Goal: Task Accomplishment & Management: Manage account settings

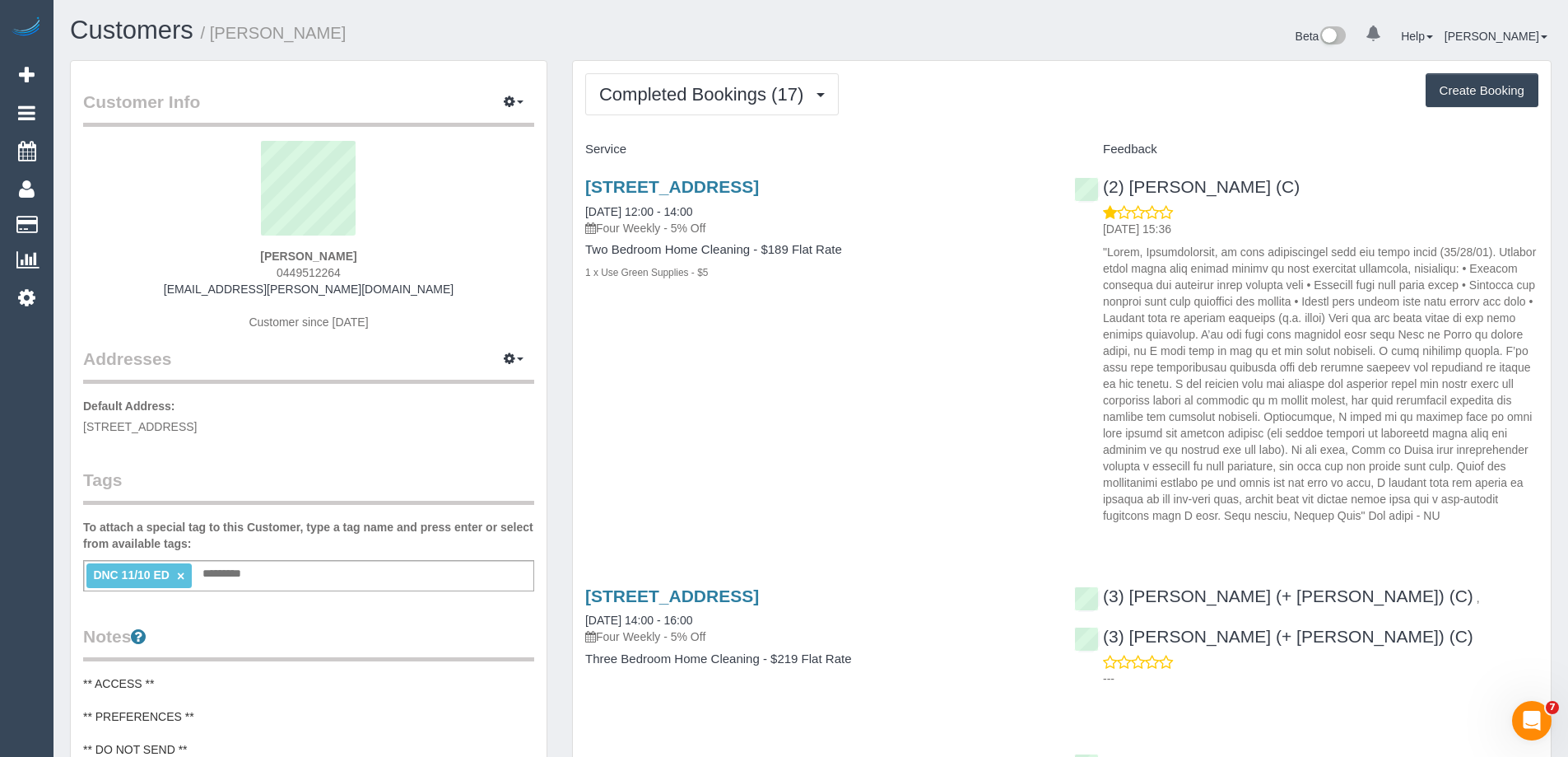
click at [289, 272] on span "0449512264" at bounding box center [308, 273] width 64 height 13
copy span "0449512264"
click at [502, 201] on sui-profile-pic at bounding box center [309, 193] width 427 height 107
drag, startPoint x: 335, startPoint y: 33, endPoint x: 215, endPoint y: 31, distance: 120.0
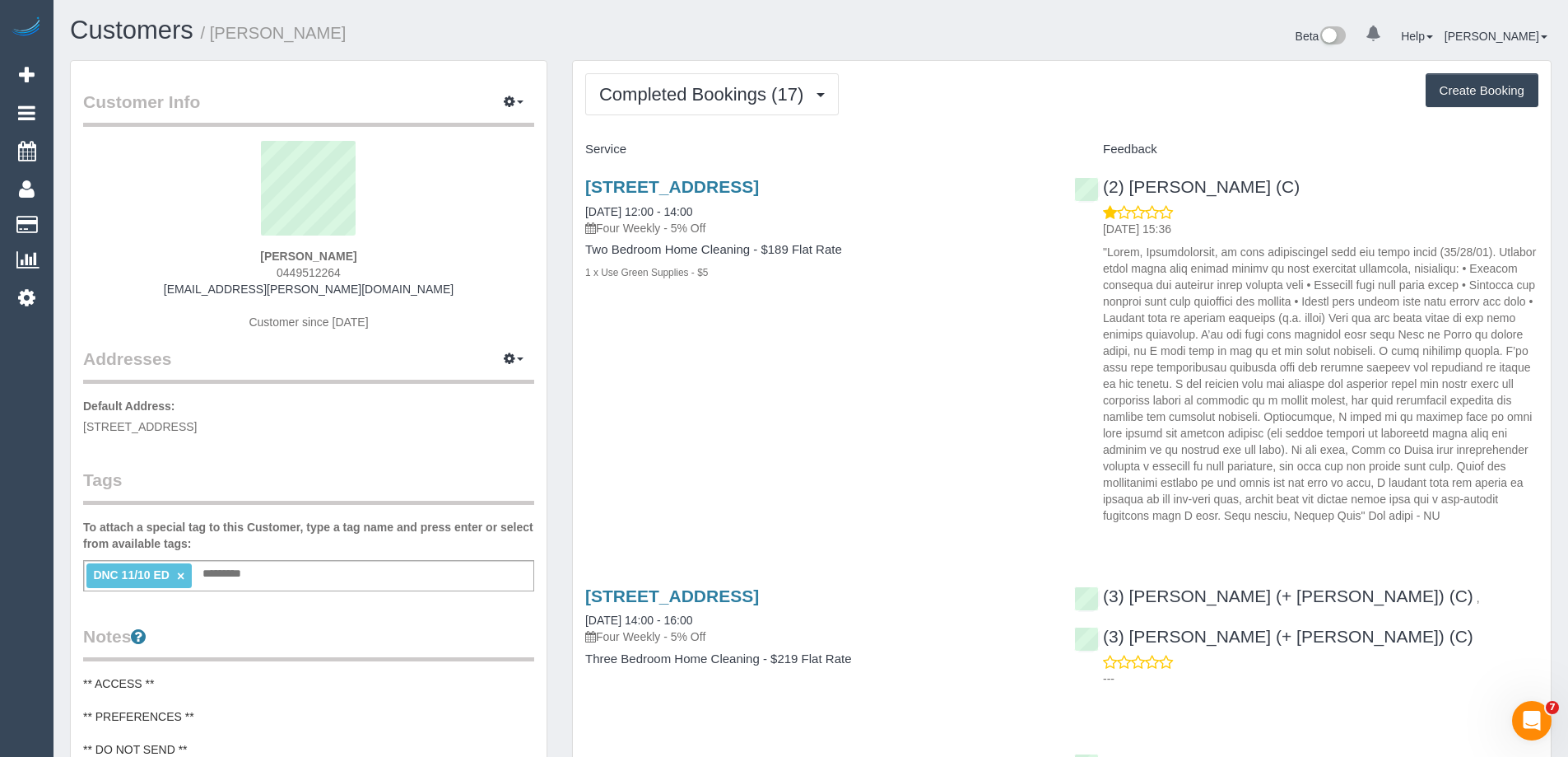
click at [215, 31] on h1 "Customers / Phoebe Rowe" at bounding box center [434, 30] width 728 height 28
copy small "Phoebe Rowe"
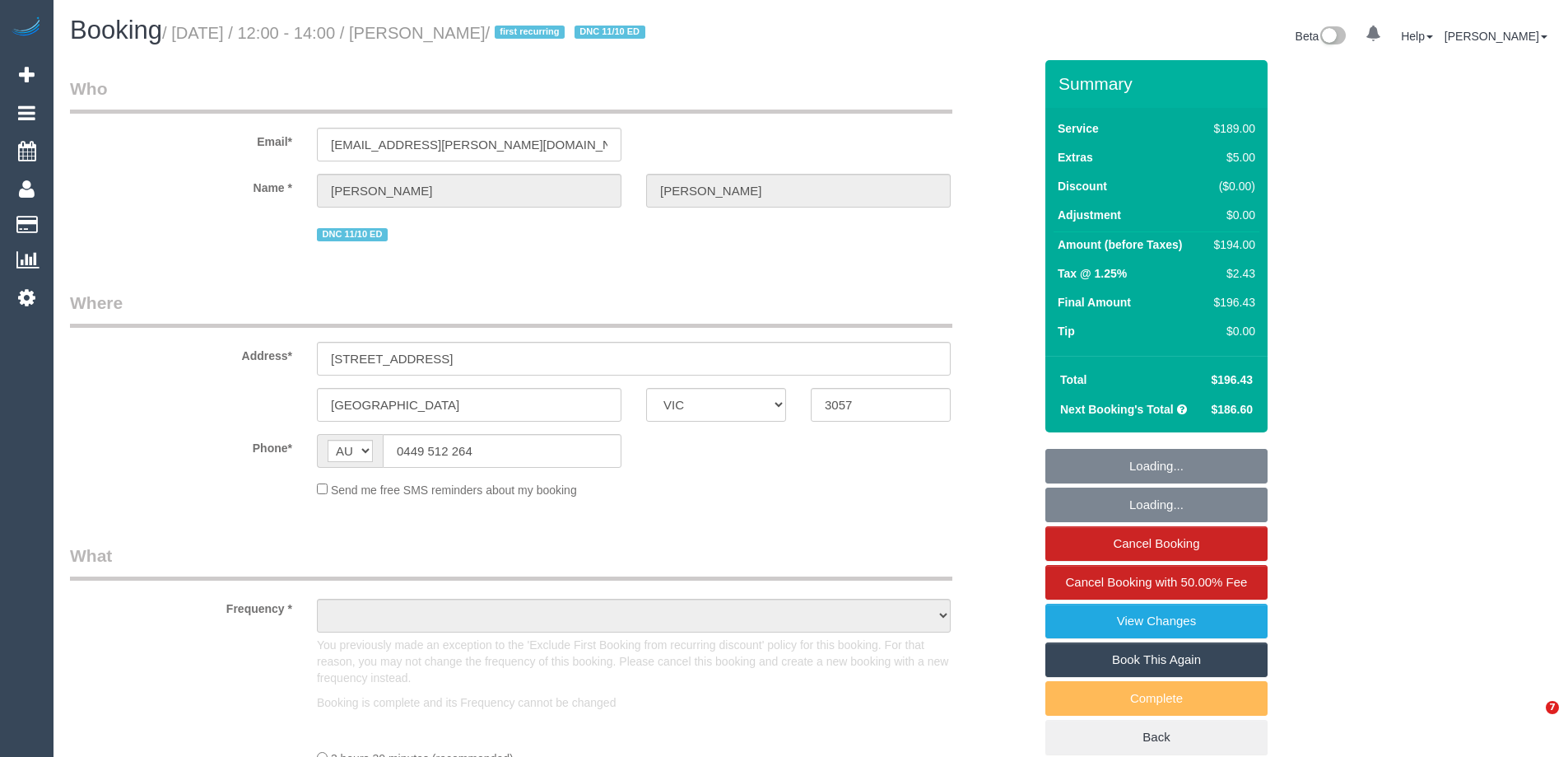
select select "VIC"
select select "object:701"
select select "string:stripe-pm_1R4FuA2GScqysDRV898XjazO"
select select "number:28"
select select "number:14"
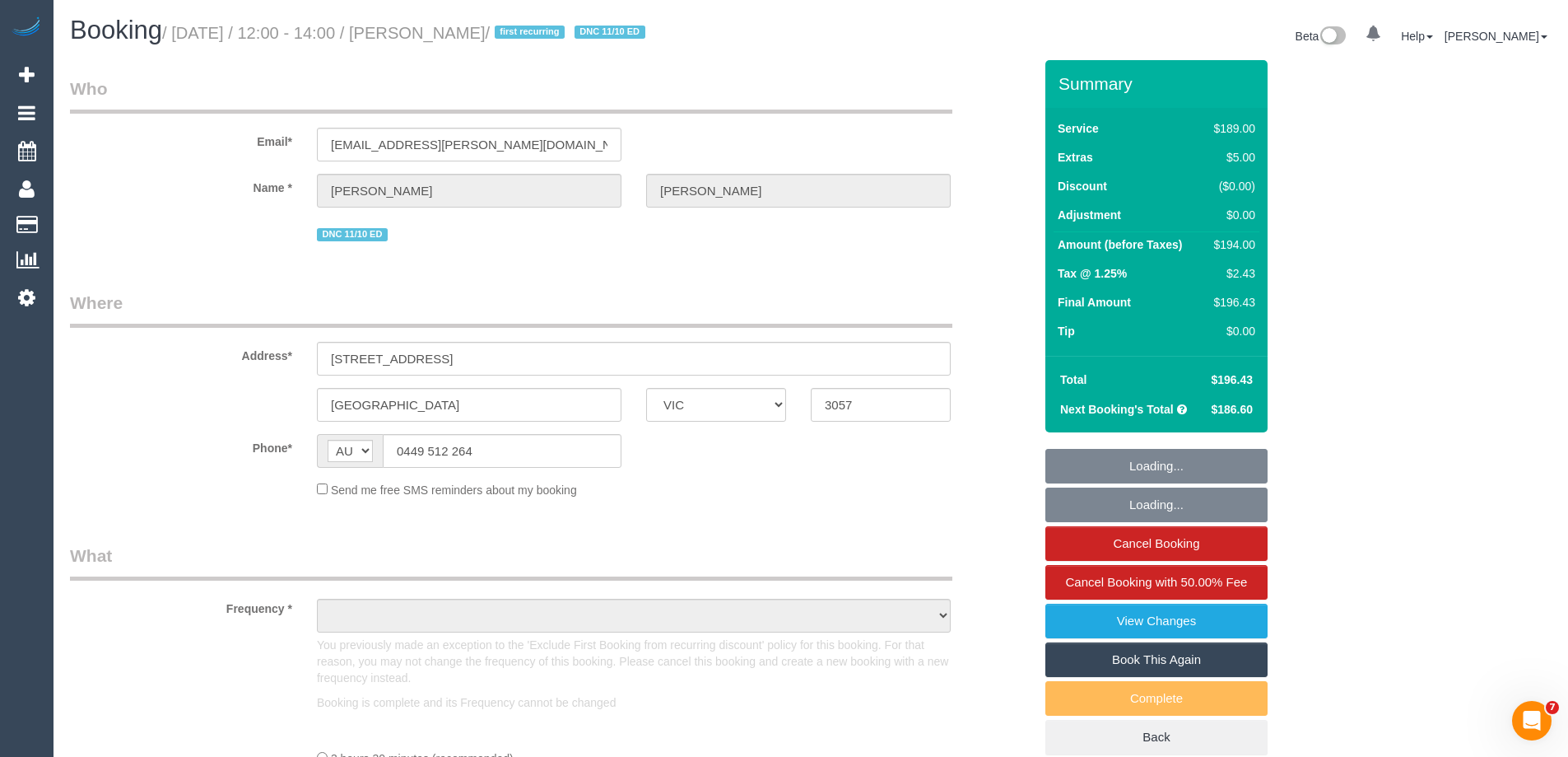
select select "number:19"
select select "number:22"
select select "number:33"
select select "number:13"
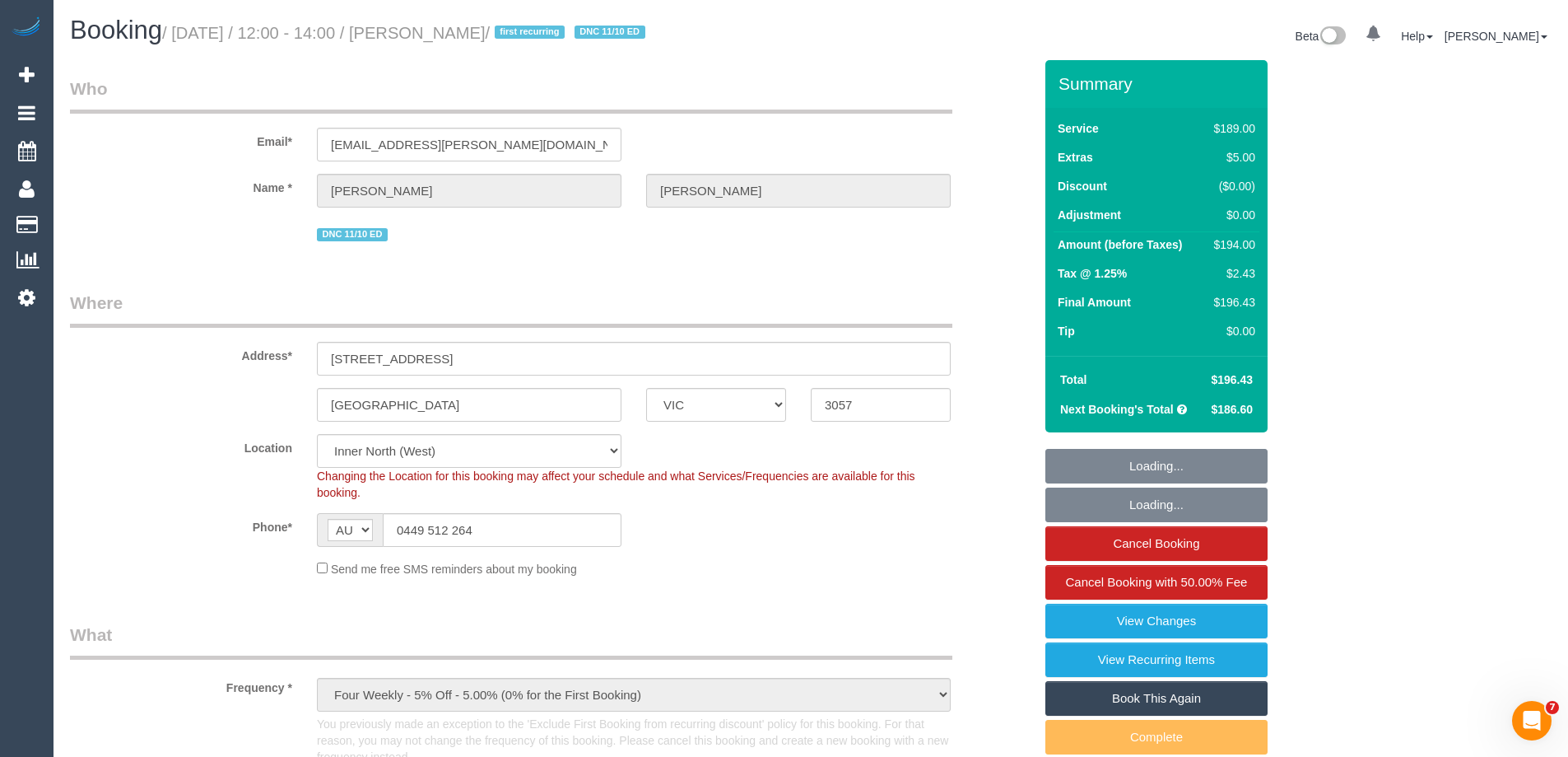
select select "object:1550"
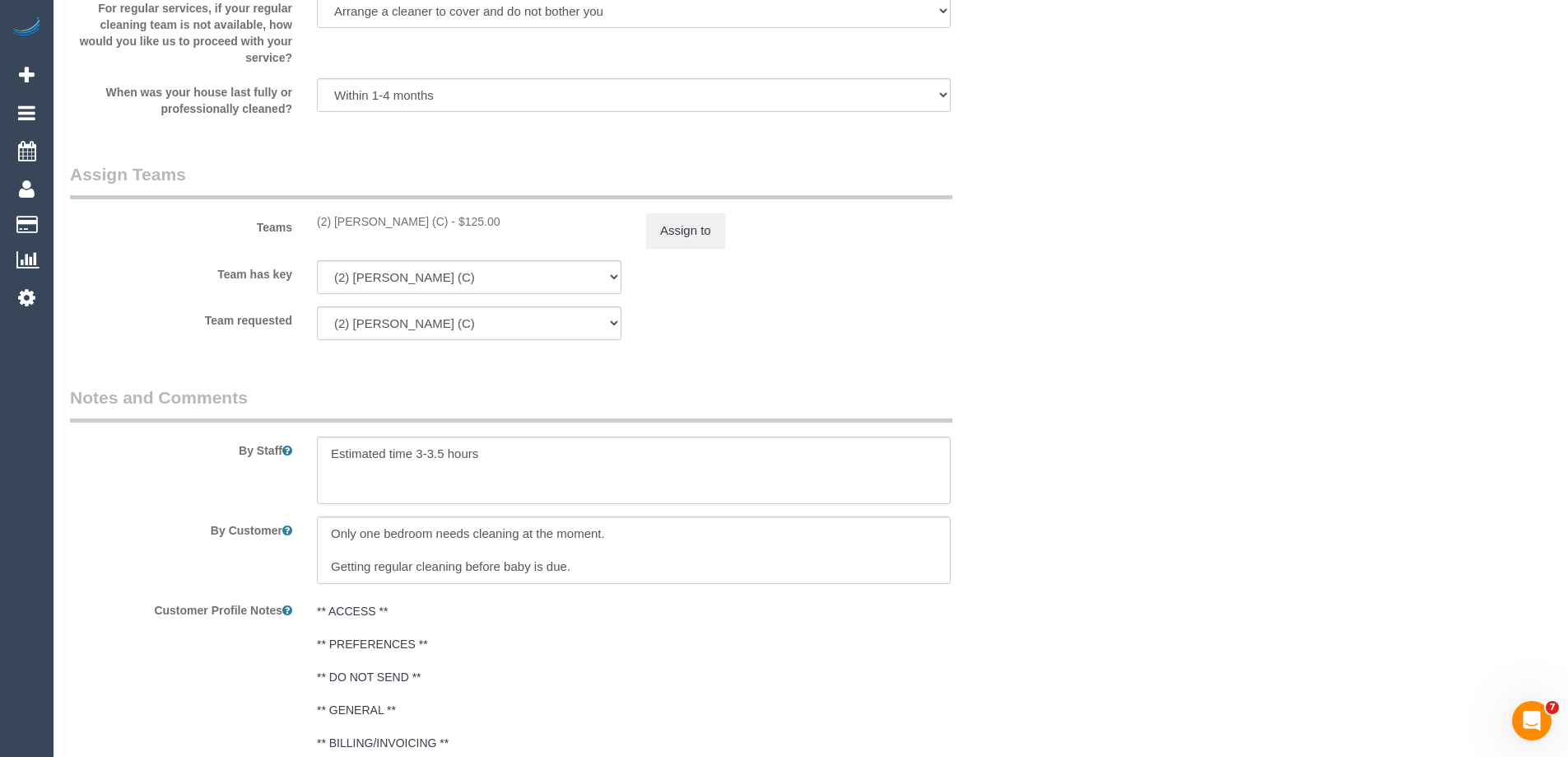
scroll to position [1976, 0]
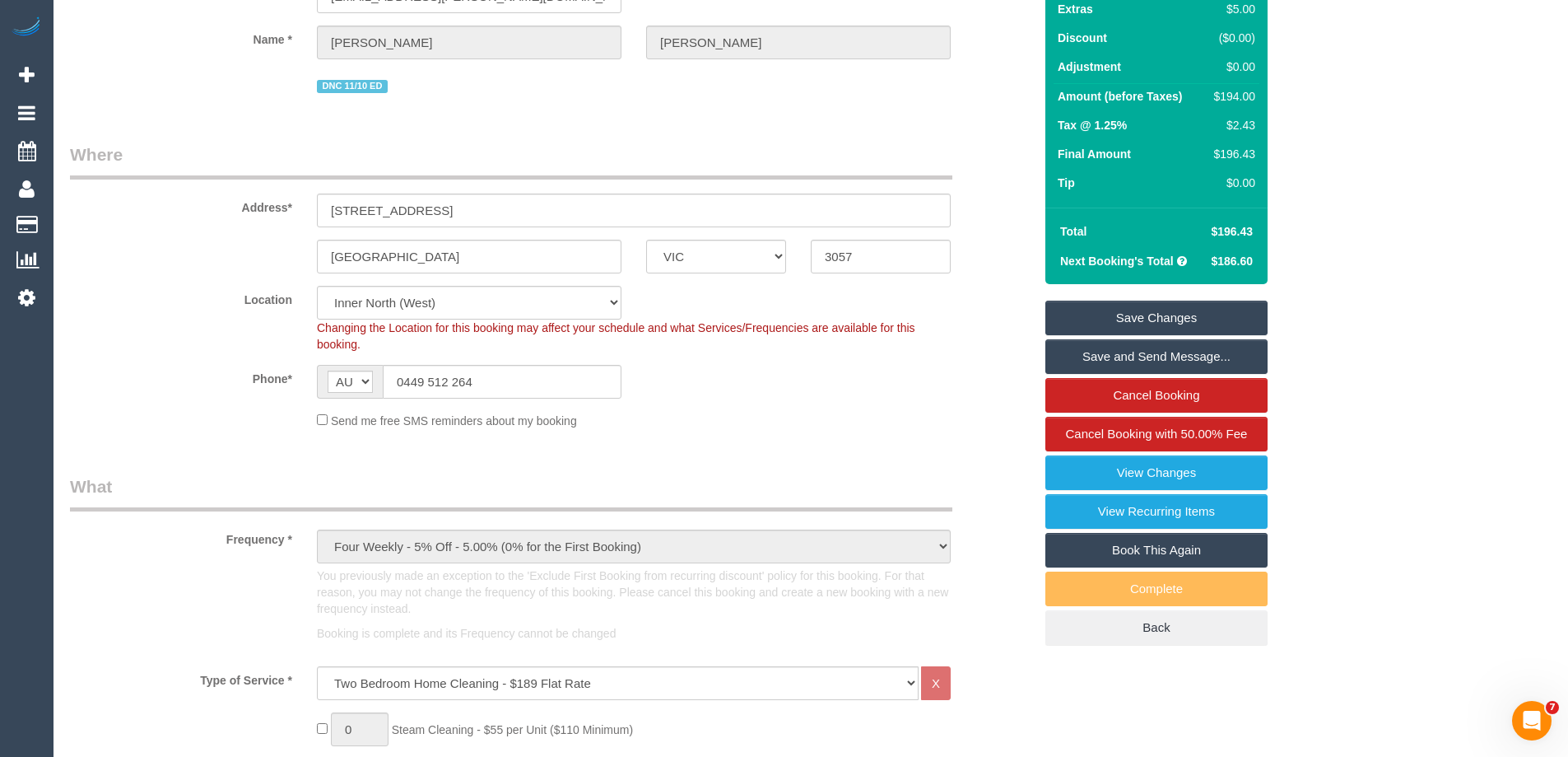
scroll to position [0, 0]
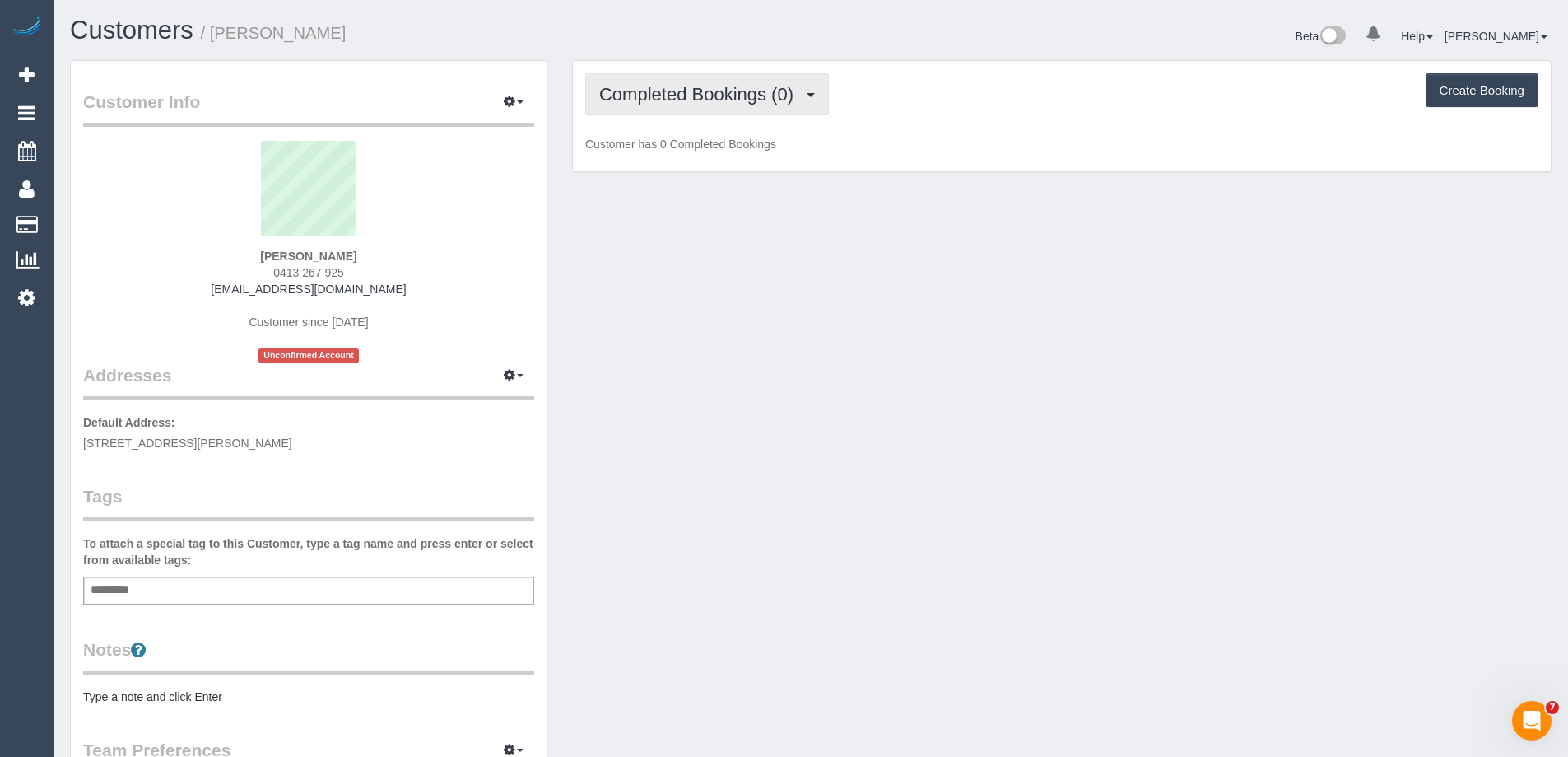
click at [670, 96] on span "Completed Bookings (0)" at bounding box center [700, 94] width 202 height 21
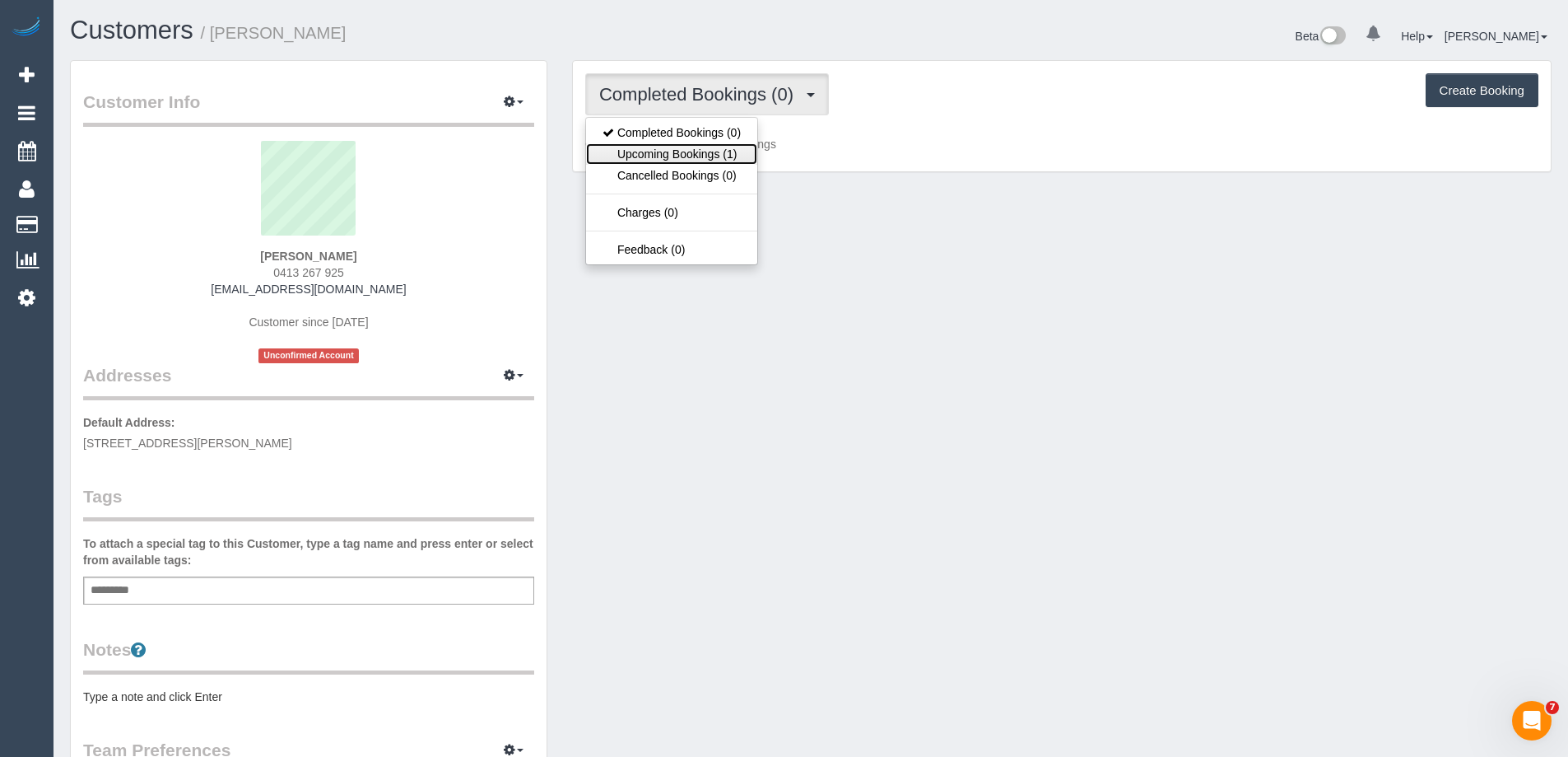
click at [665, 156] on link "Upcoming Bookings (1)" at bounding box center [672, 153] width 171 height 21
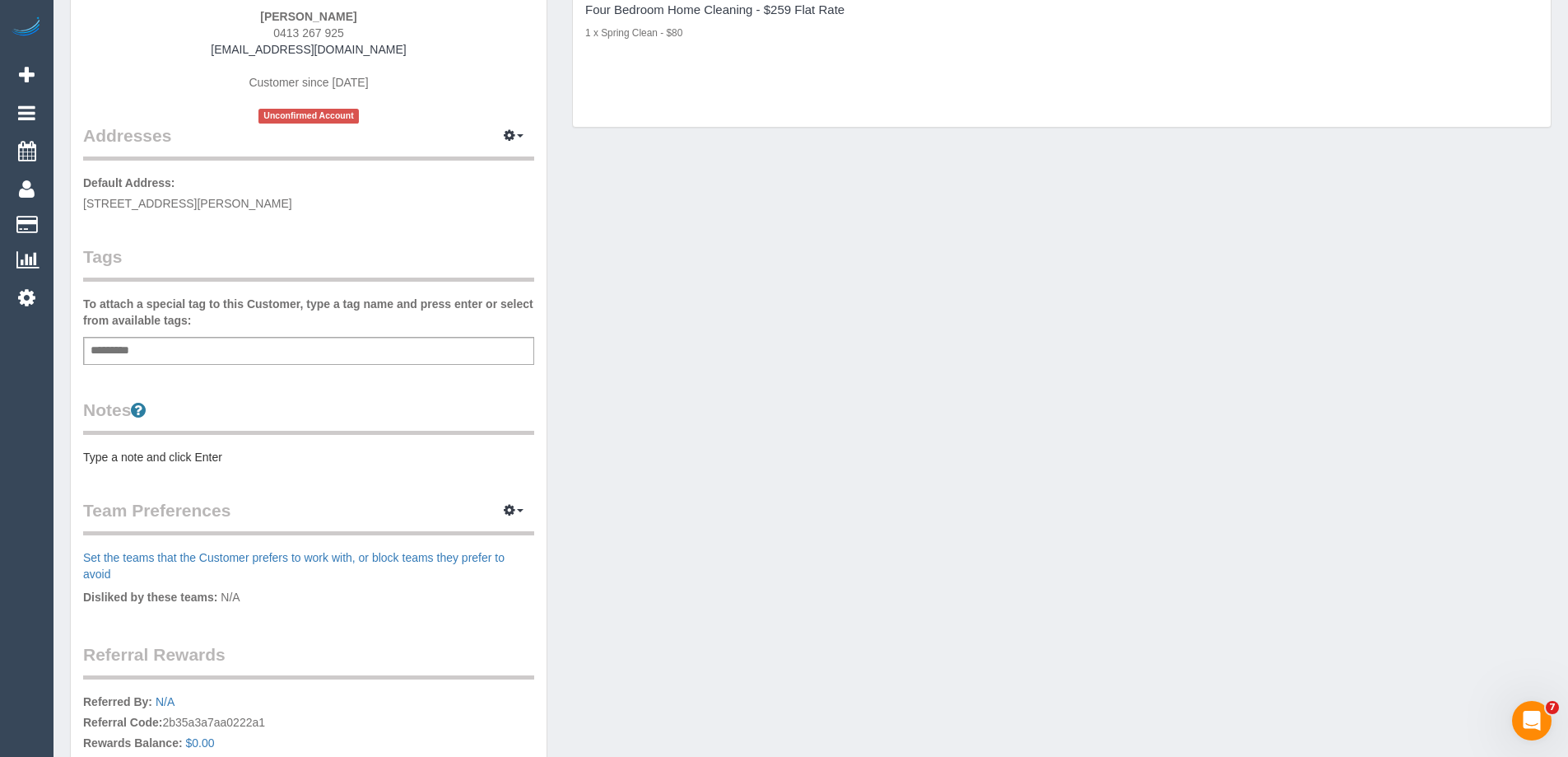
scroll to position [247, 0]
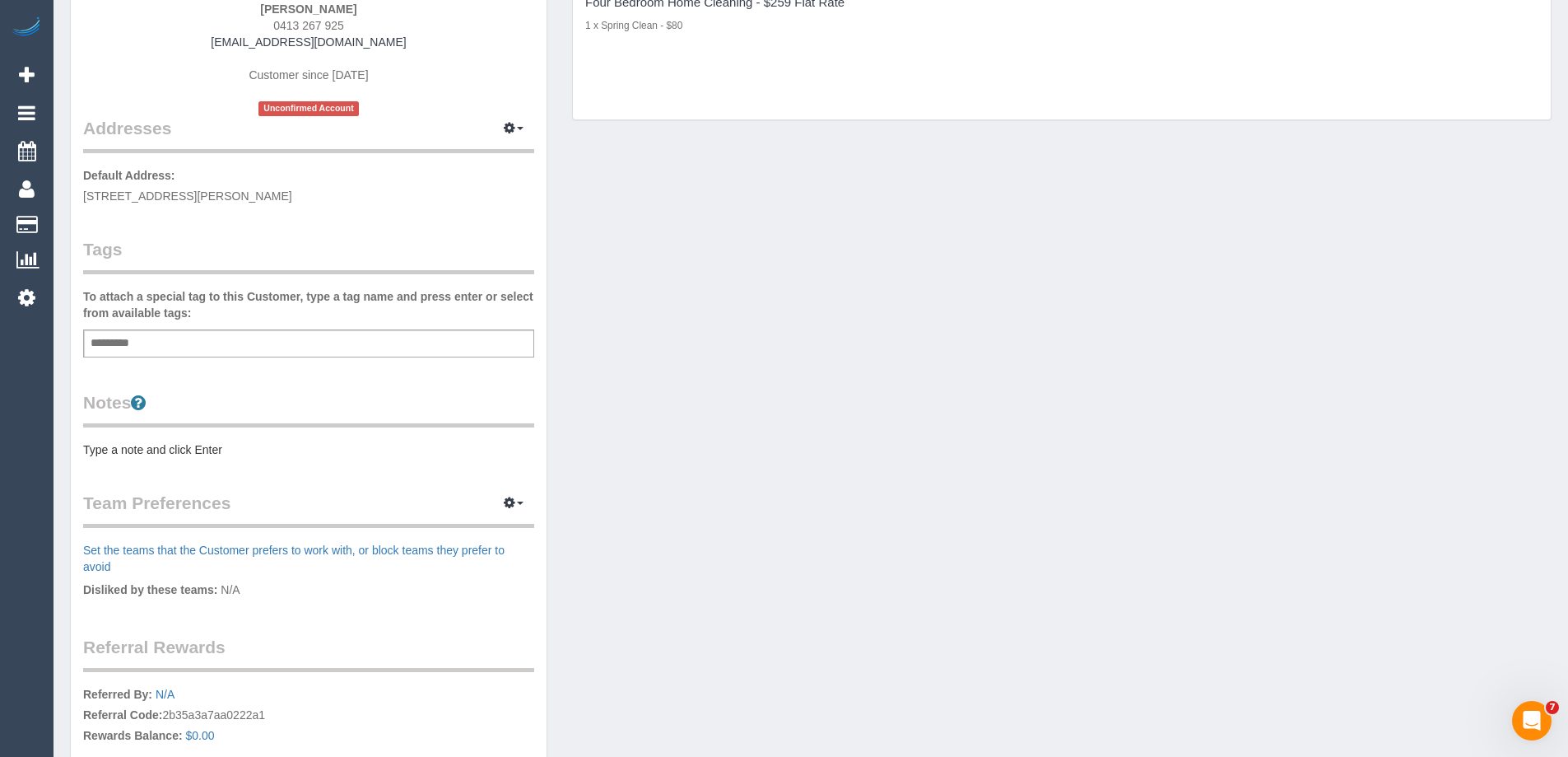
click at [311, 459] on div "Customer Info Edit Contact Info Send Message Email Preferences Special Sales Ta…" at bounding box center [309, 357] width 476 height 1085
click at [348, 443] on pre "Type a note and click Enter" at bounding box center [308, 450] width 451 height 16
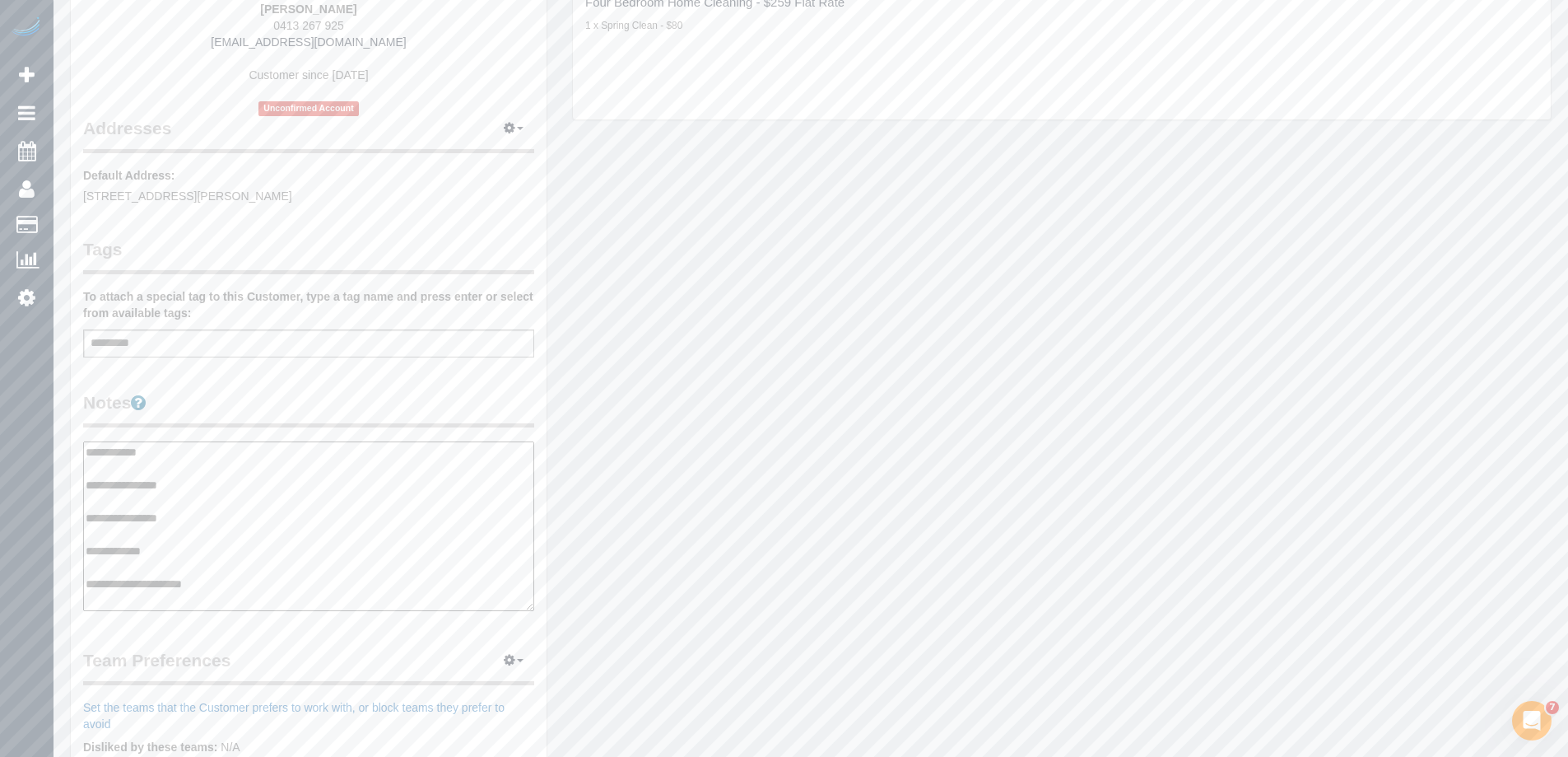
type textarea "**********"
click at [403, 415] on legend "Notes" at bounding box center [308, 409] width 451 height 37
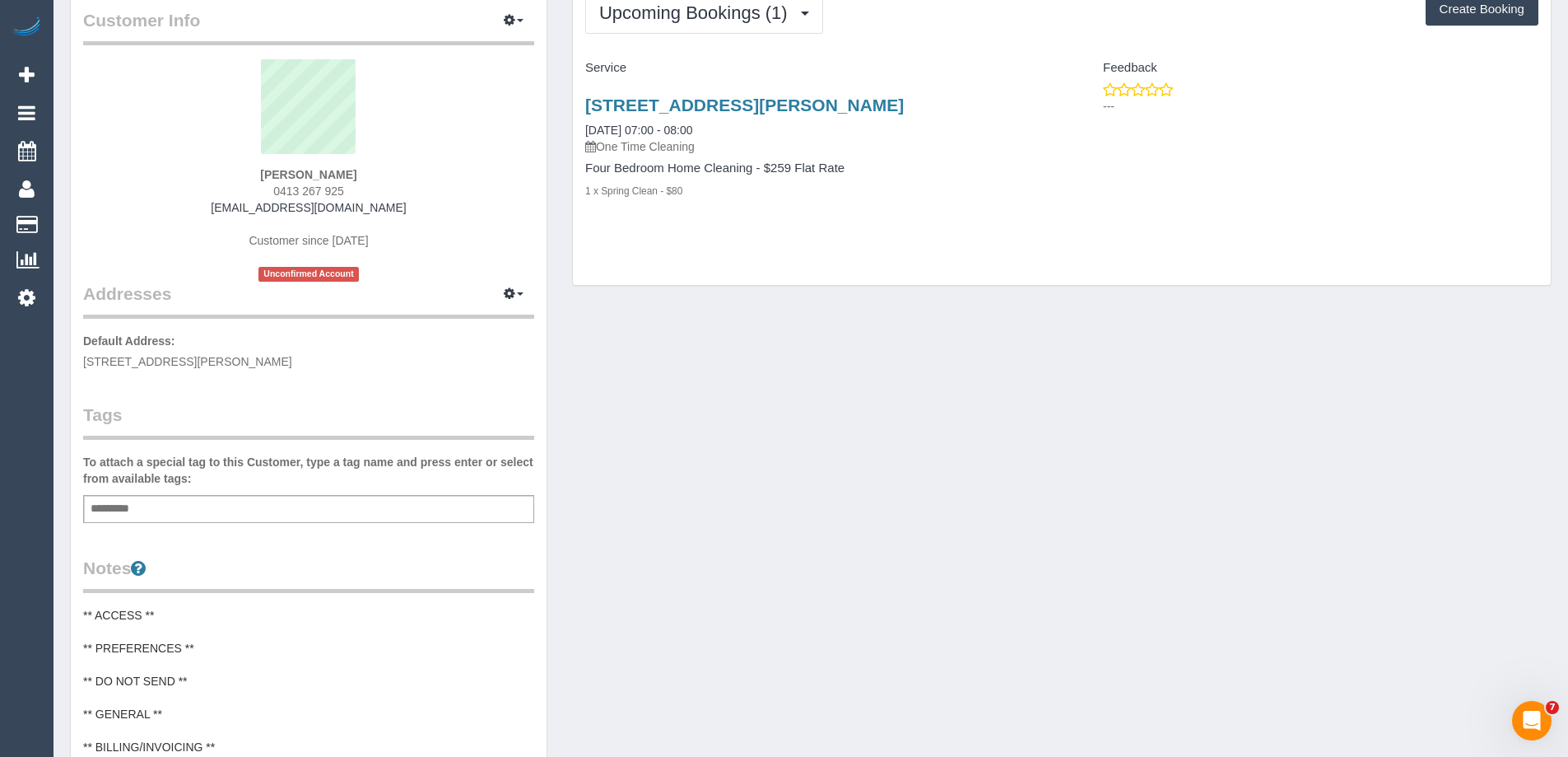
scroll to position [0, 0]
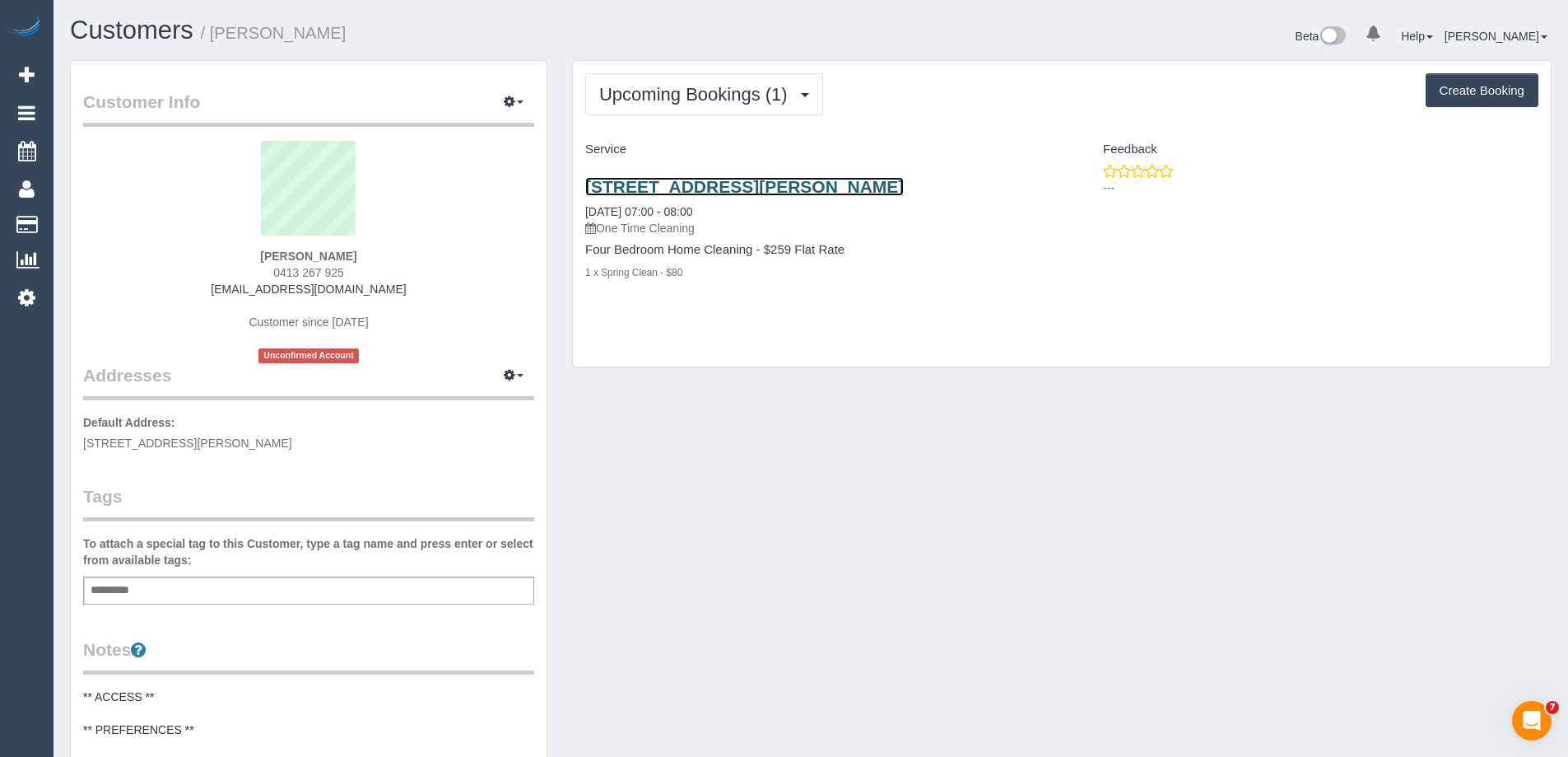
click at [707, 187] on link "42 Kenneth Street, Sandringham, VIC 3191" at bounding box center [744, 186] width 318 height 19
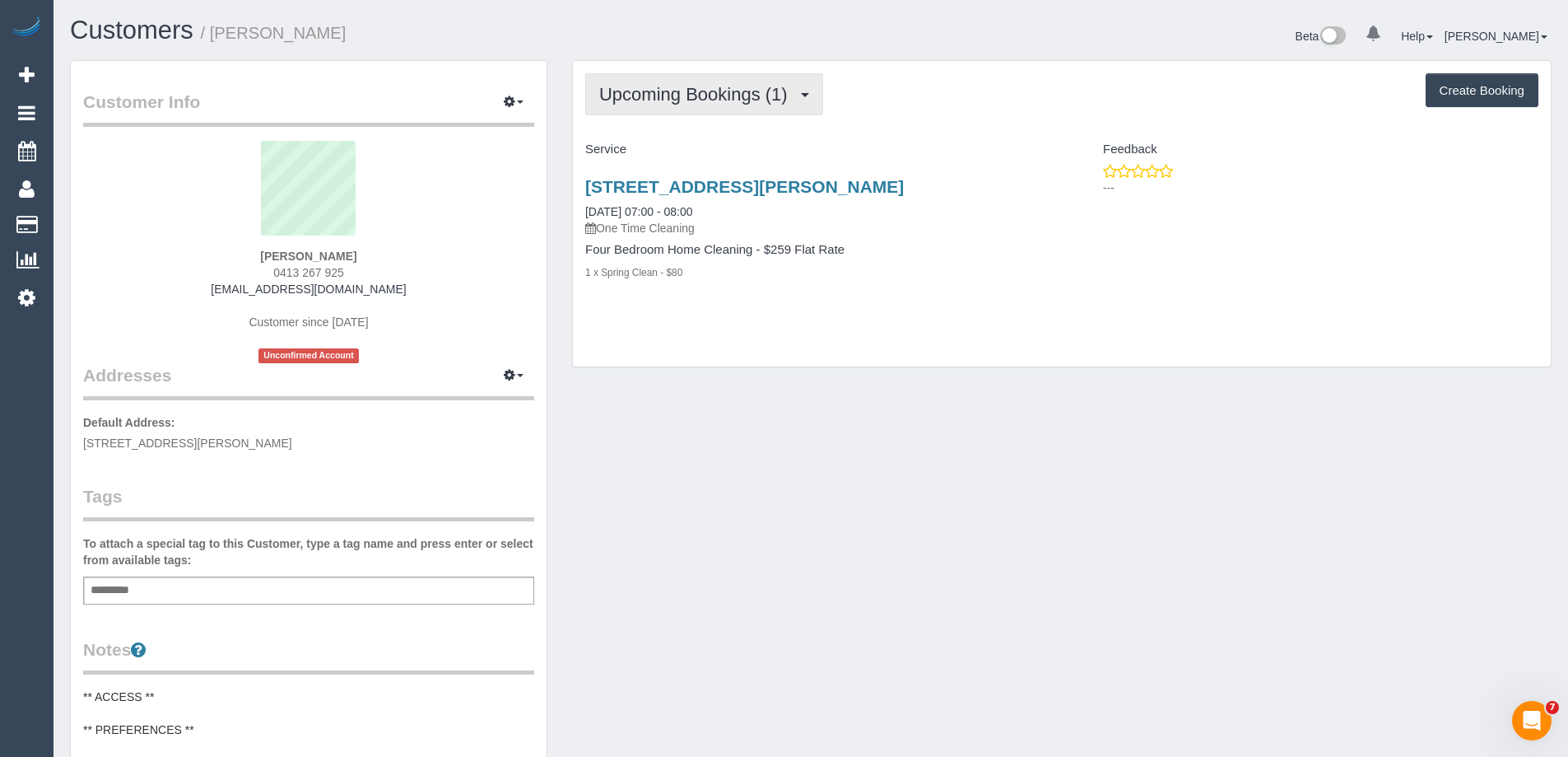
click at [726, 97] on span "Upcoming Bookings (1)" at bounding box center [697, 94] width 197 height 21
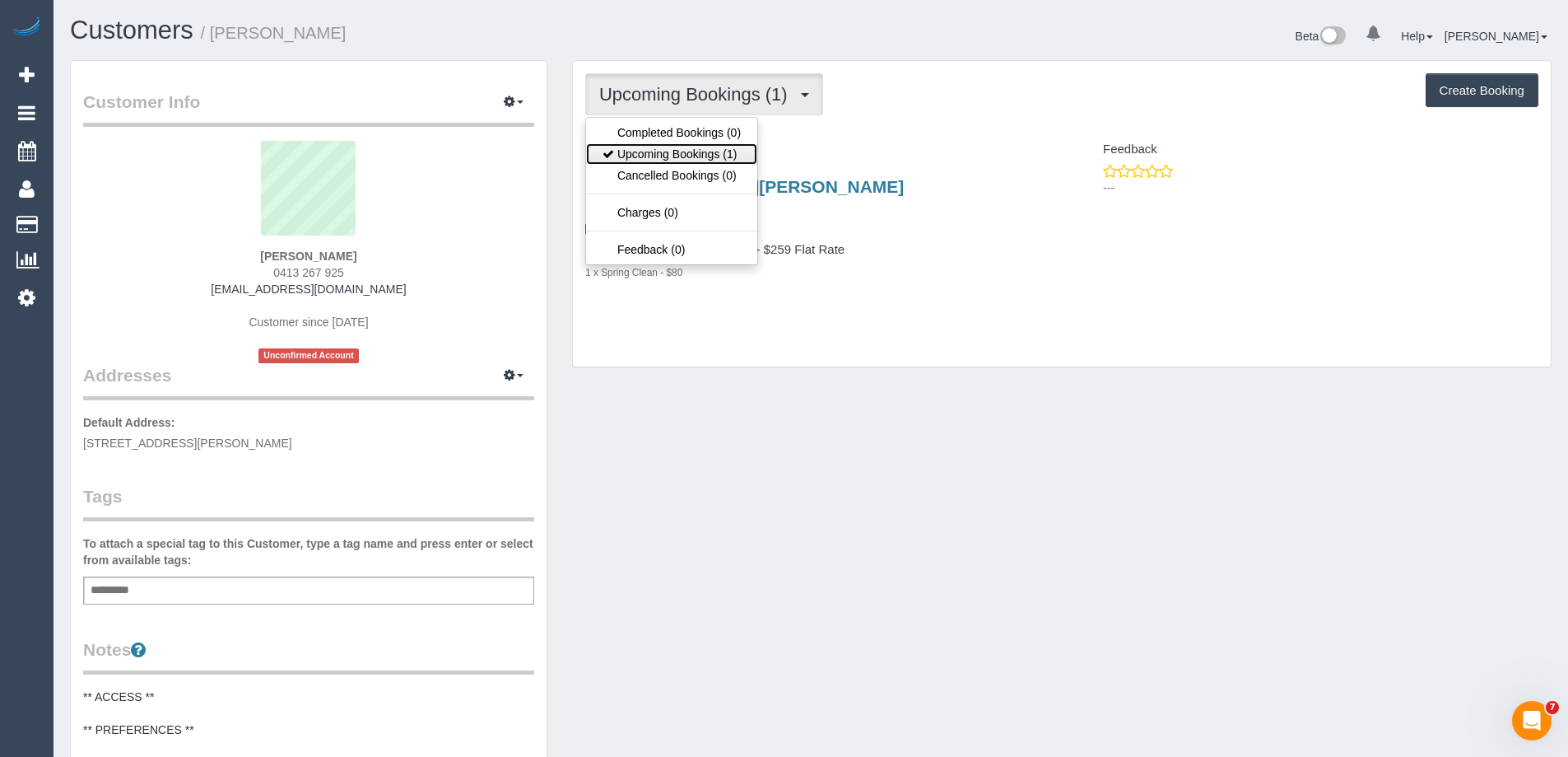
click at [711, 159] on link "Upcoming Bookings (1)" at bounding box center [672, 153] width 171 height 21
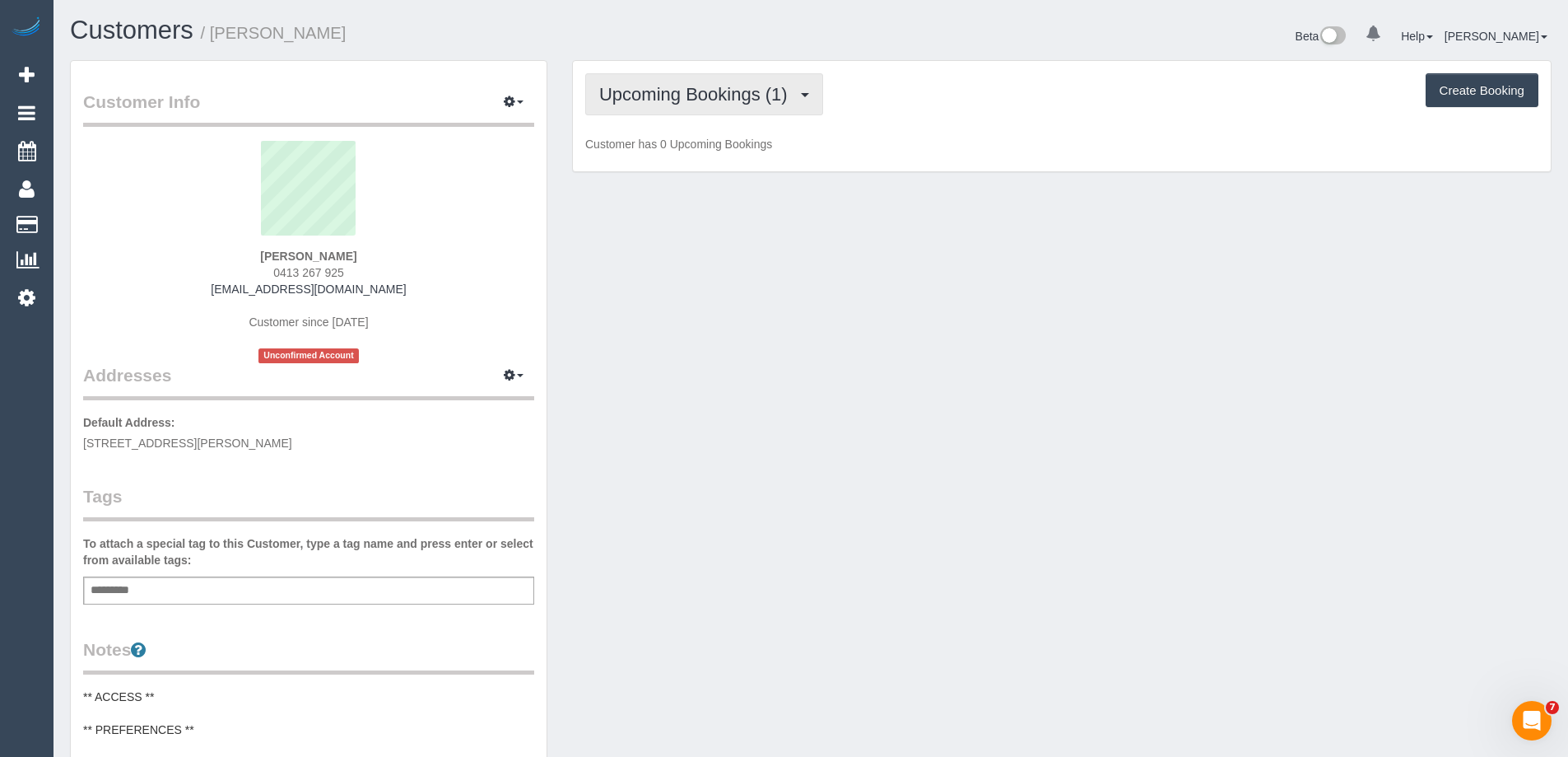
click at [722, 103] on span "Upcoming Bookings (1)" at bounding box center [697, 94] width 197 height 21
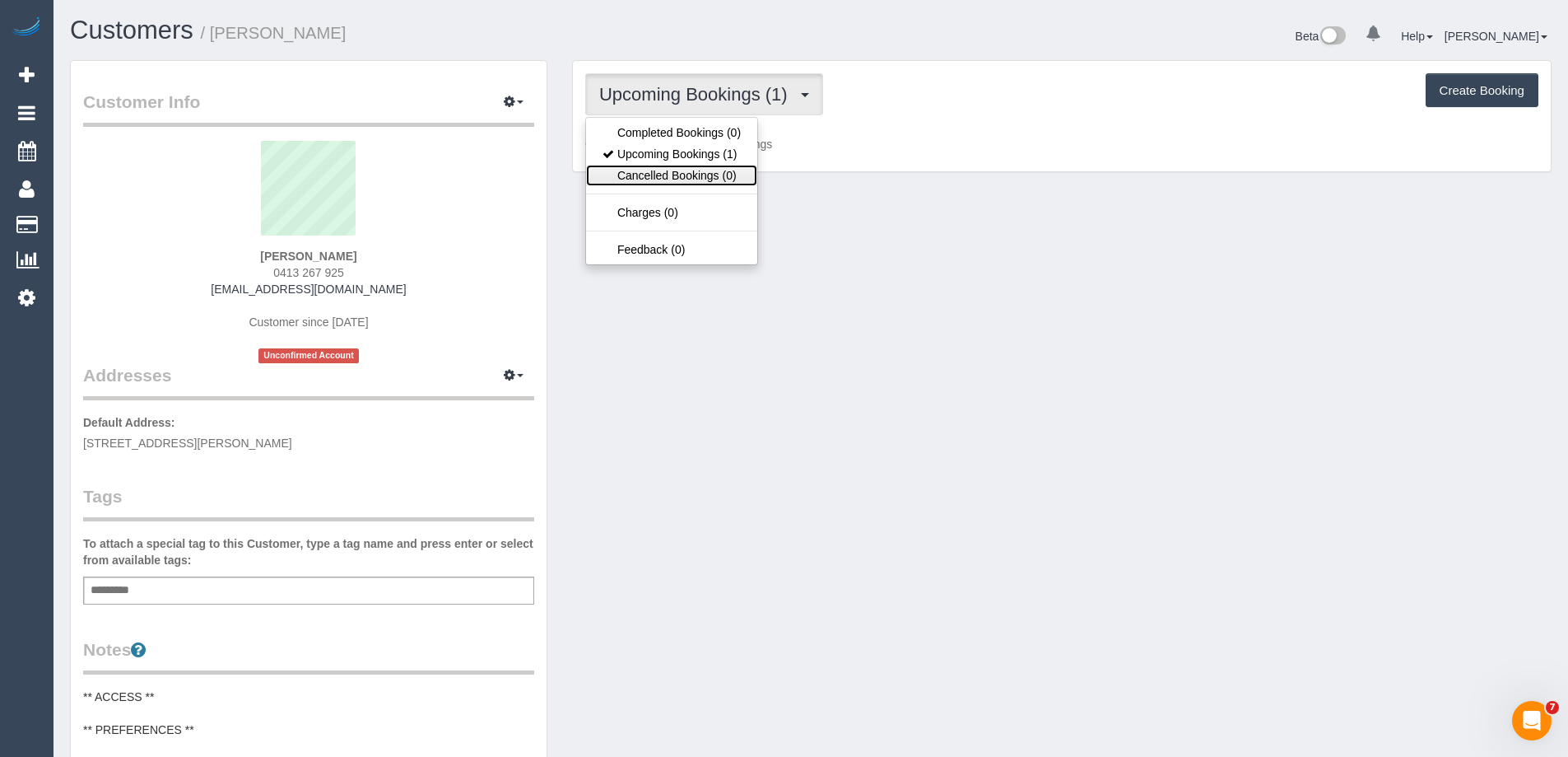
click at [692, 169] on link "Cancelled Bookings (0)" at bounding box center [672, 175] width 171 height 21
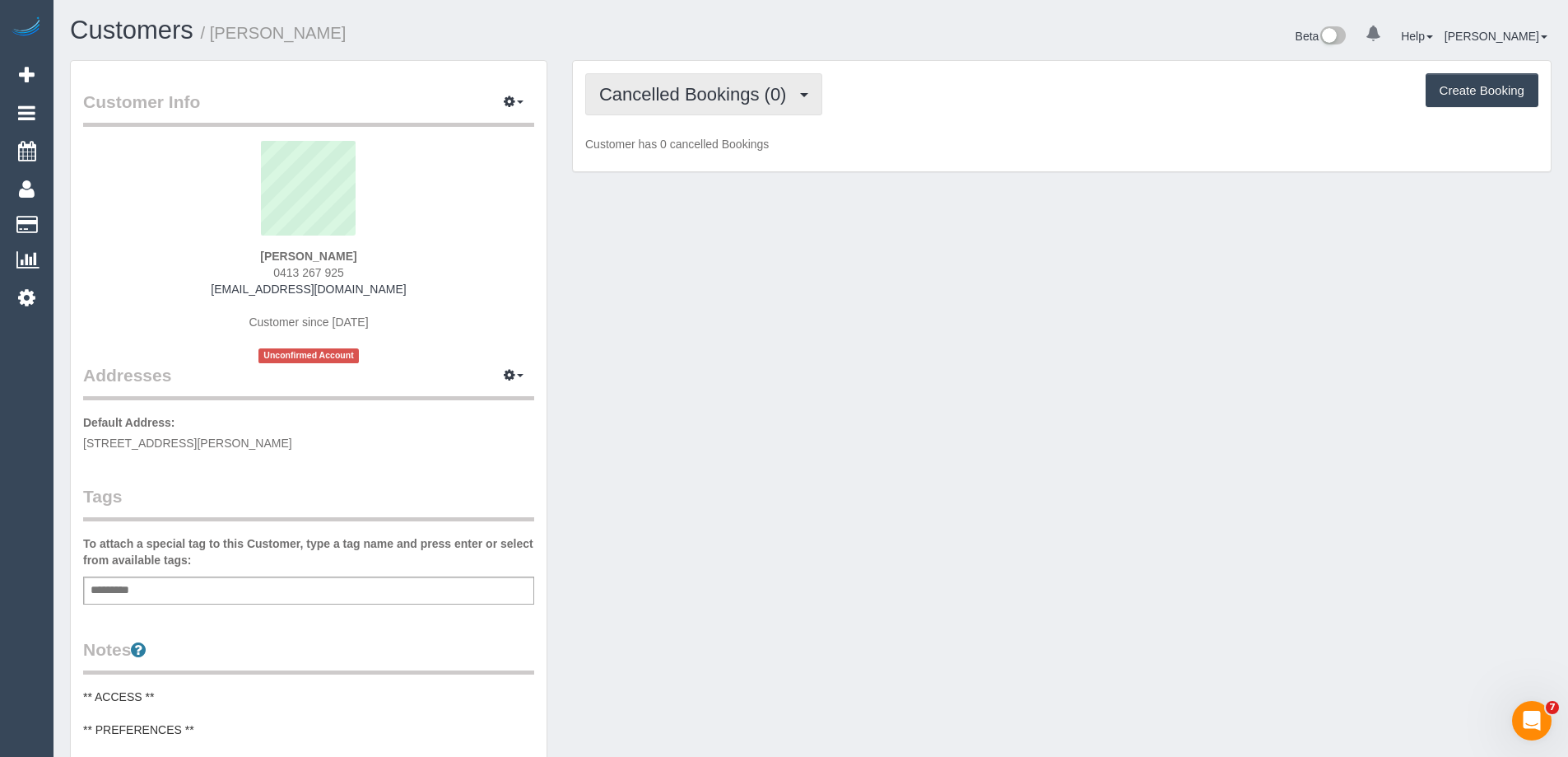
click at [705, 99] on span "Cancelled Bookings (0)" at bounding box center [696, 94] width 195 height 21
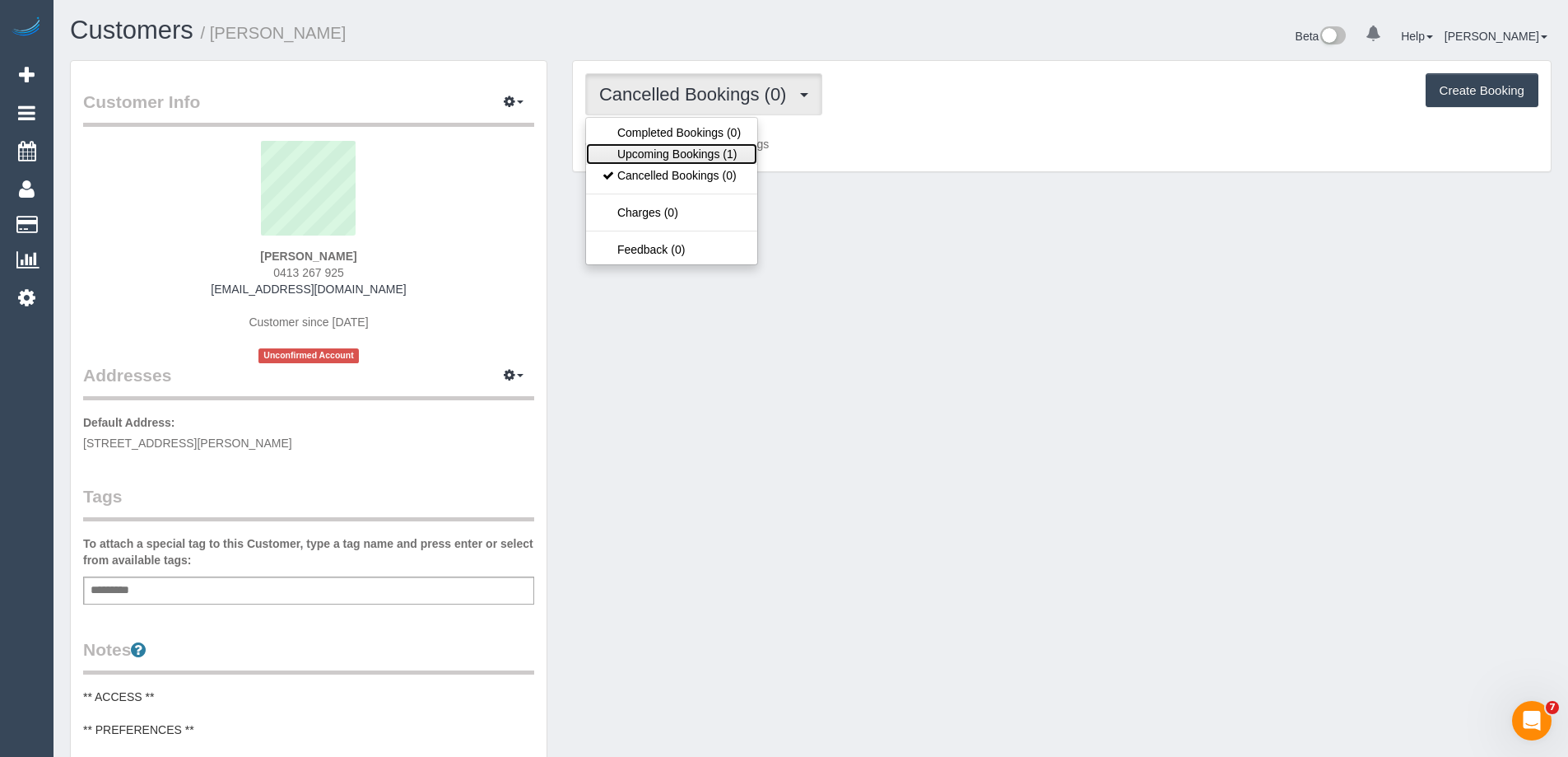
click at [689, 149] on link "Upcoming Bookings (1)" at bounding box center [672, 153] width 171 height 21
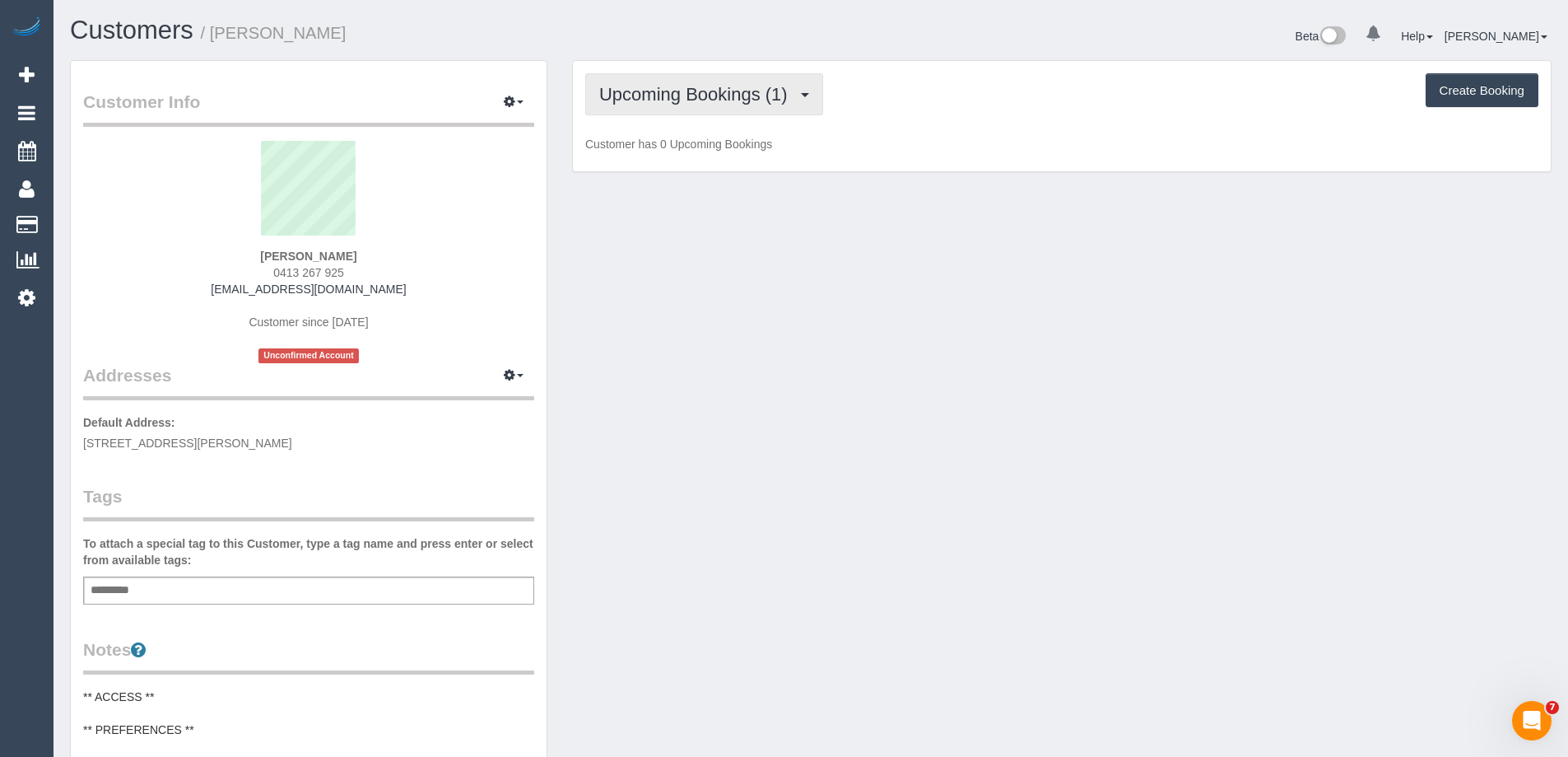
click at [763, 93] on span "Upcoming Bookings (1)" at bounding box center [697, 94] width 197 height 21
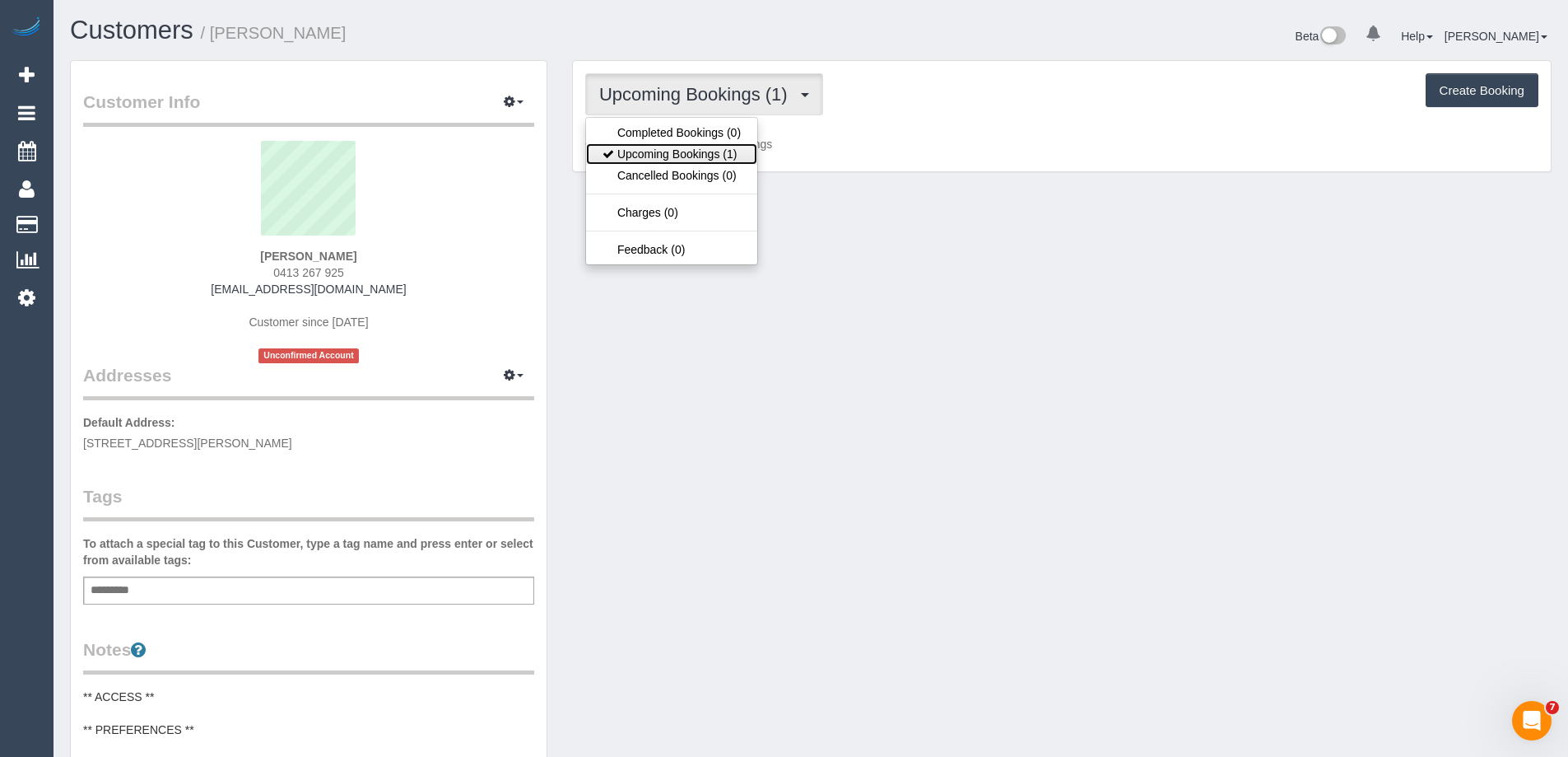
click at [717, 156] on link "Upcoming Bookings (1)" at bounding box center [672, 153] width 171 height 21
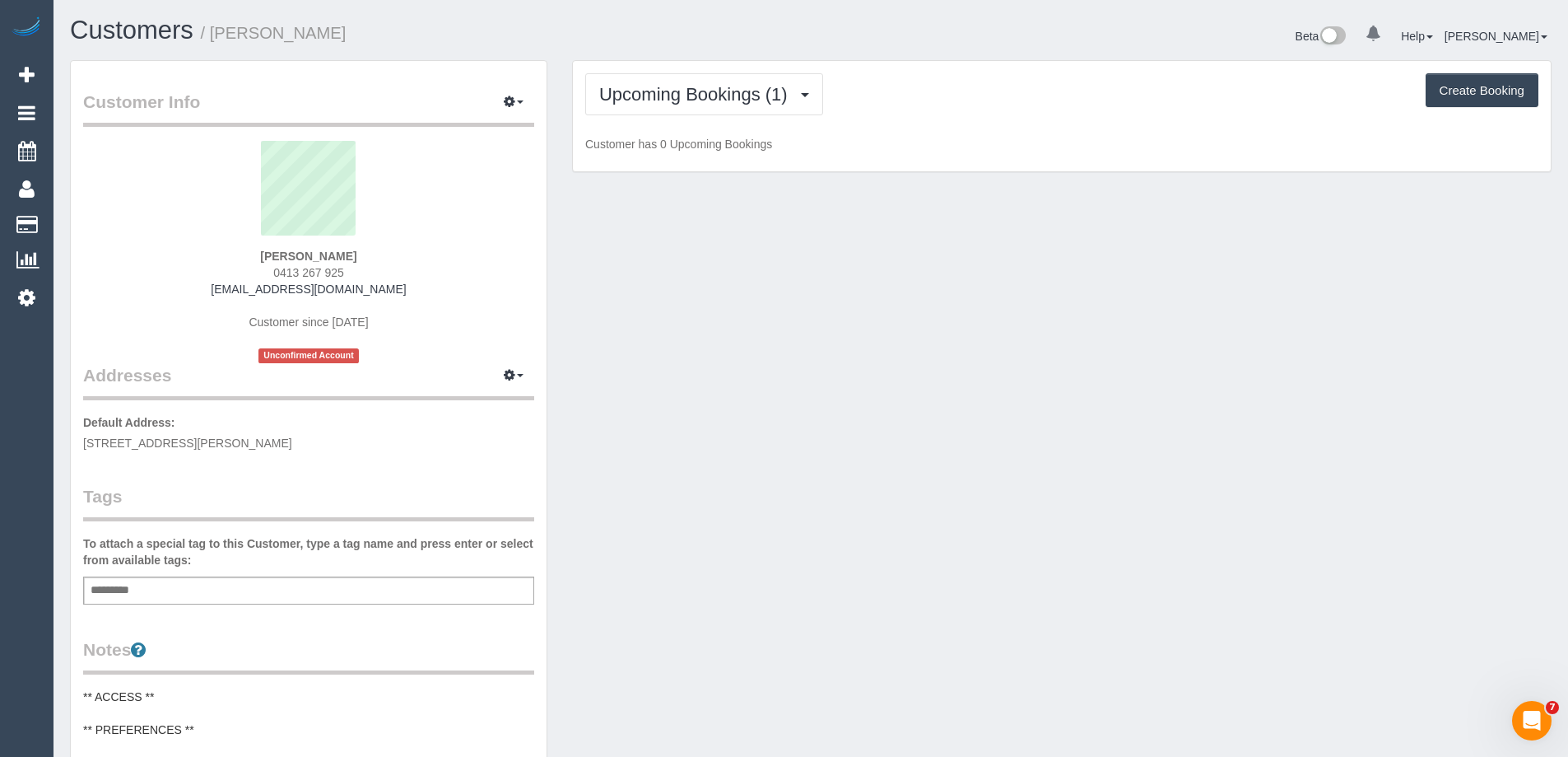
click at [731, 116] on div "Upcoming Bookings (1) Completed Bookings (0) Upcoming Bookings (1) Cancelled Bo…" at bounding box center [1061, 117] width 978 height 111
click at [730, 107] on button "Upcoming Bookings (1)" at bounding box center [704, 94] width 238 height 42
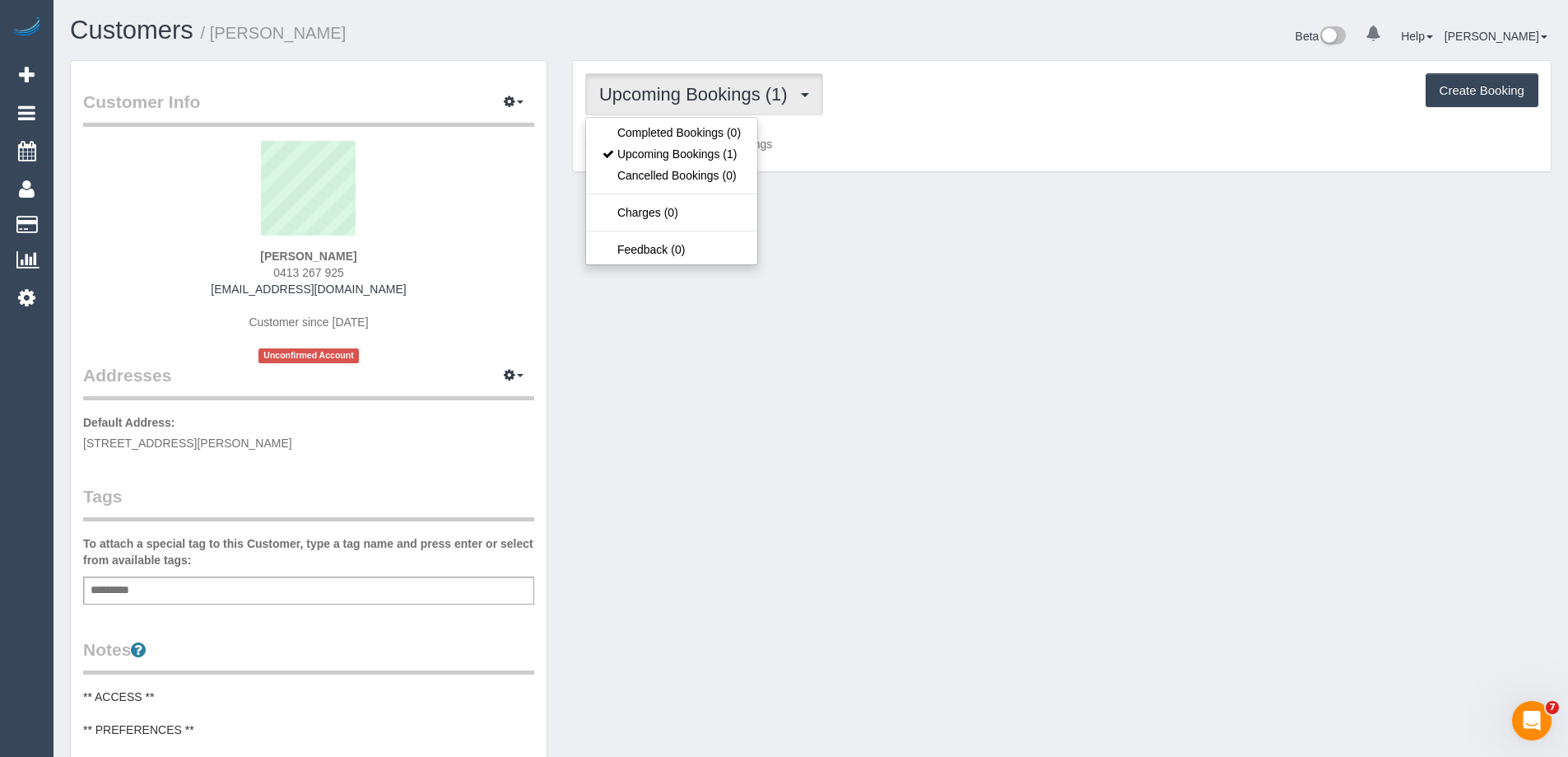
click at [954, 242] on div "Customer Info Edit Contact Info Send Message Email Preferences Special Sales Ta…" at bounding box center [810, 678] width 1506 height 1235
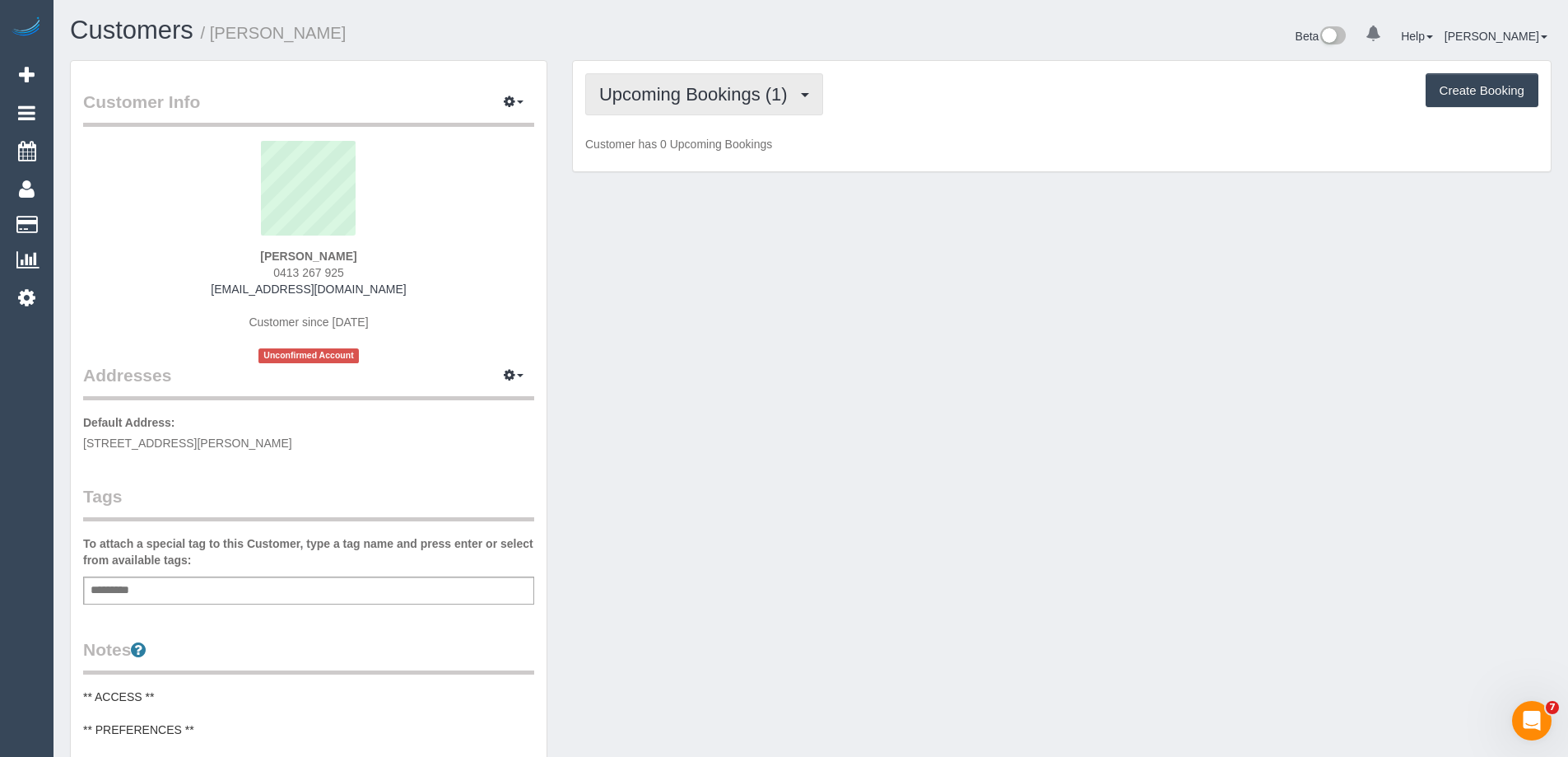
click at [689, 98] on span "Upcoming Bookings (1)" at bounding box center [697, 94] width 197 height 21
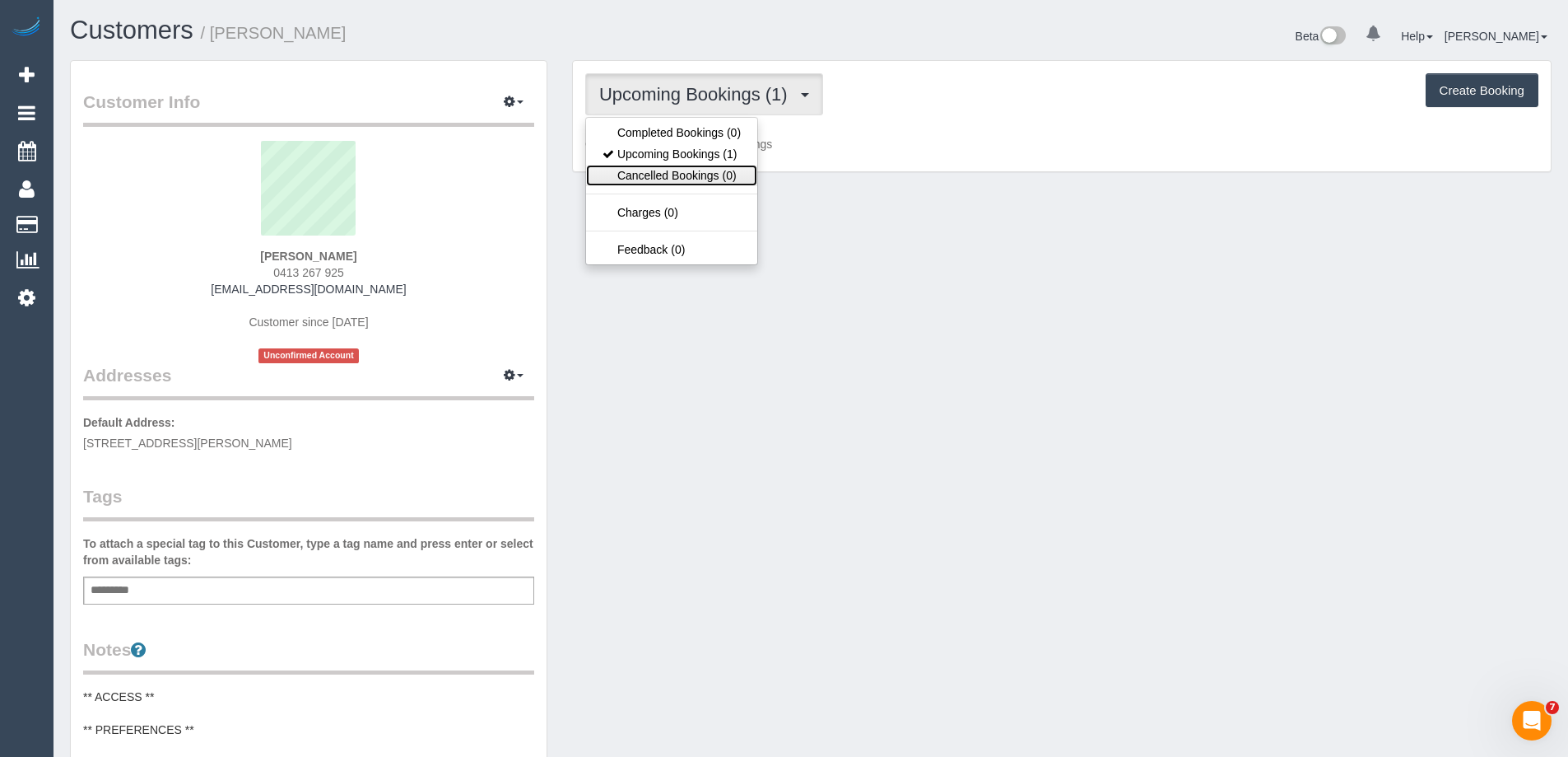
click at [675, 174] on link "Cancelled Bookings (0)" at bounding box center [672, 175] width 171 height 21
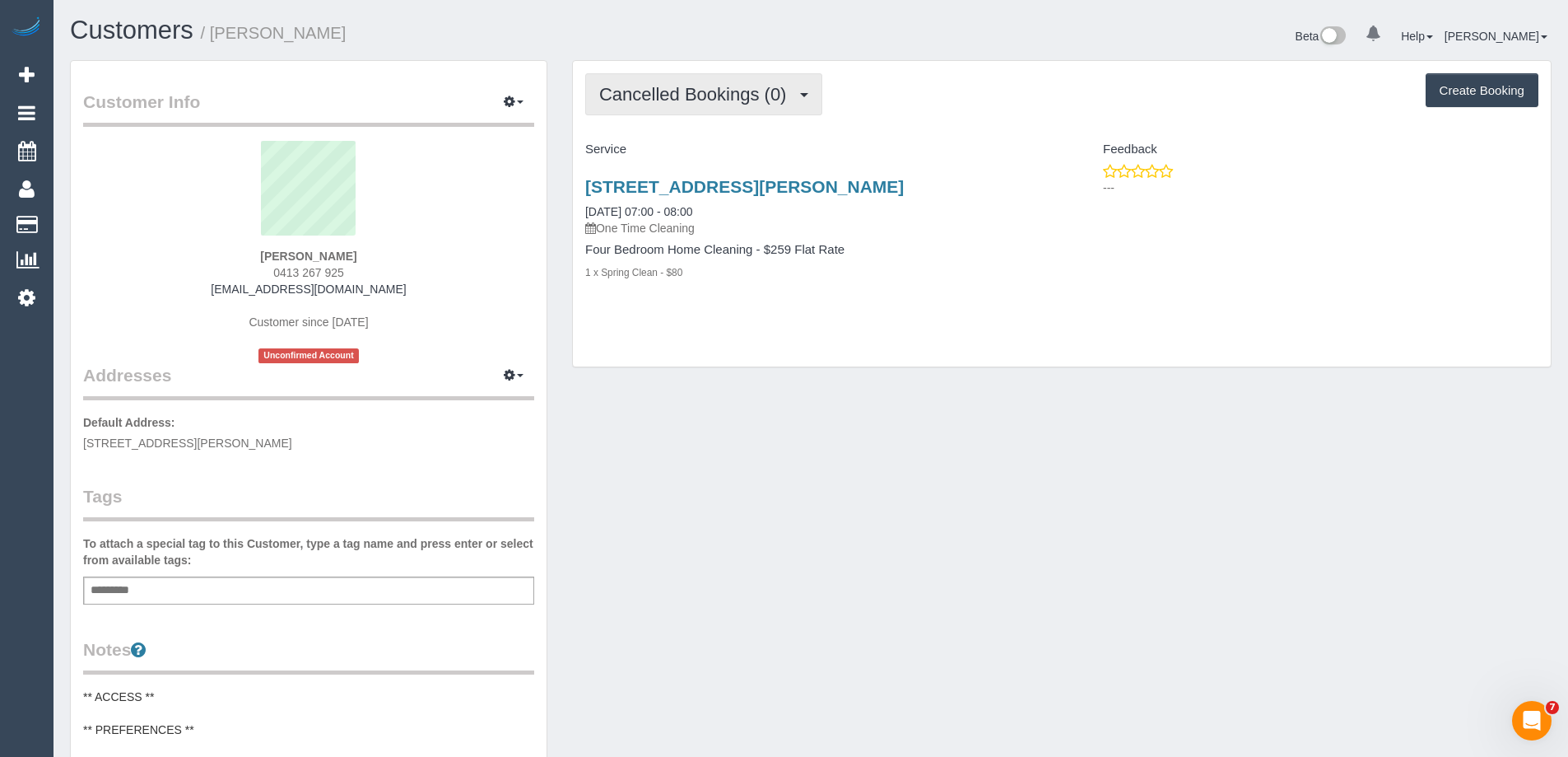
click at [692, 109] on button "Cancelled Bookings (0)" at bounding box center [704, 94] width 237 height 42
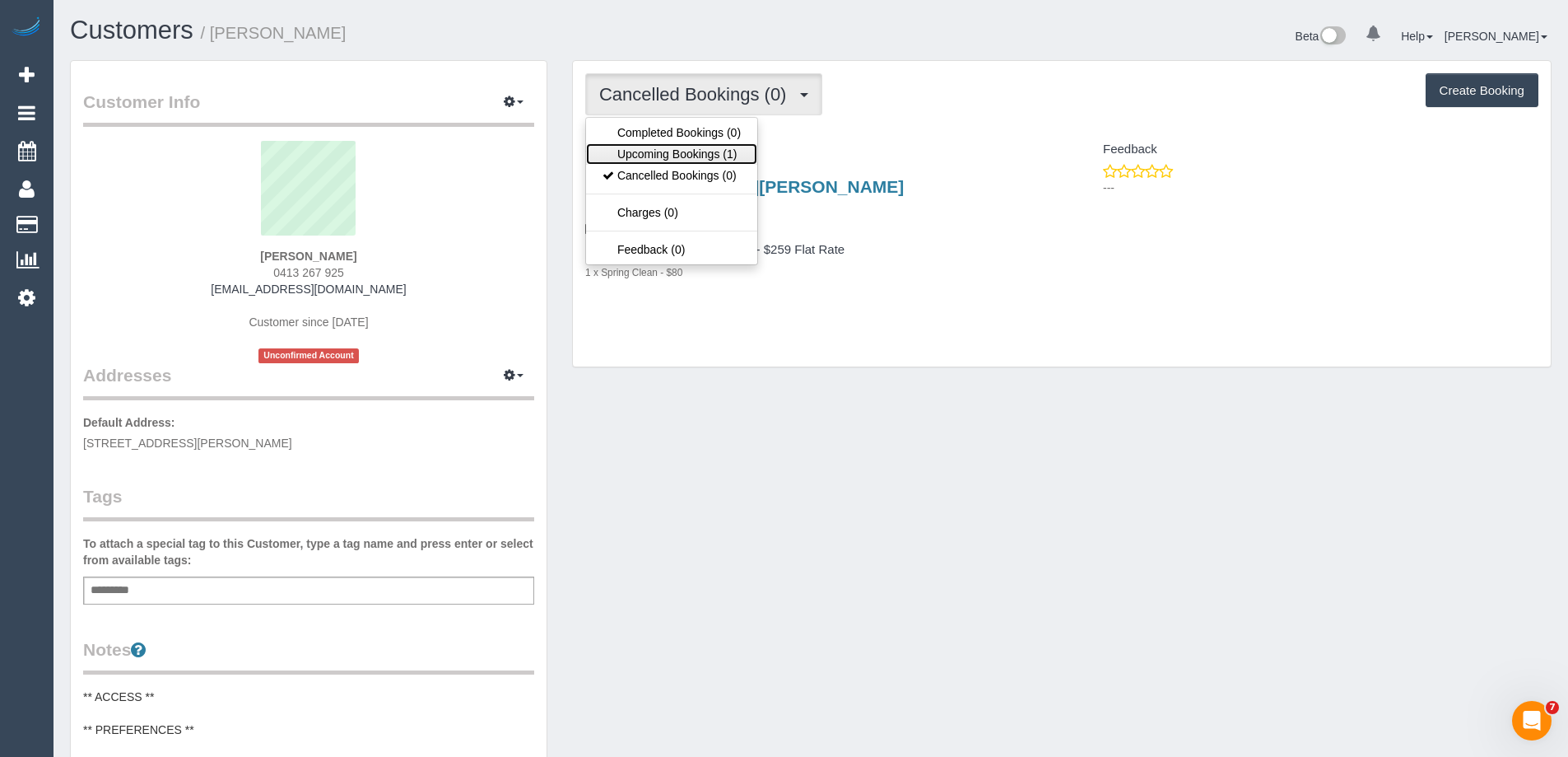
click at [686, 151] on link "Upcoming Bookings (1)" at bounding box center [672, 153] width 171 height 21
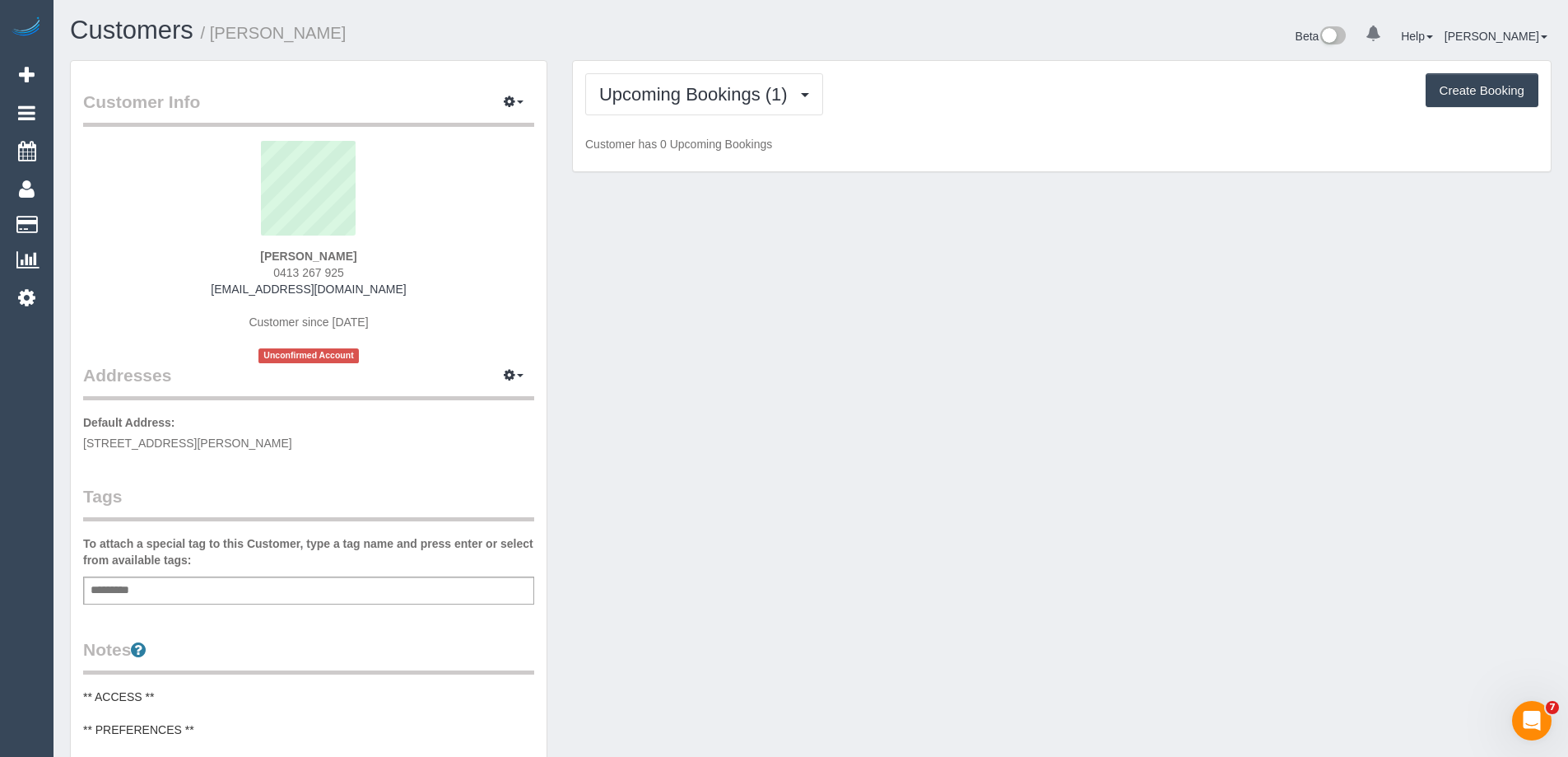
click at [972, 301] on div "Customer Info Edit Contact Info Send Message Email Preferences Special Sales Ta…" at bounding box center [810, 678] width 1506 height 1235
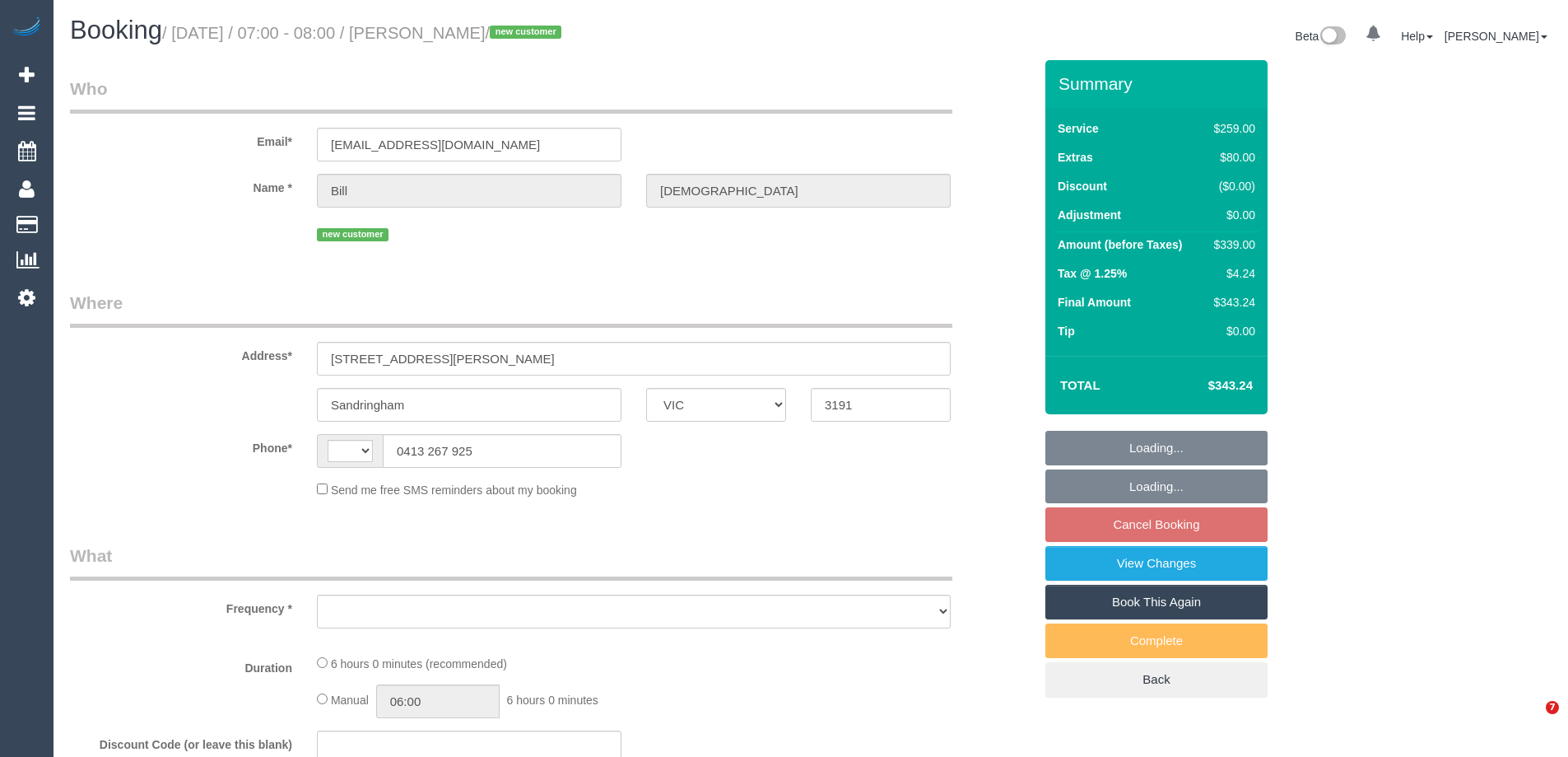
select select "VIC"
select select "string:AU"
select select "string:stripe-pm_1SIHv12GScqysDRVXbHweIZR"
select select "number:28"
select select "number:15"
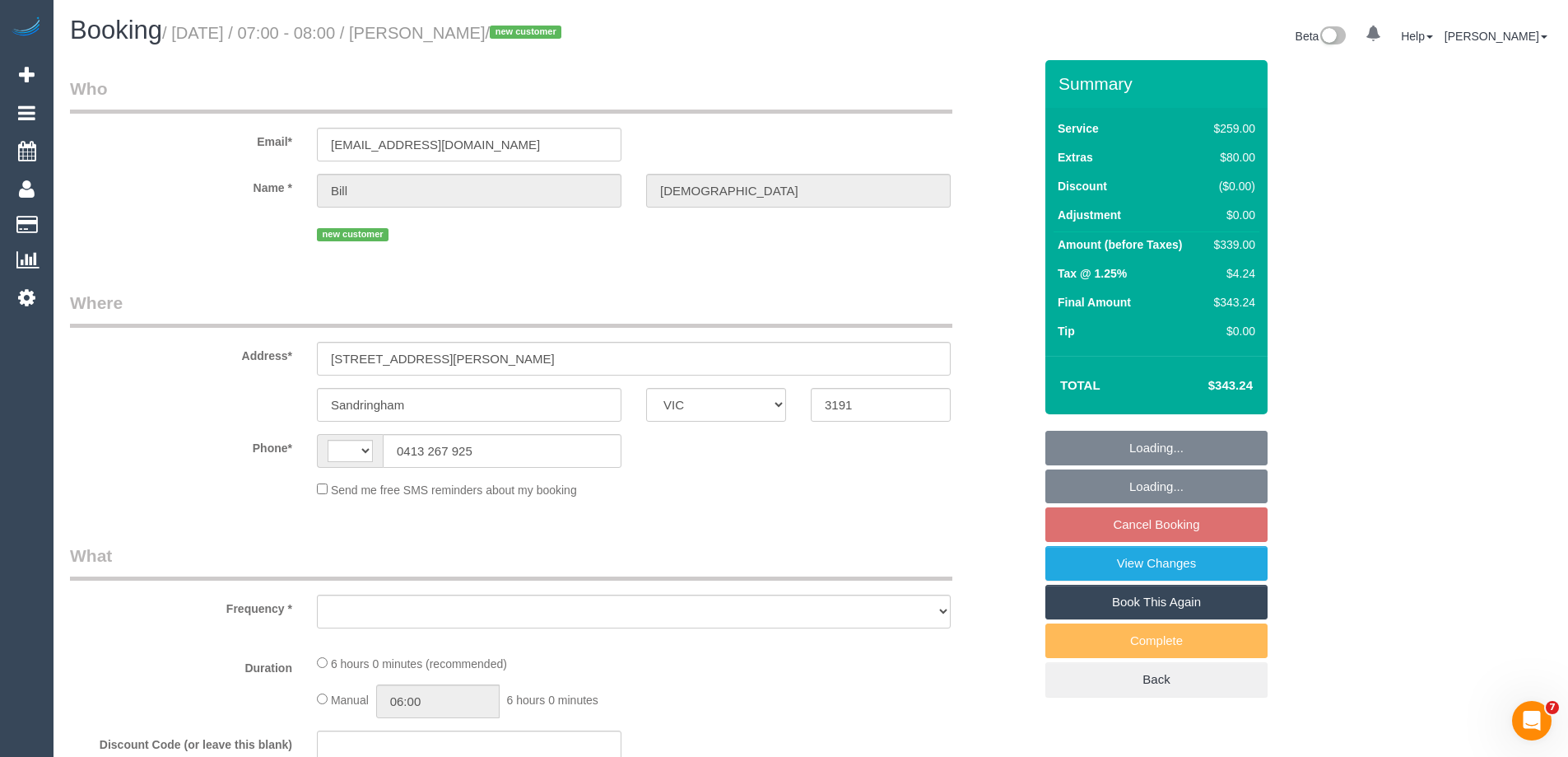
select select "number:18"
select select "number:24"
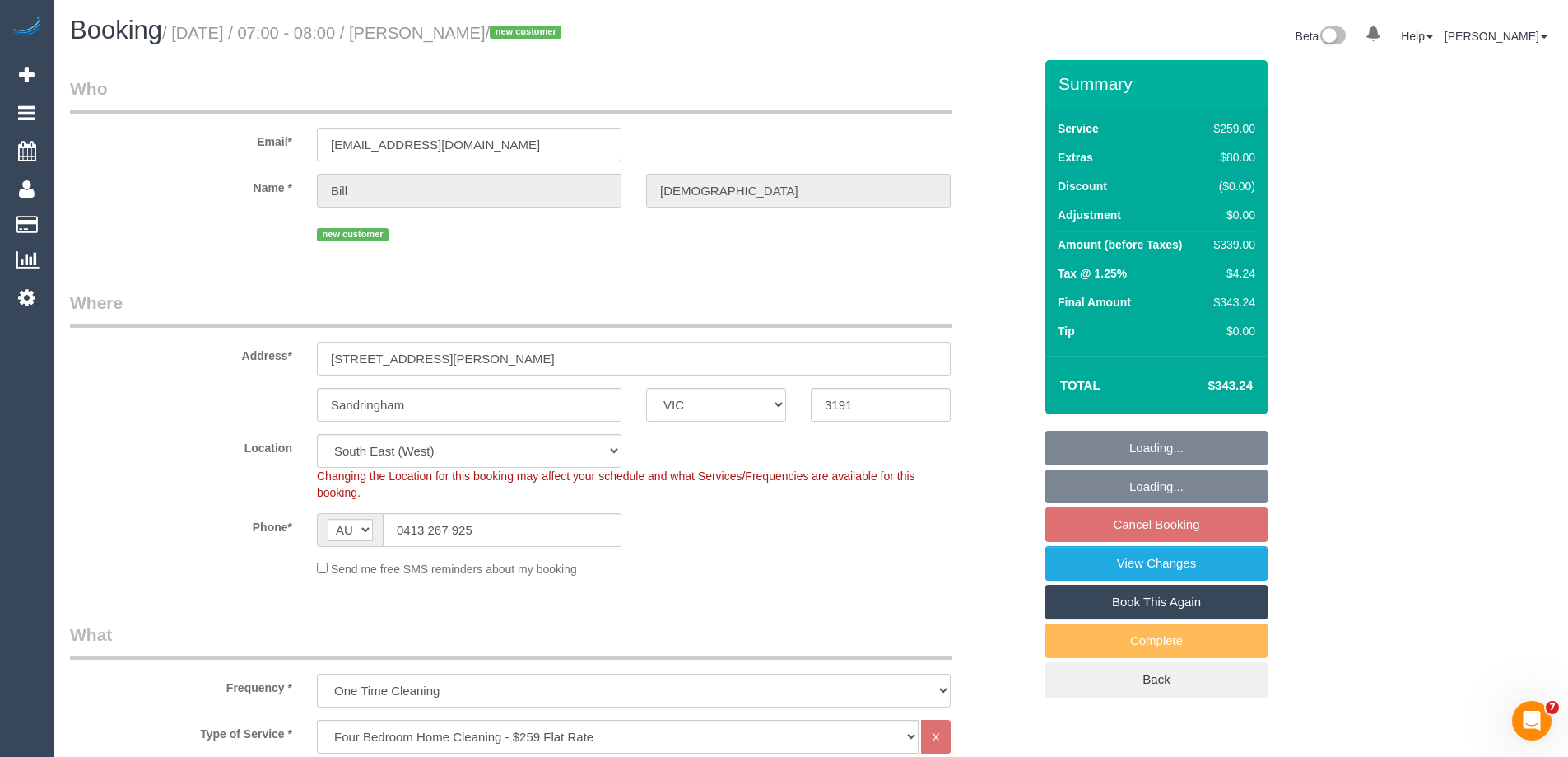
select select "object:807"
select select "spot1"
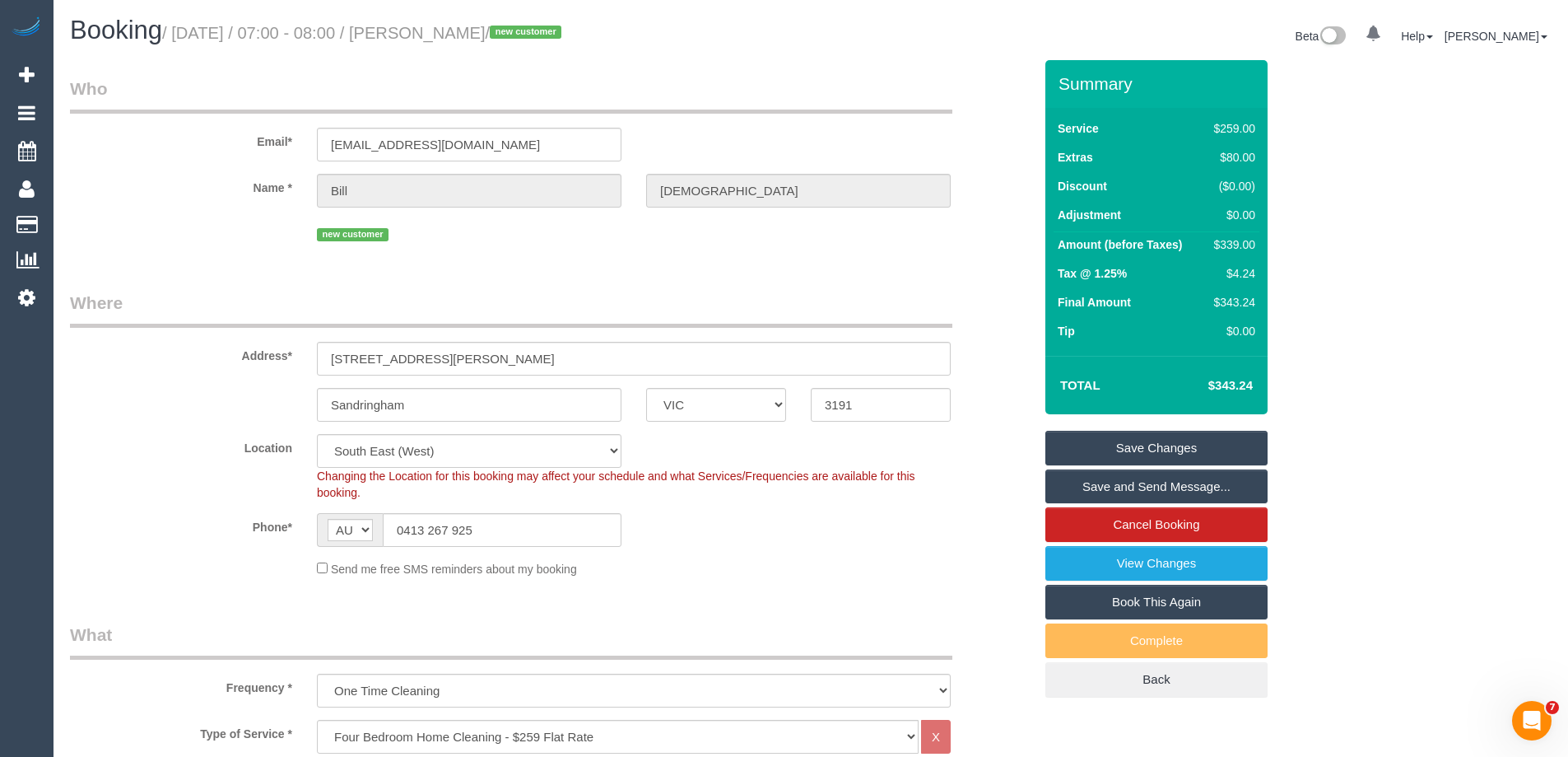
drag, startPoint x: 1037, startPoint y: 352, endPoint x: 1057, endPoint y: 389, distance: 42.1
click at [1037, 352] on div "Summary Service $259.00 Extras $80.00 Discount ($0.00) Adjustment $0.00 Amount …" at bounding box center [1218, 395] width 370 height 670
click at [1150, 513] on link "Cancel Booking" at bounding box center [1157, 524] width 222 height 35
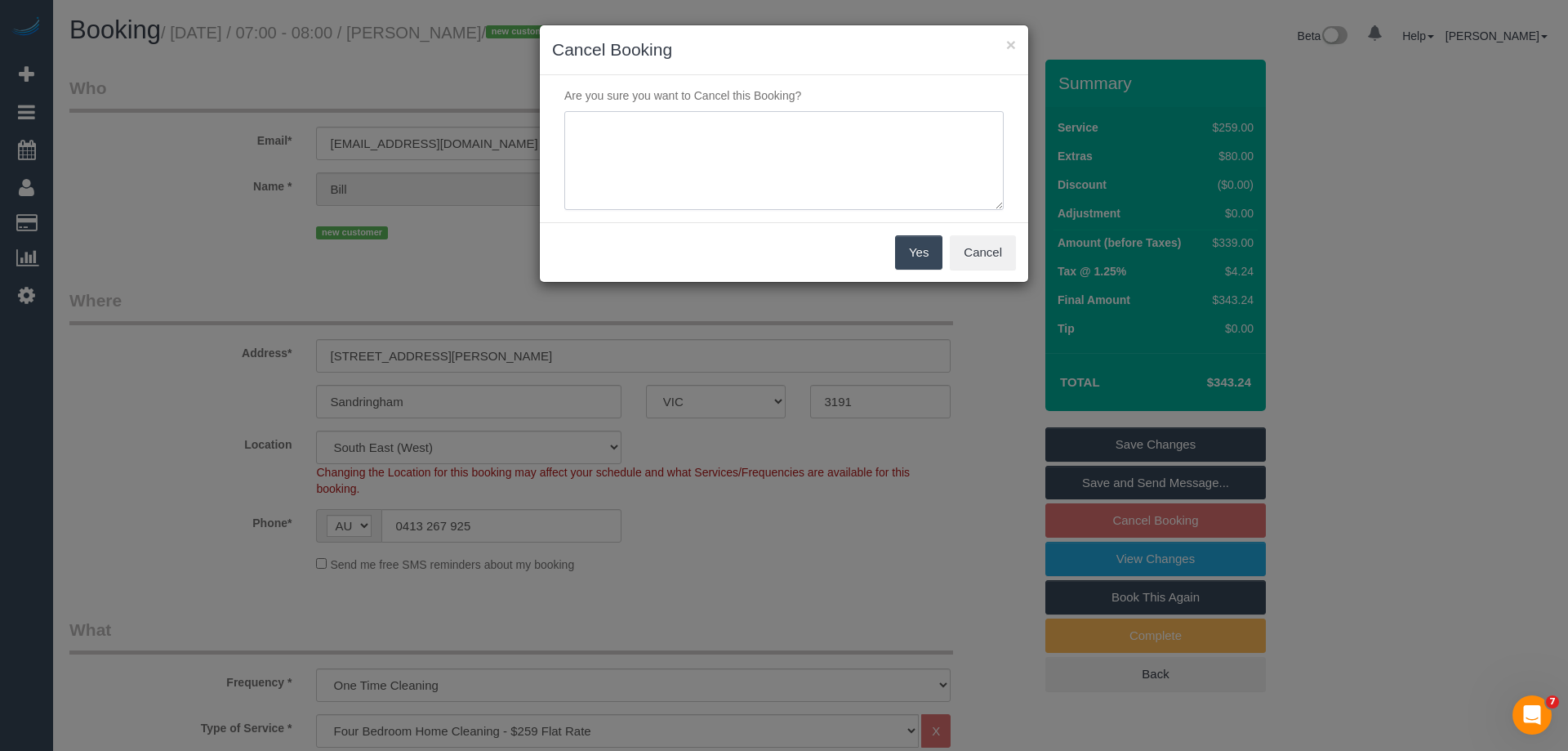
click at [913, 165] on textarea at bounding box center [784, 161] width 439 height 100
type textarea "No longer required. Via email - ED"
click at [926, 245] on button "Yes" at bounding box center [919, 252] width 47 height 34
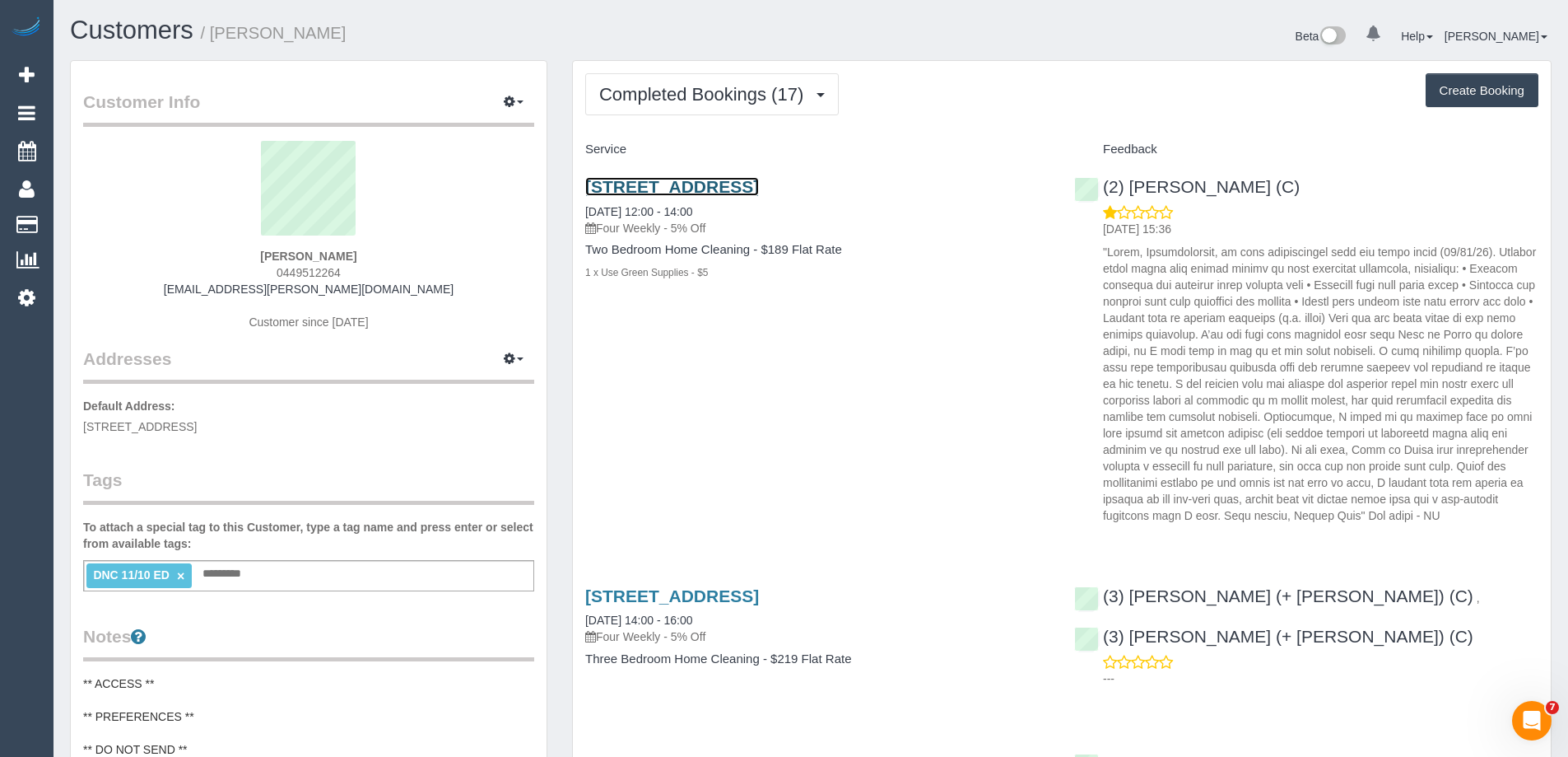
click at [759, 184] on link "11/211 Weston Street, Brunswick East, VIC 3057" at bounding box center [672, 186] width 174 height 19
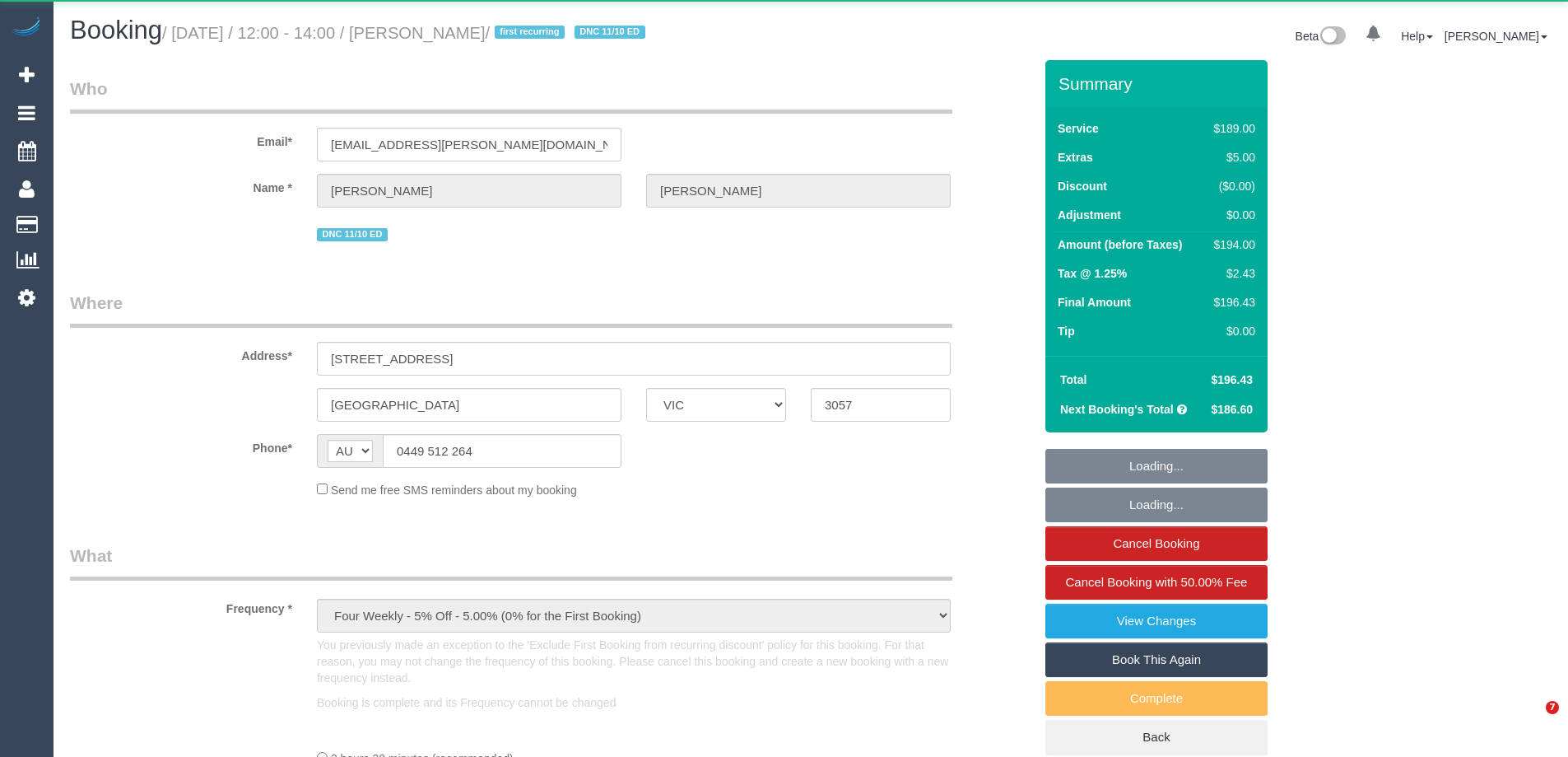
select select "VIC"
select select "string:stripe-pm_1R4FuA2GScqysDRV898XjazO"
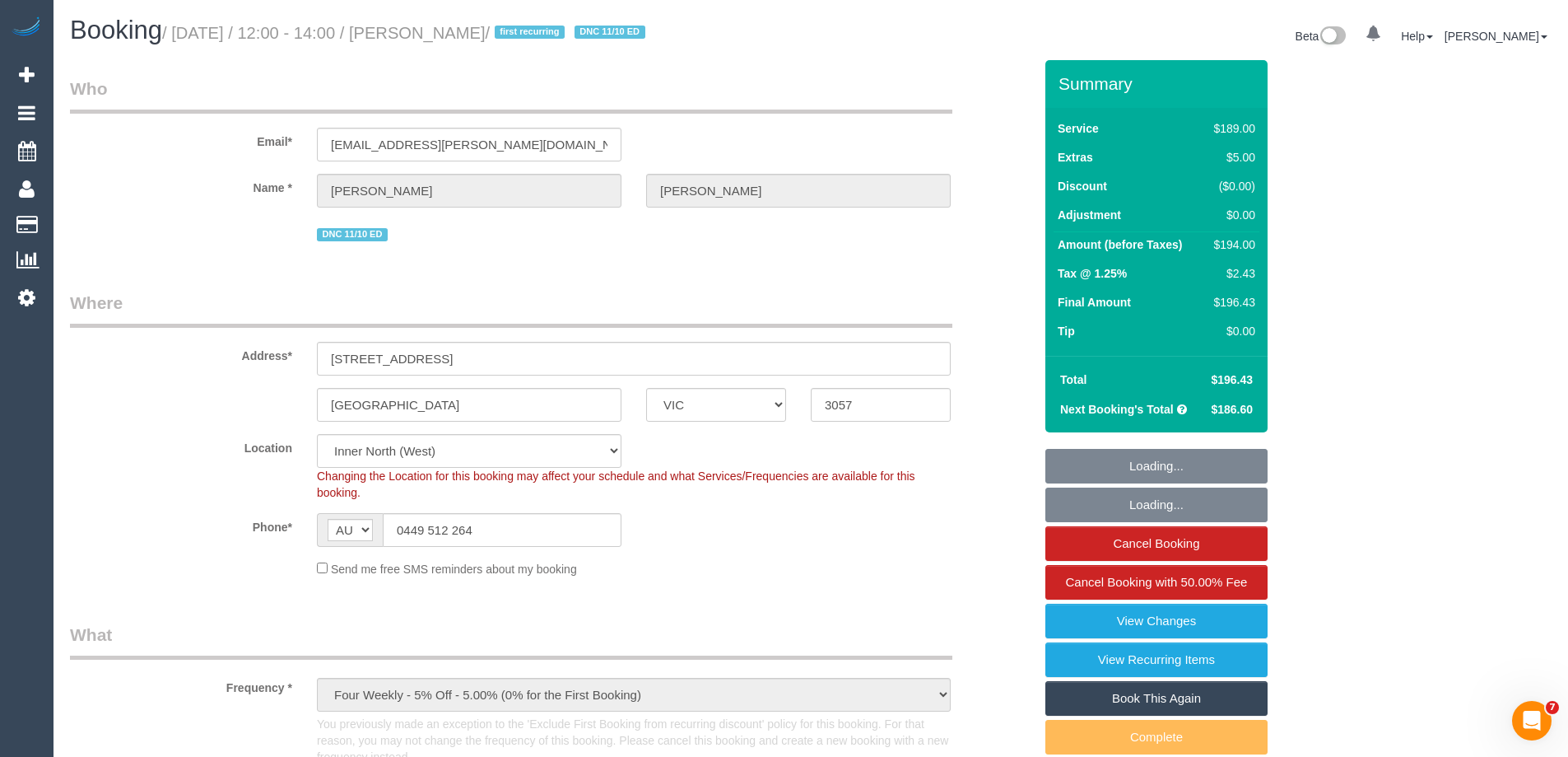
select select "object:810"
select select "number:28"
select select "number:14"
select select "number:19"
select select "number:22"
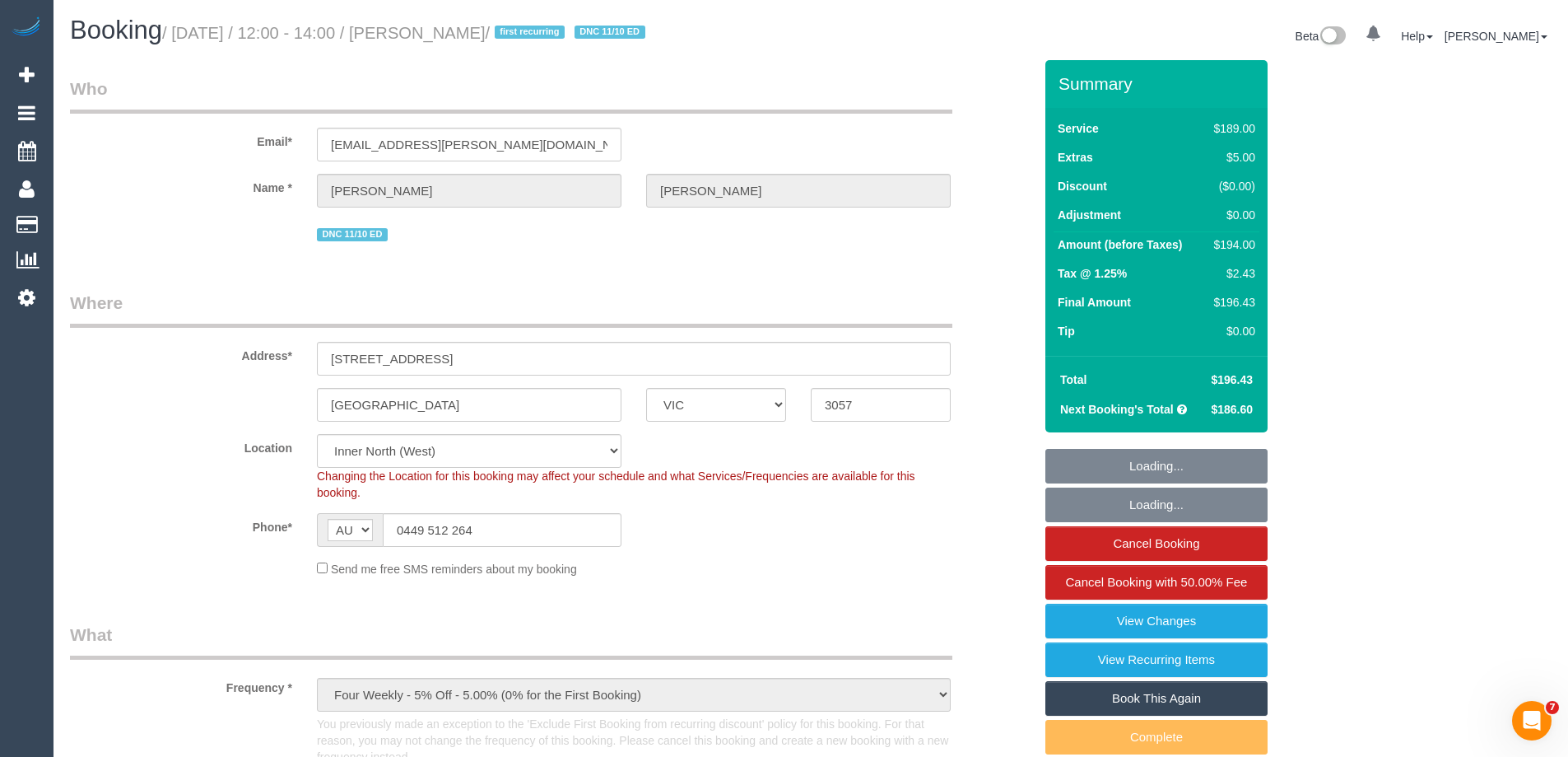
select select "number:33"
select select "number:13"
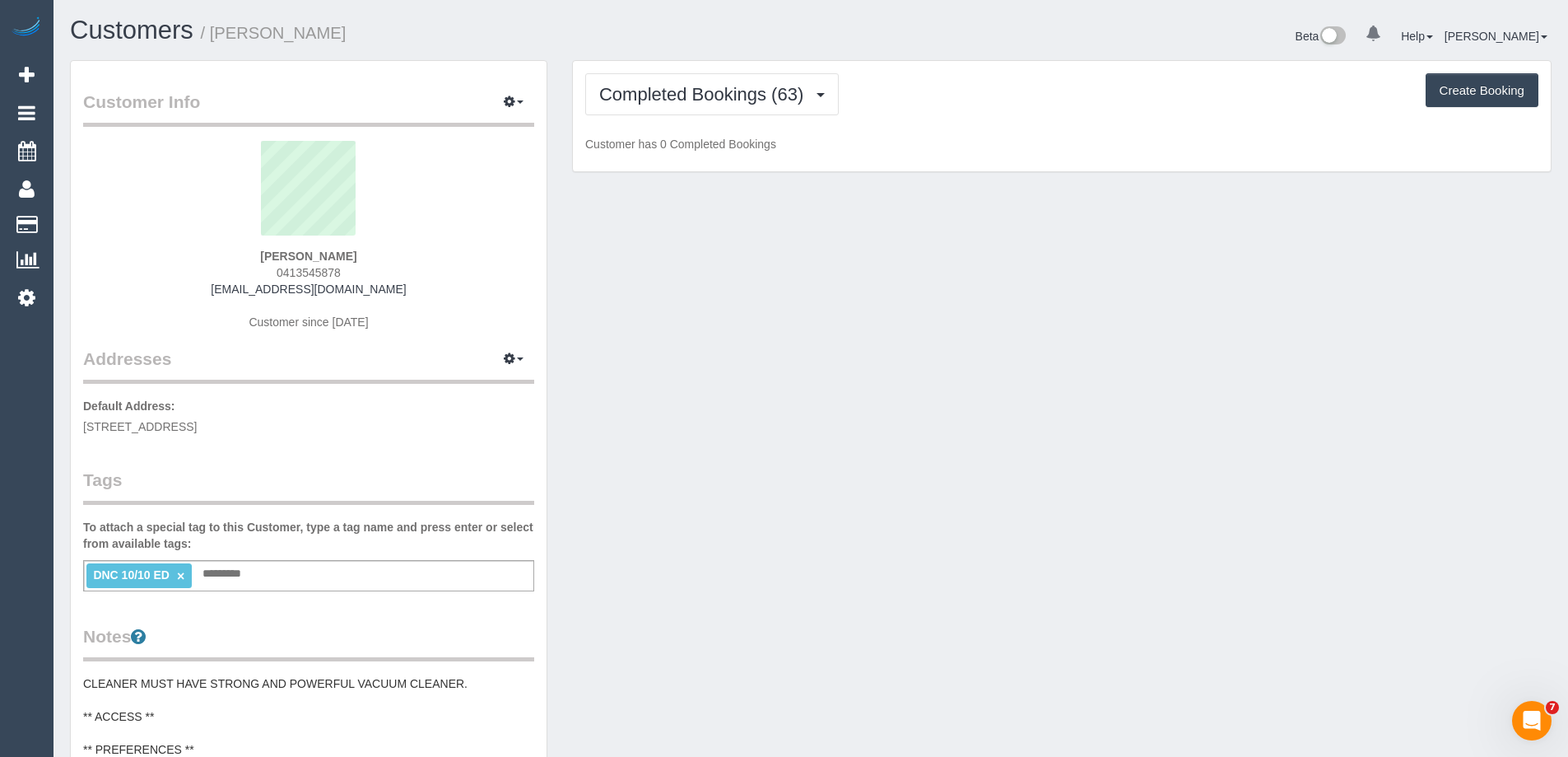
drag, startPoint x: 258, startPoint y: 31, endPoint x: 214, endPoint y: 31, distance: 44.0
click at [214, 31] on h1 "Customers / Alice Bluer" at bounding box center [434, 30] width 728 height 28
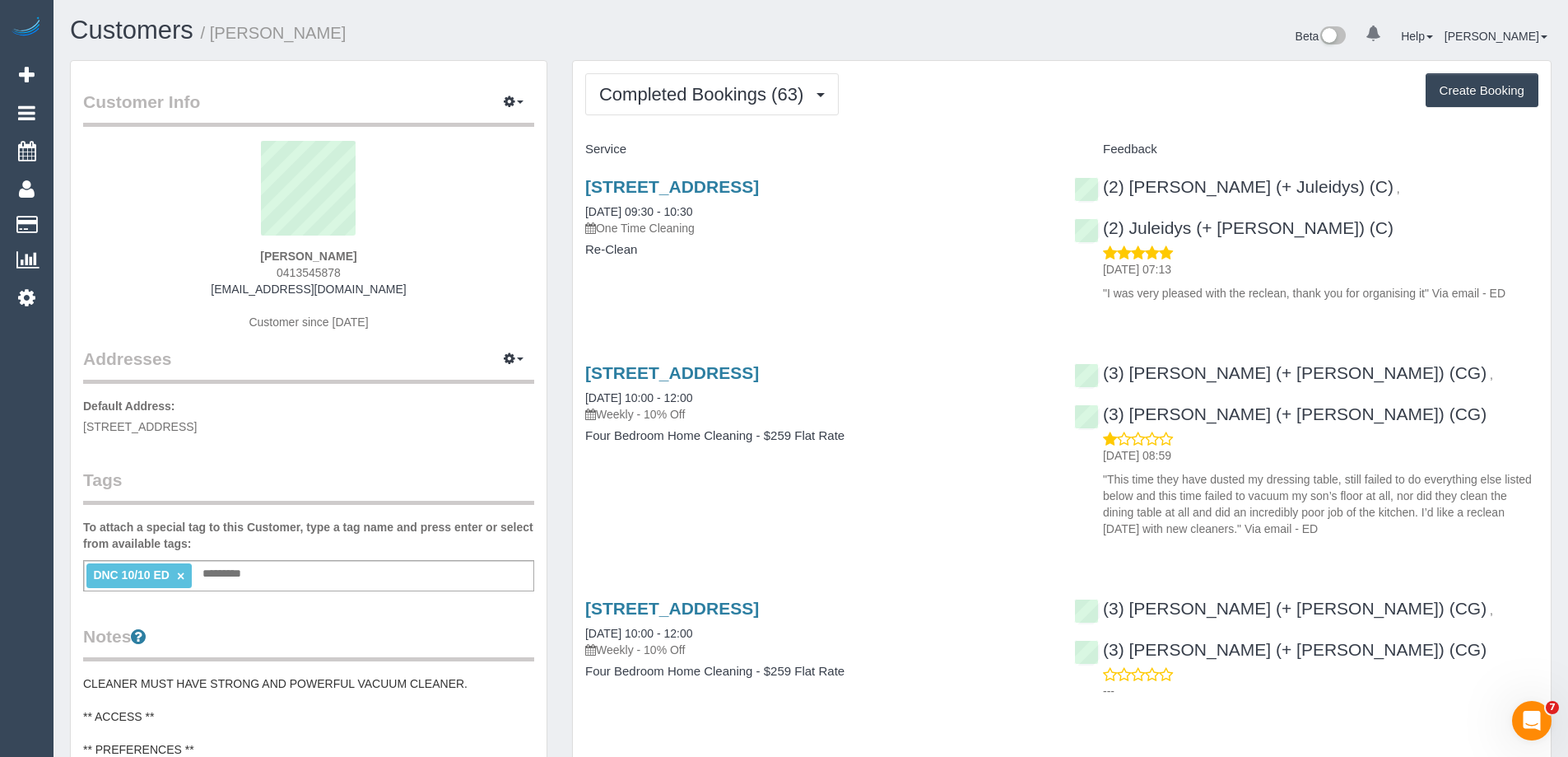
copy small "Alice Bluer"
click at [759, 177] on link "131 Hawke St, West Melbourne, VIC 3003" at bounding box center [672, 186] width 174 height 19
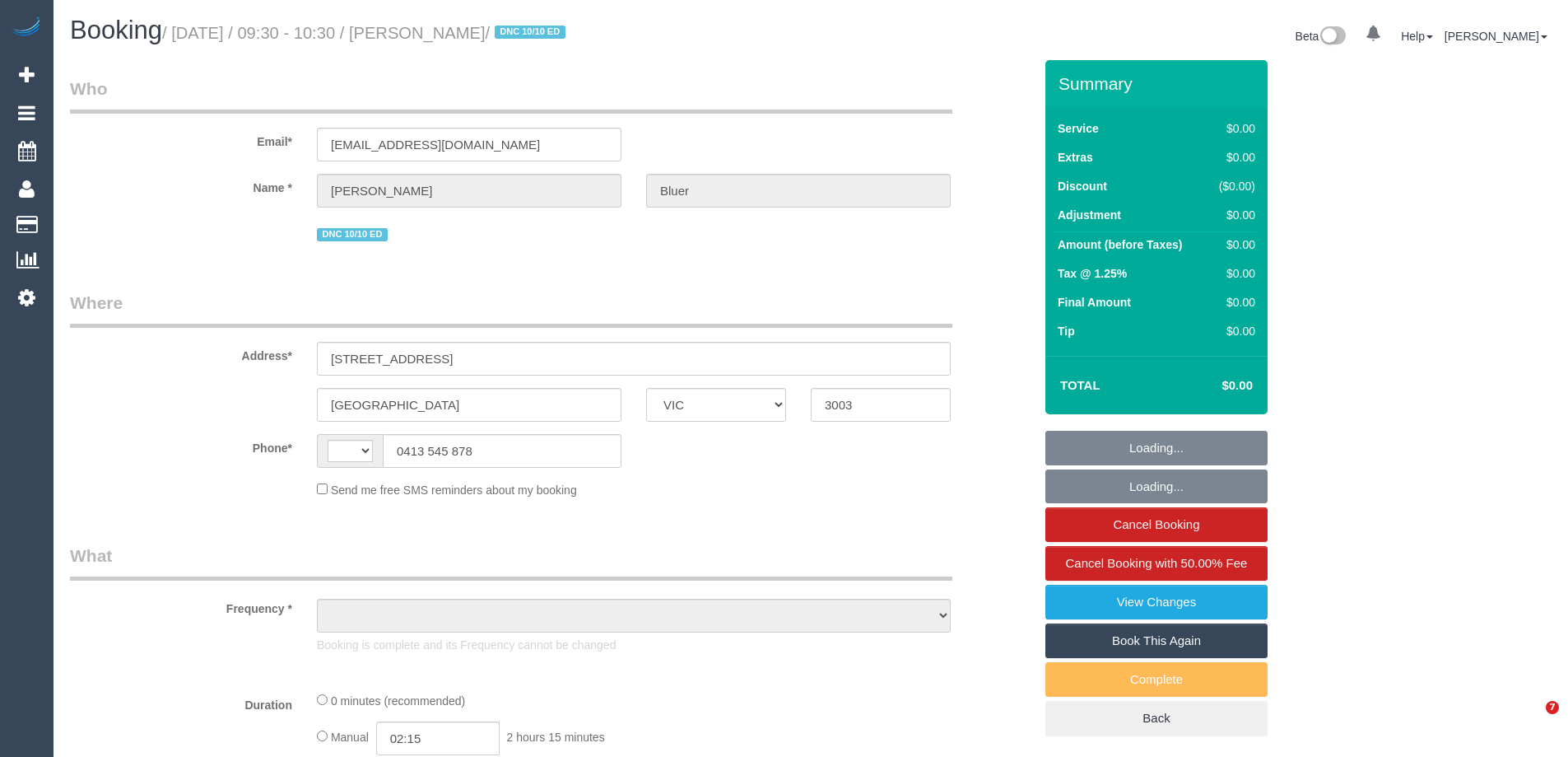
select select "VIC"
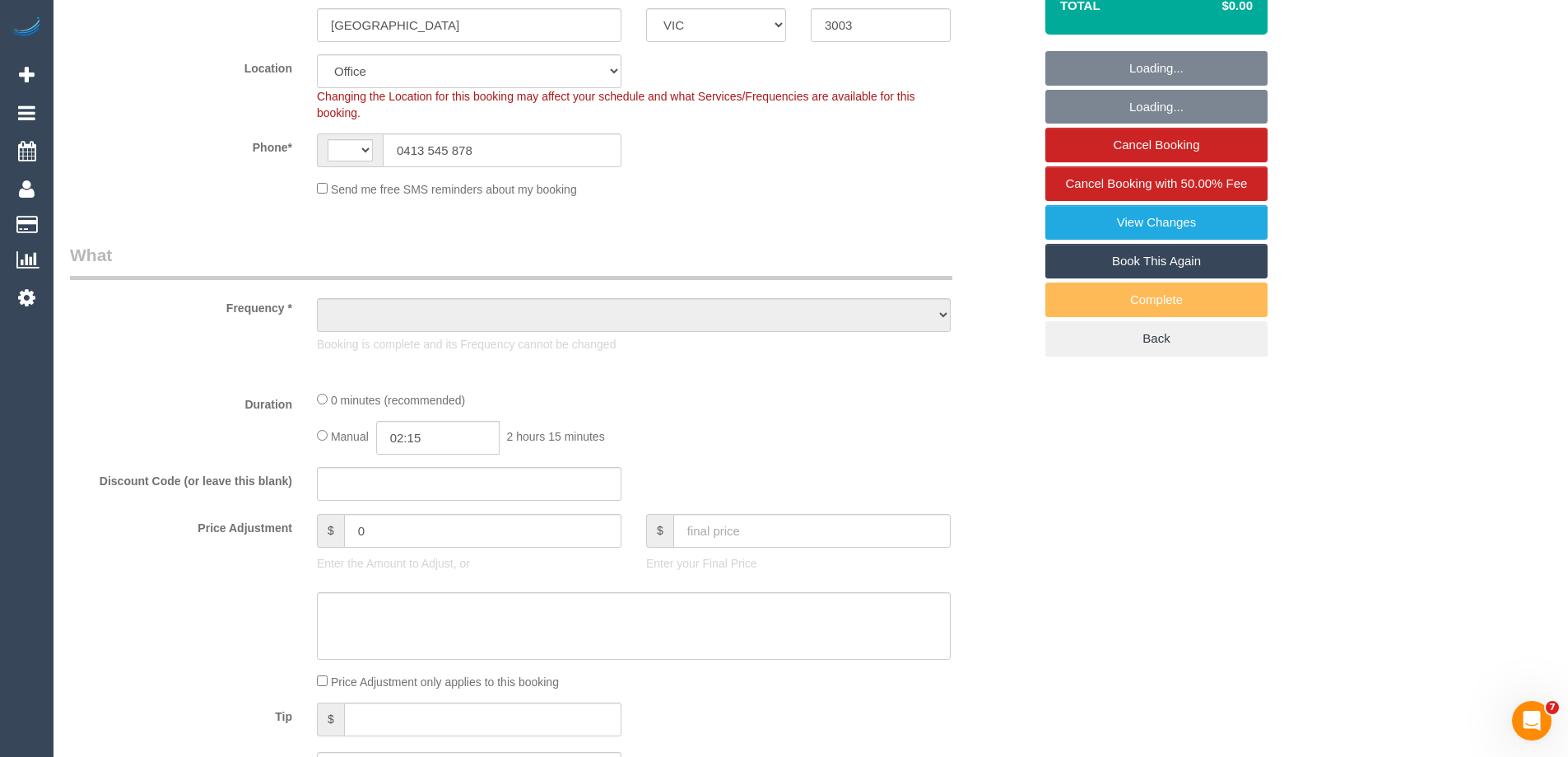
select select "string:AU"
select select "object:776"
select select "number:30"
select select "number:14"
select select "number:19"
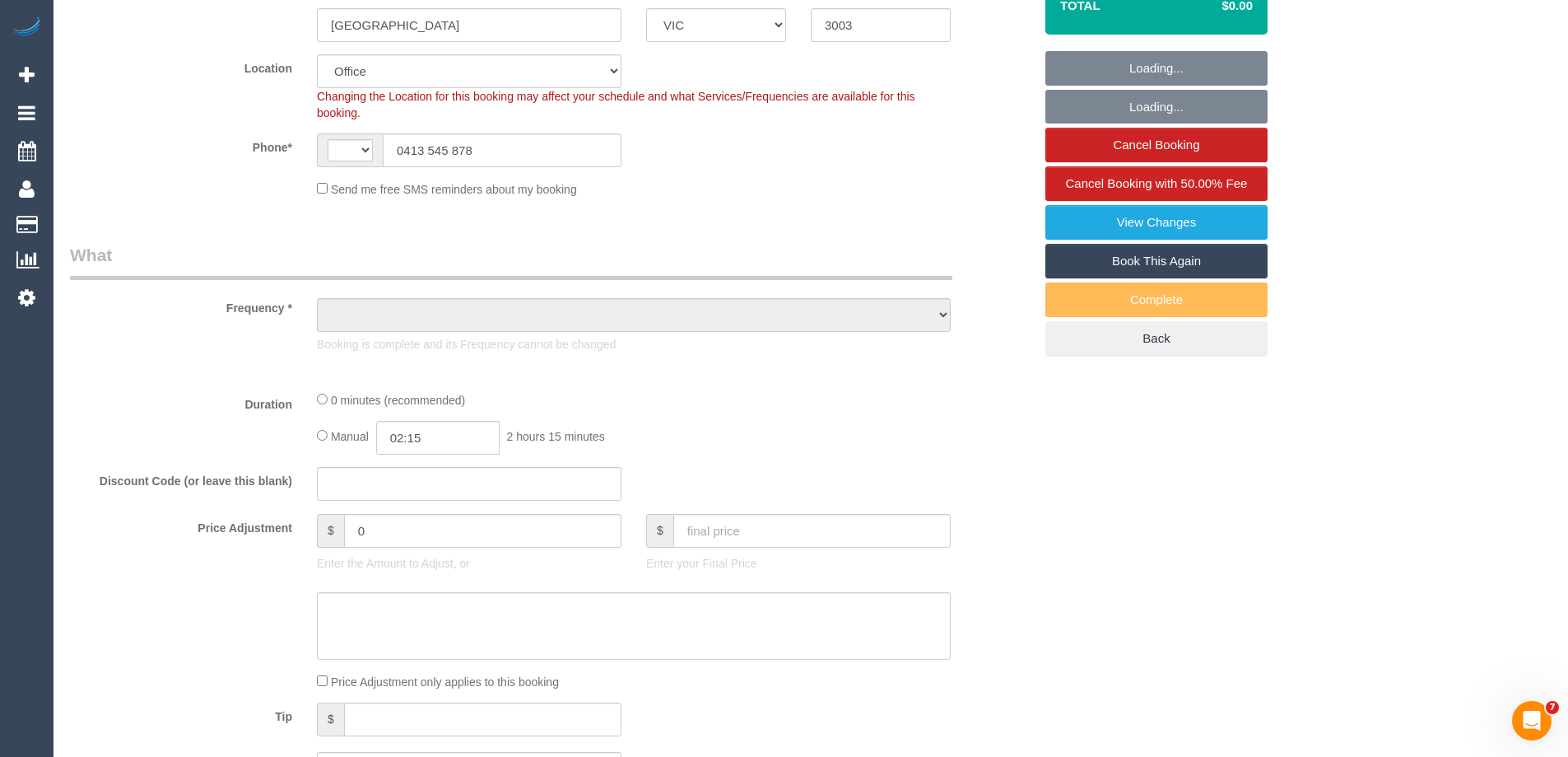
select select "number:24"
select select "number:33"
select select "number:11"
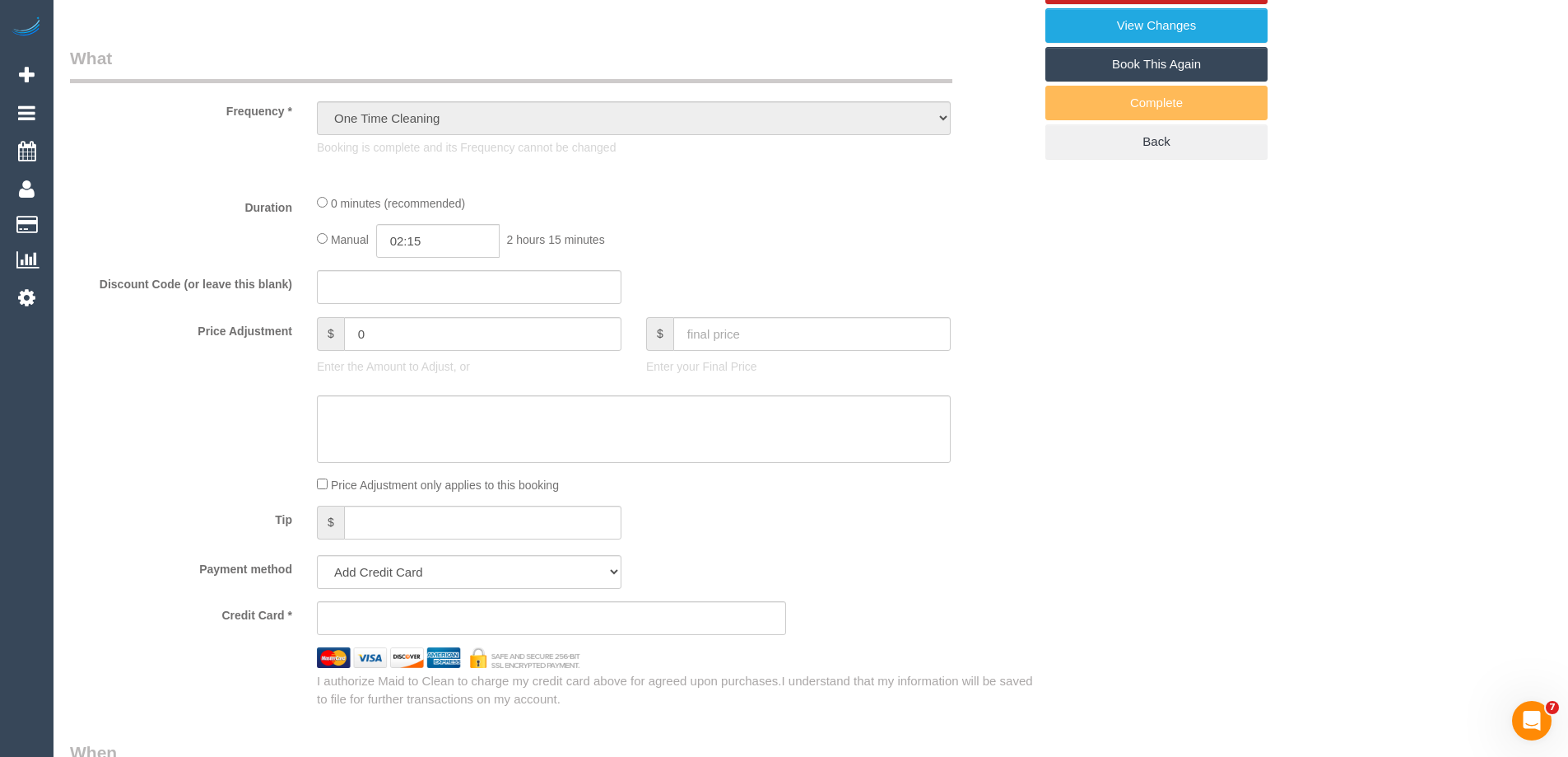
select select "object:850"
select select "string:stripe-pm_1POwZF2GScqysDRVCl8tZd1C"
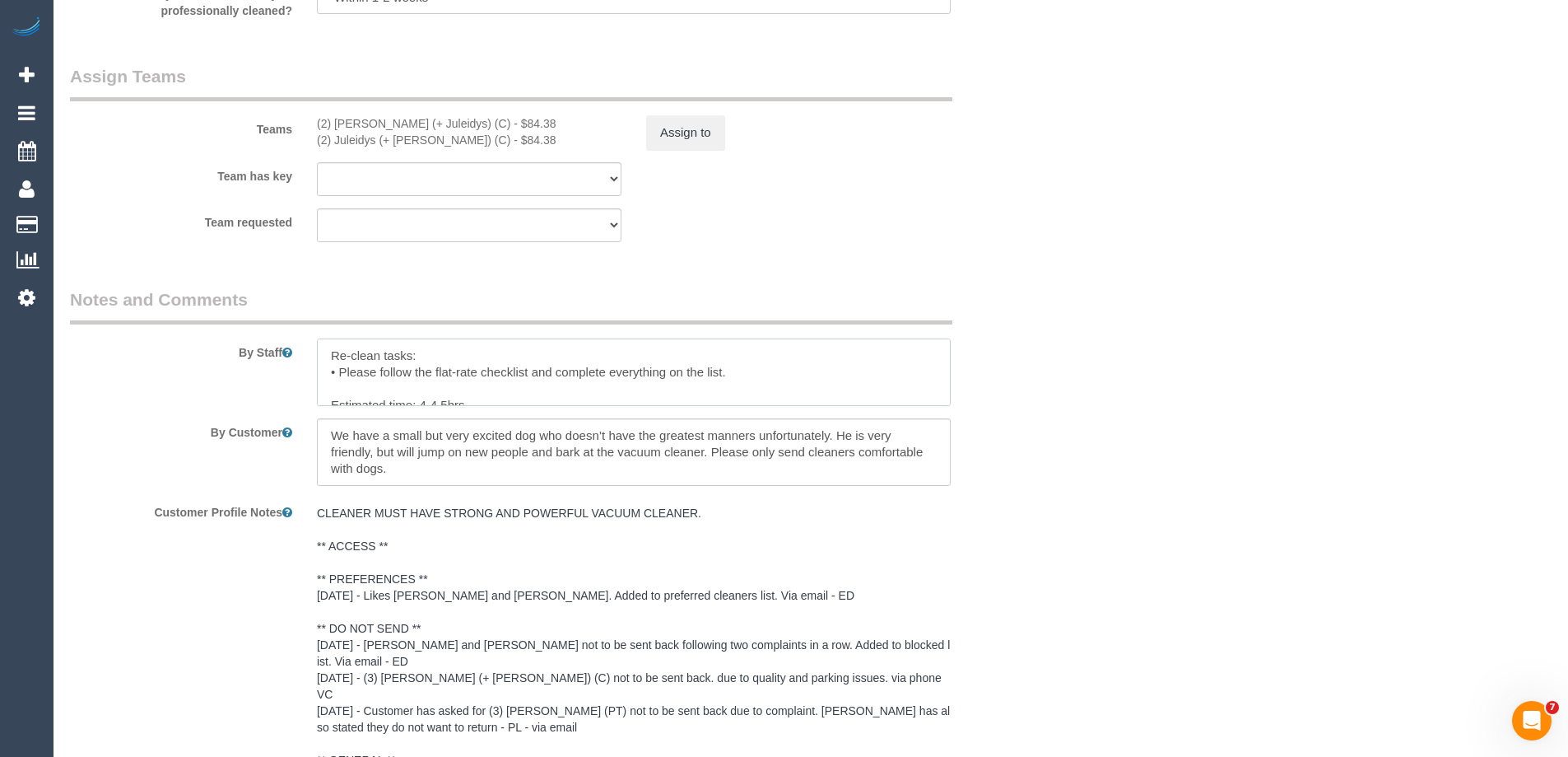
scroll to position [82, 0]
click at [466, 117] on div "(2) Cris (+ Juleidys) (C) - $84.38" at bounding box center [469, 123] width 304 height 16
copy div "84.38"
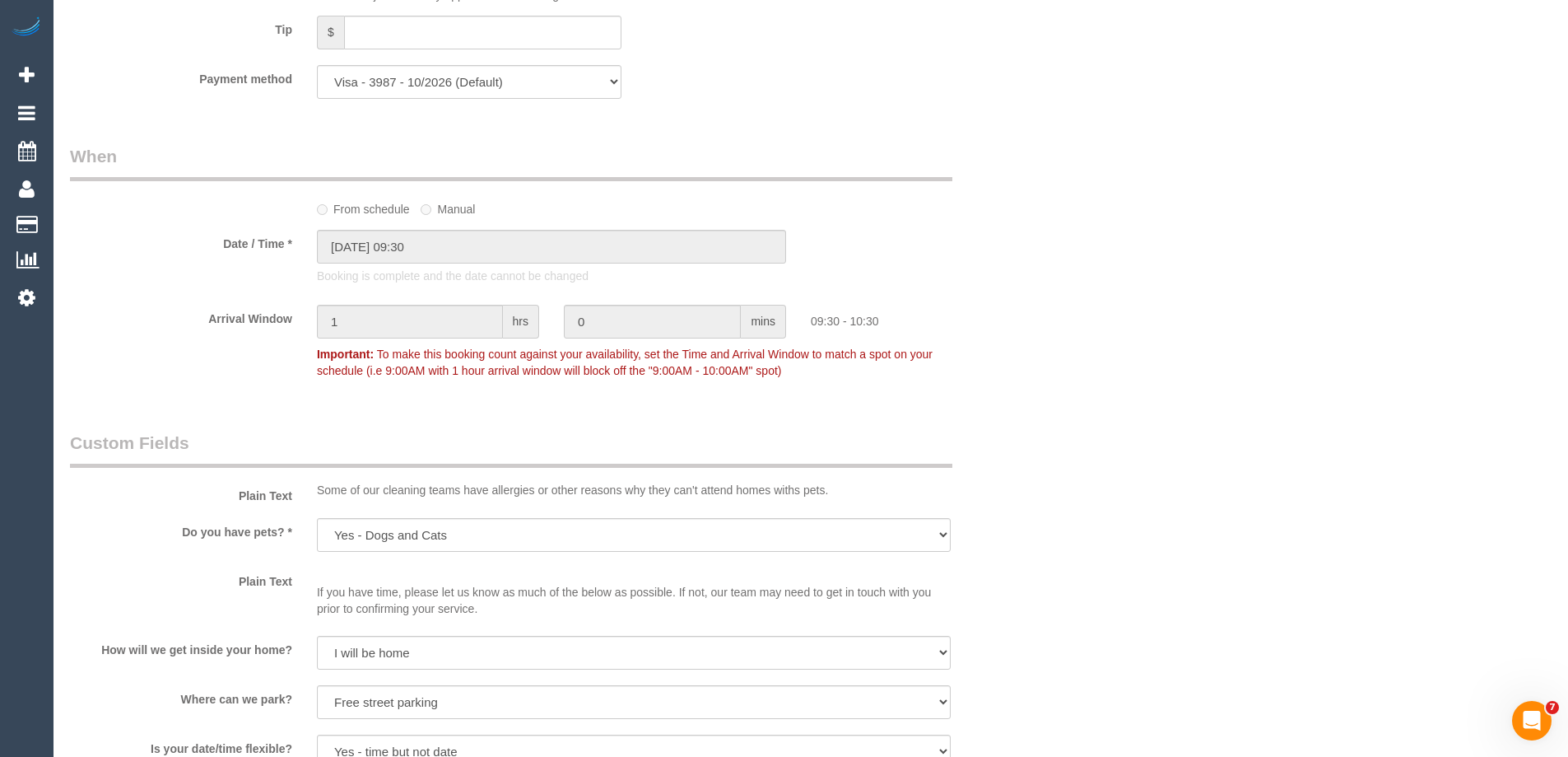
scroll to position [1260, 0]
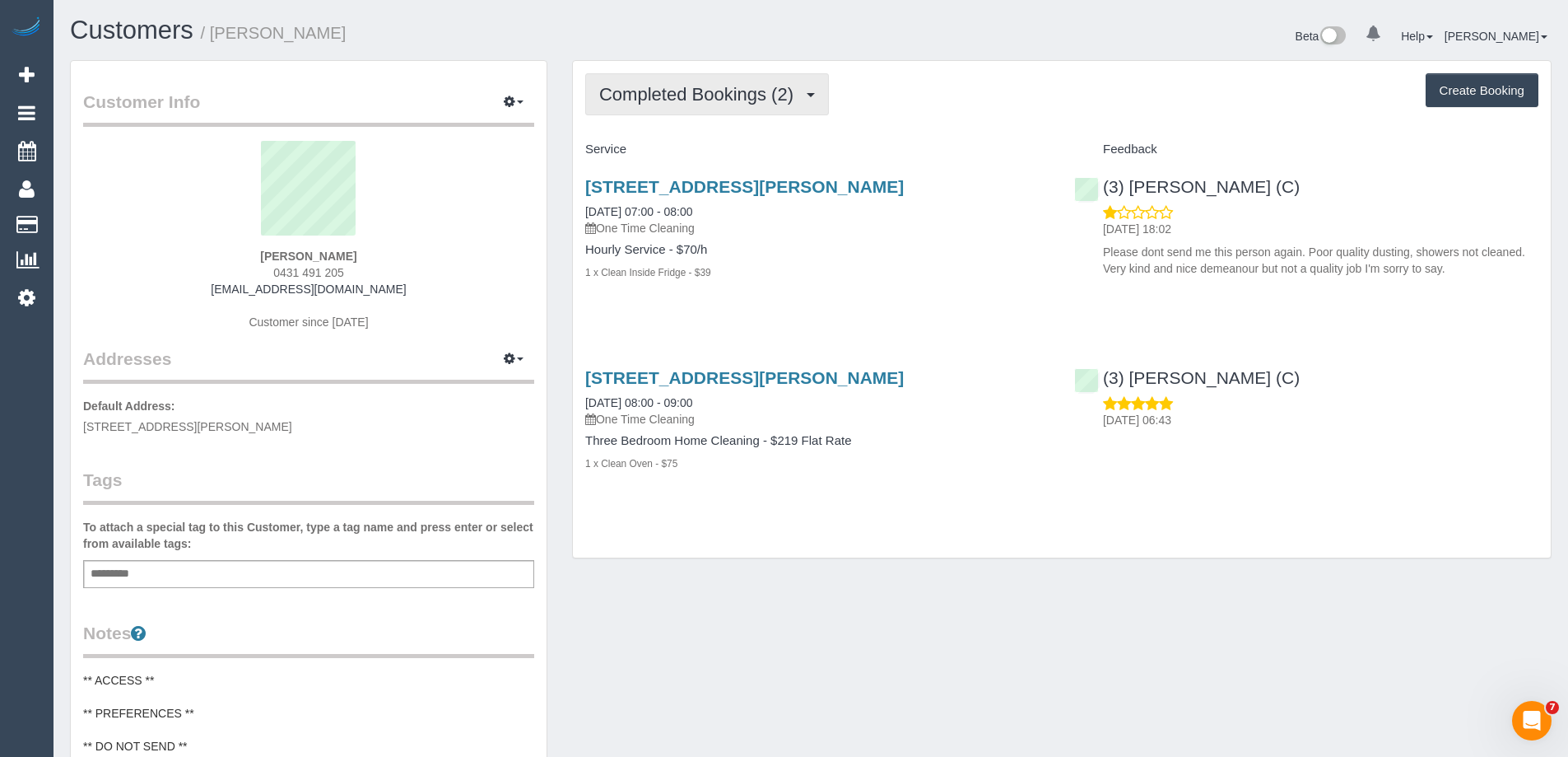
click at [718, 101] on span "Completed Bookings (2)" at bounding box center [700, 94] width 202 height 21
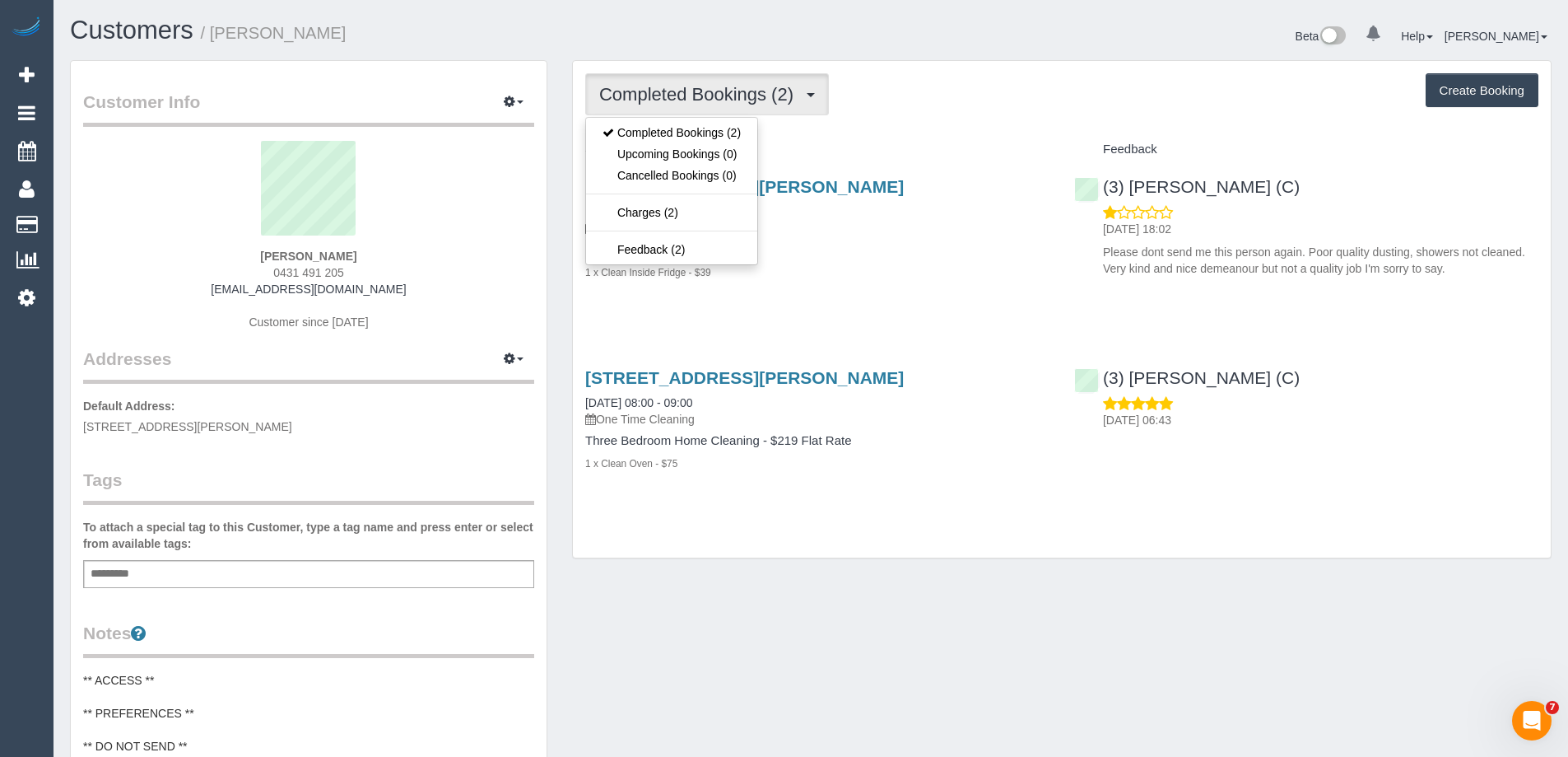
click at [1025, 107] on div "Completed Bookings (2) Completed Bookings (2) Upcoming Bookings (0) Cancelled B…" at bounding box center [1062, 94] width 954 height 42
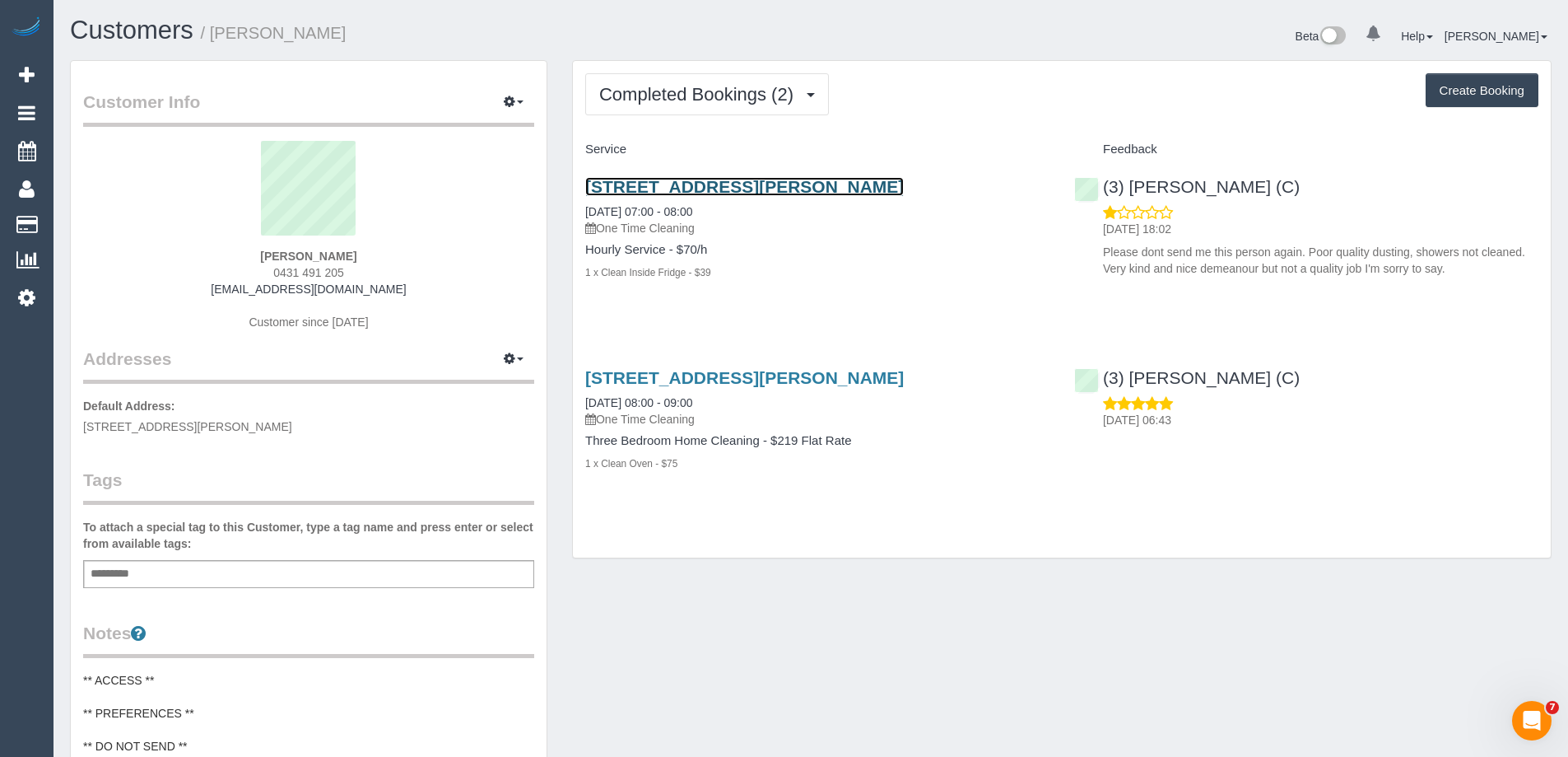
click at [851, 186] on link "4/10 Lorenz St, Sunshine, VIC 3020" at bounding box center [744, 186] width 318 height 19
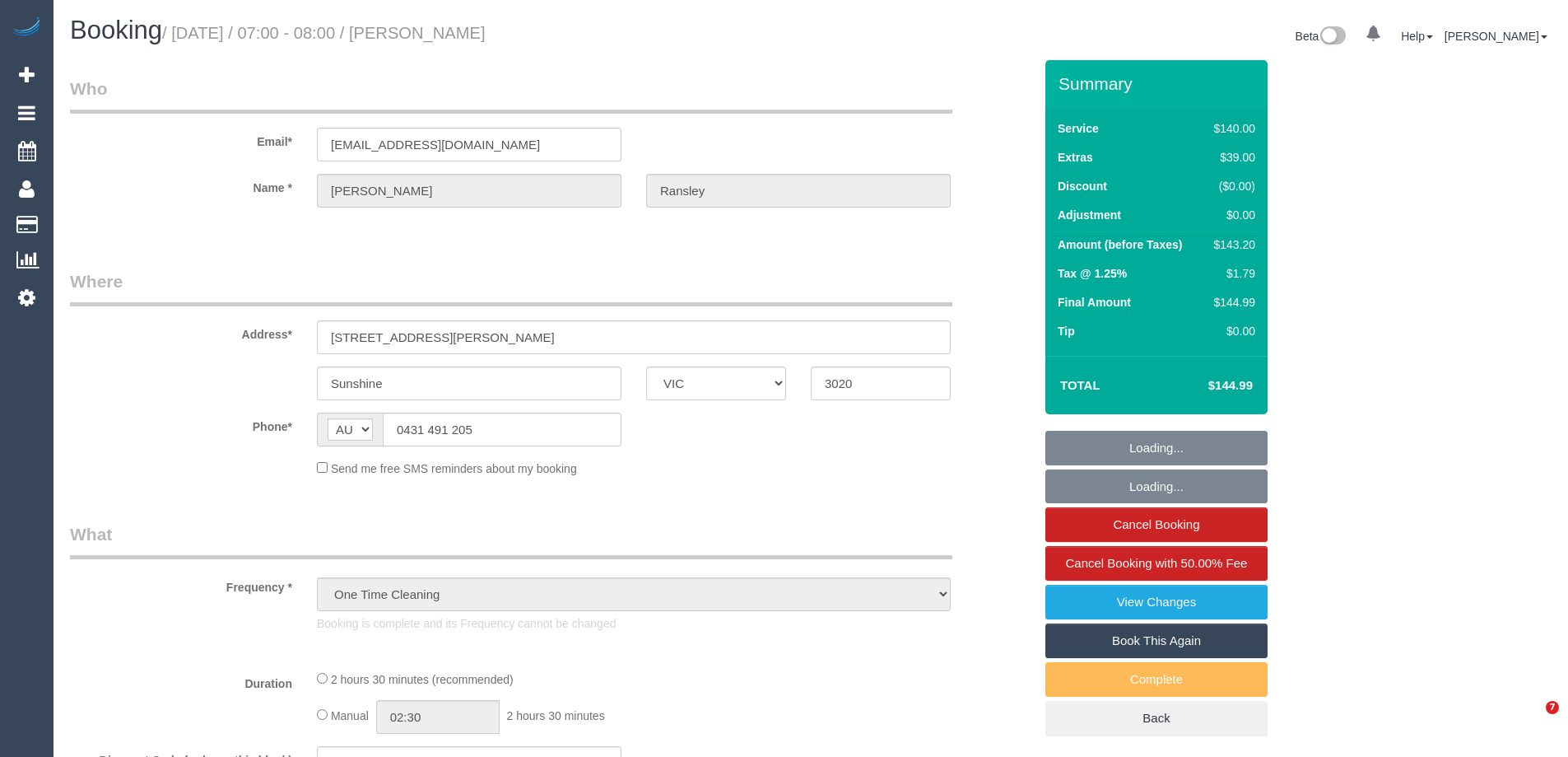
select select "VIC"
select select "string:stripe-pm_1RyRZq2GScqysDRV63WHYEKs"
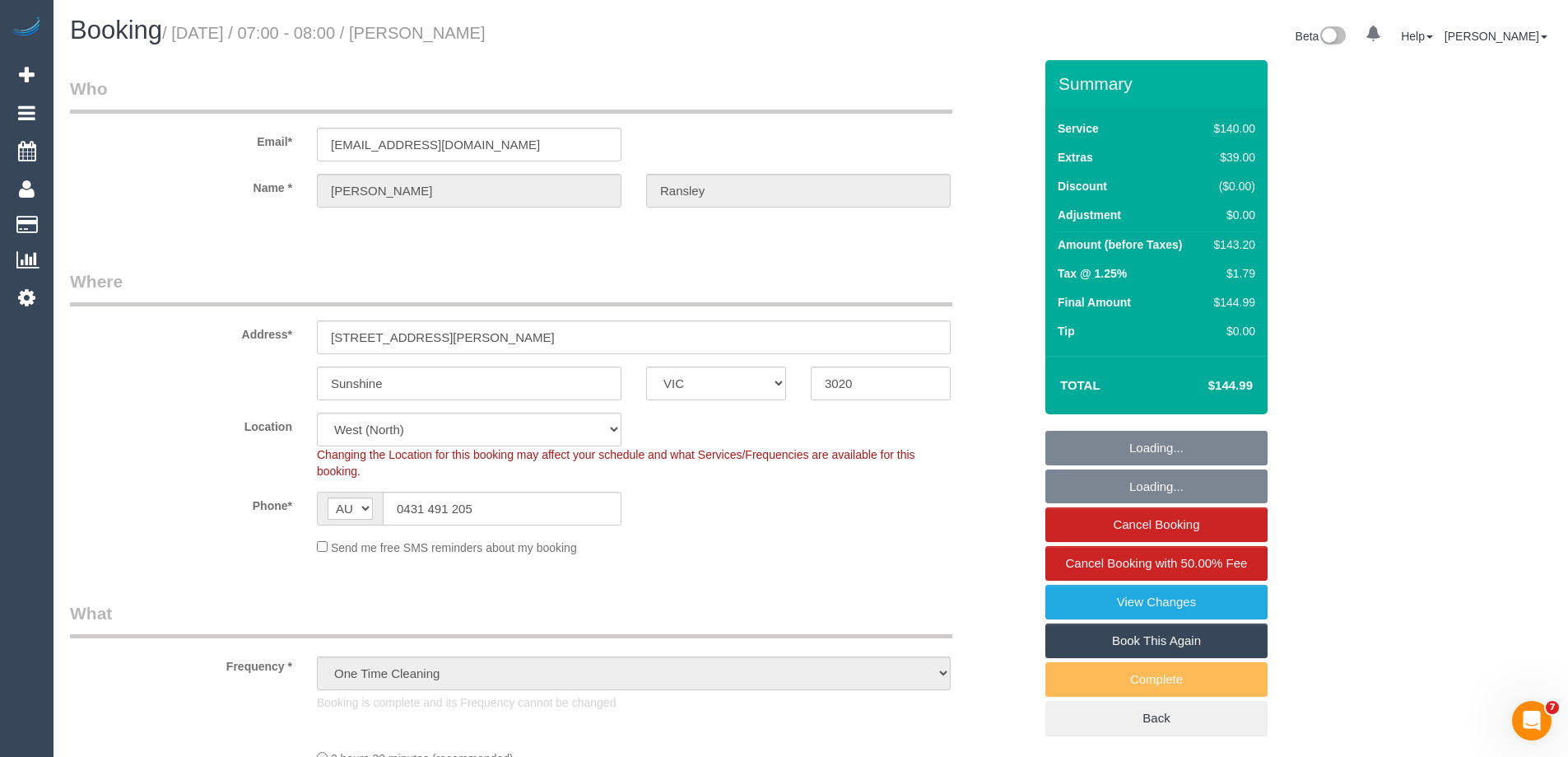
select select "object:690"
select select "number:29"
select select "number:14"
select select "number:19"
select select "number:24"
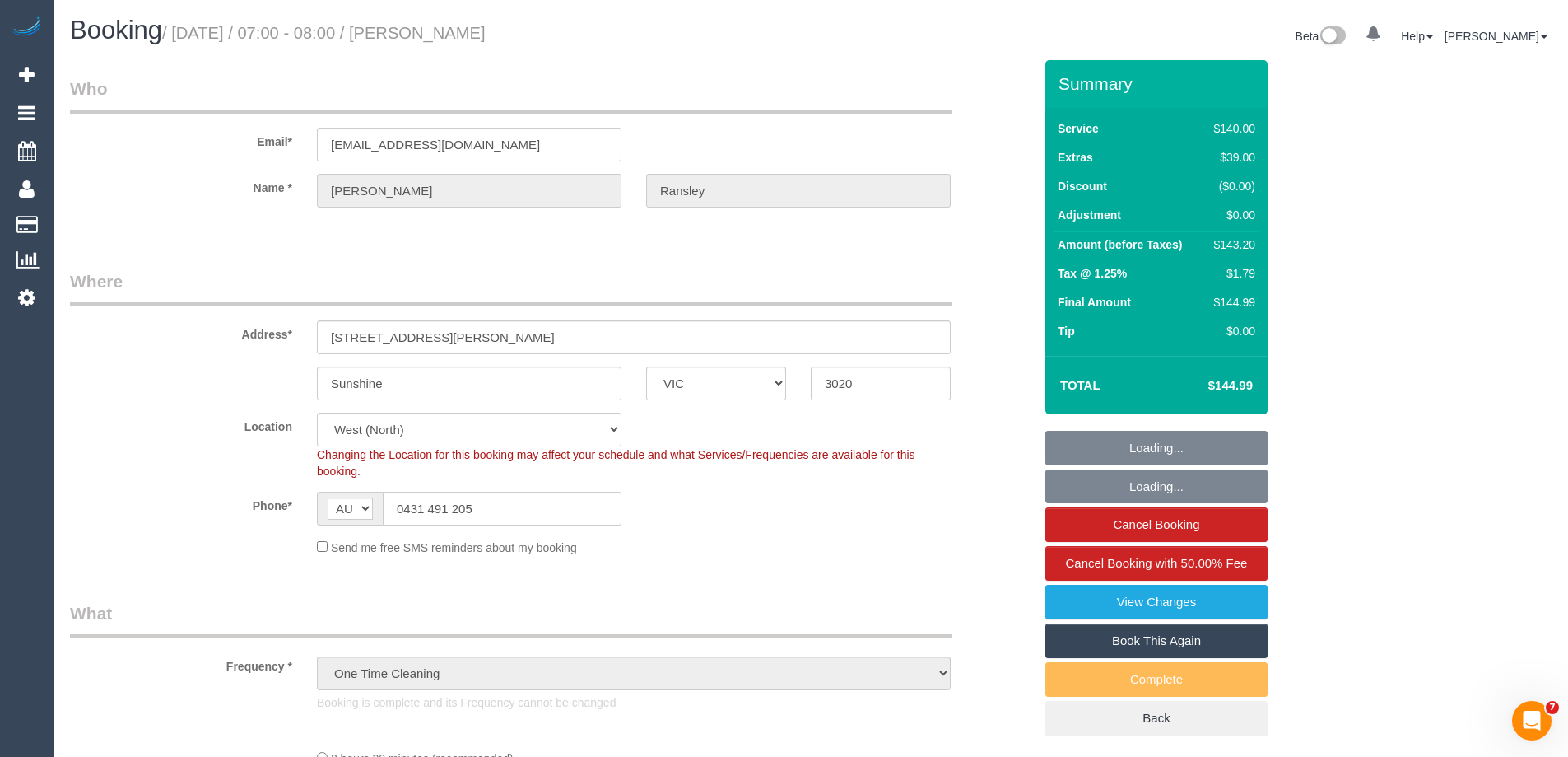
select select "number:34"
select select "number:13"
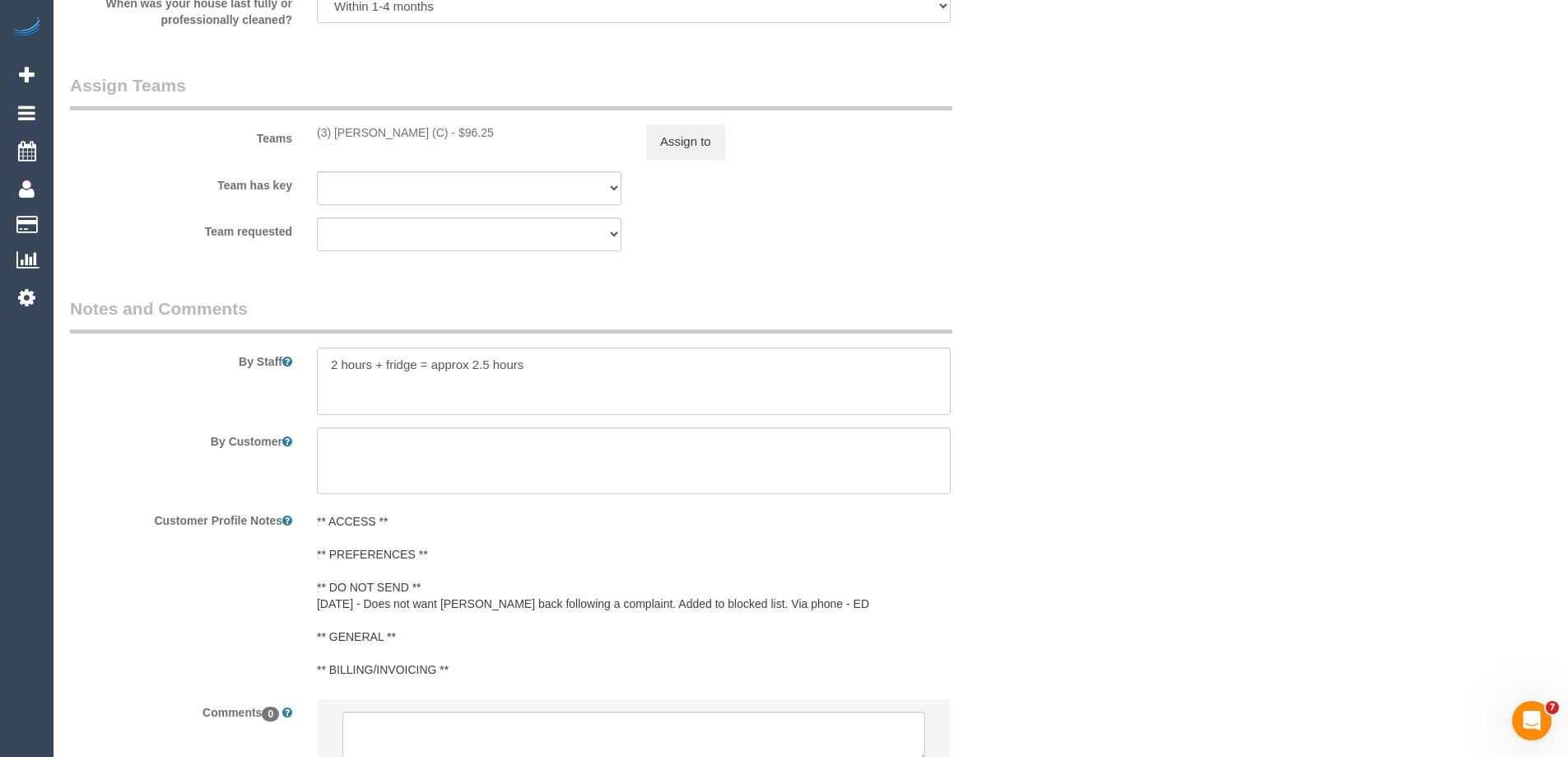
scroll to position [2746, 0]
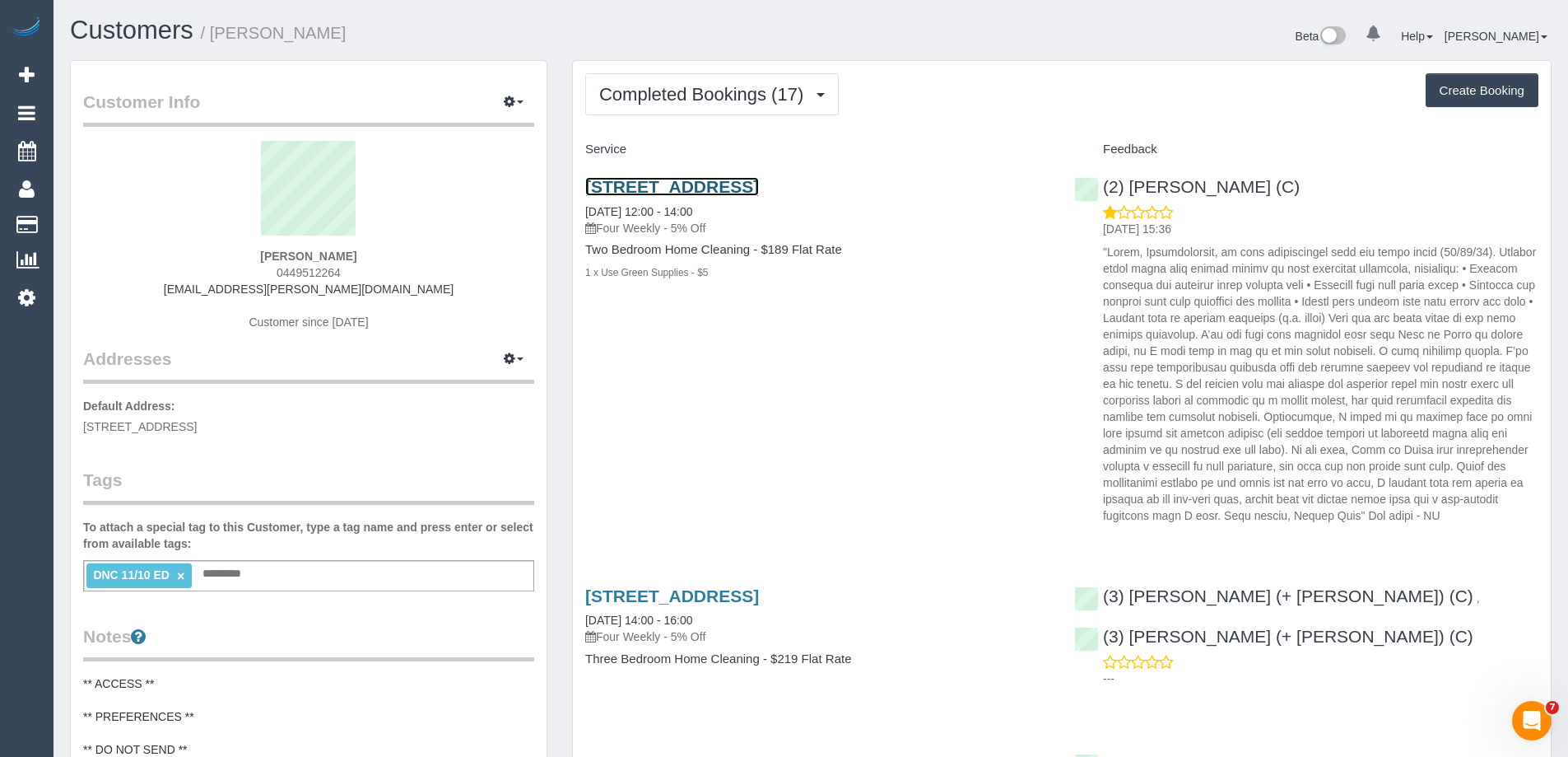
click at [661, 181] on link "[STREET_ADDRESS]" at bounding box center [672, 186] width 174 height 19
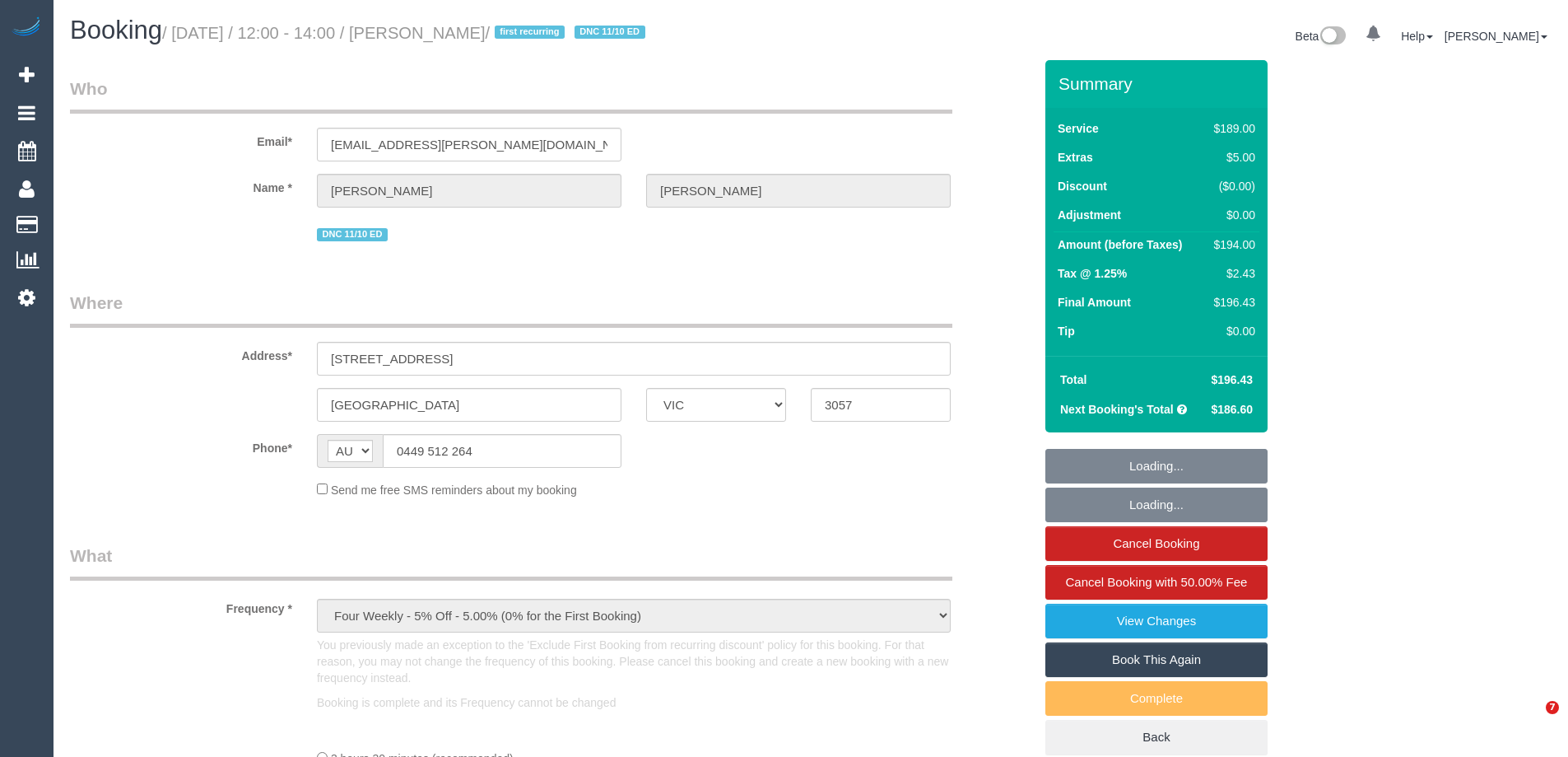
select select "VIC"
select select "string:stripe-pm_1R4FuA2GScqysDRV898XjazO"
select select "number:28"
select select "number:14"
select select "number:19"
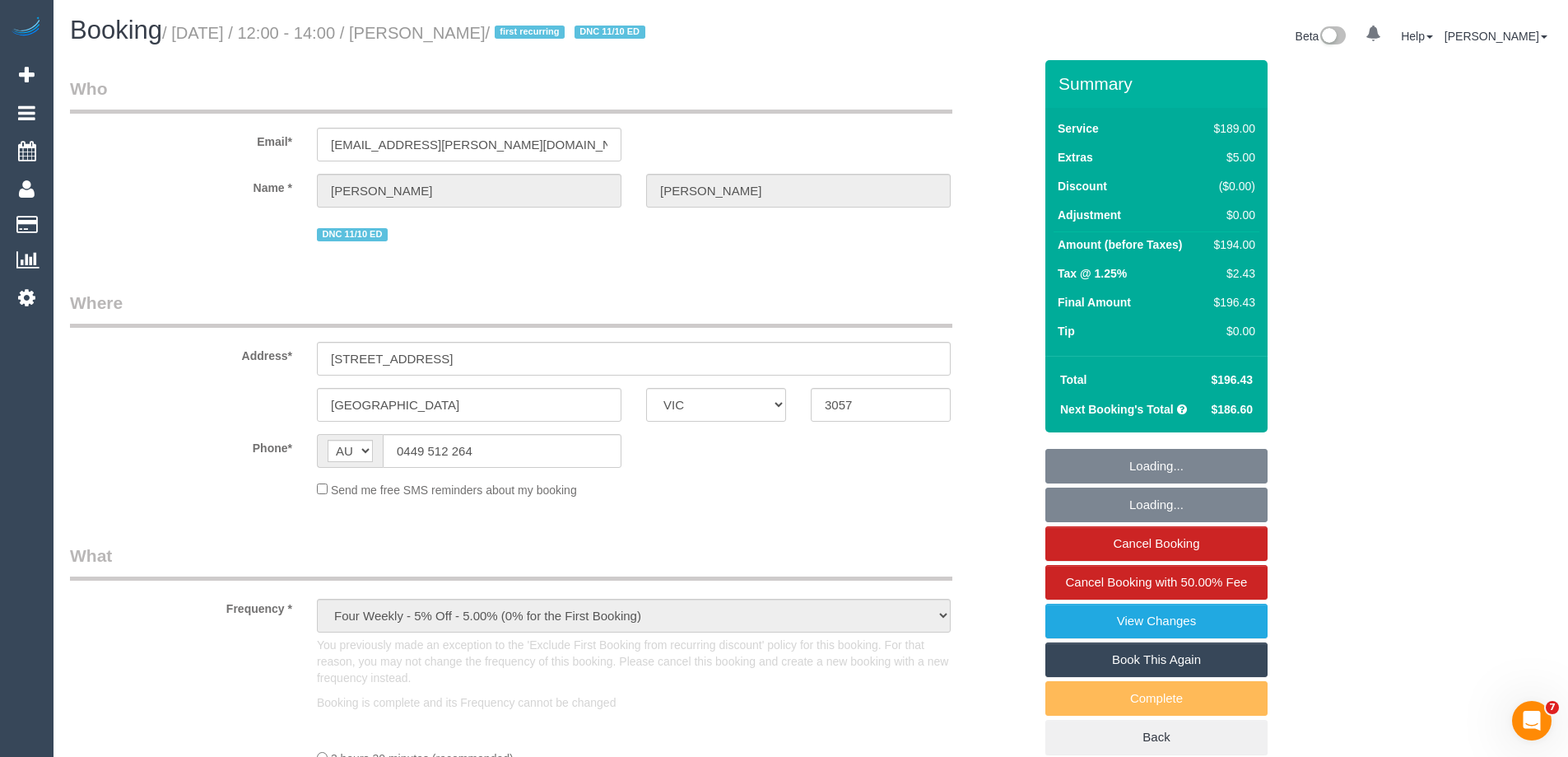
select select "number:22"
select select "number:33"
select select "number:13"
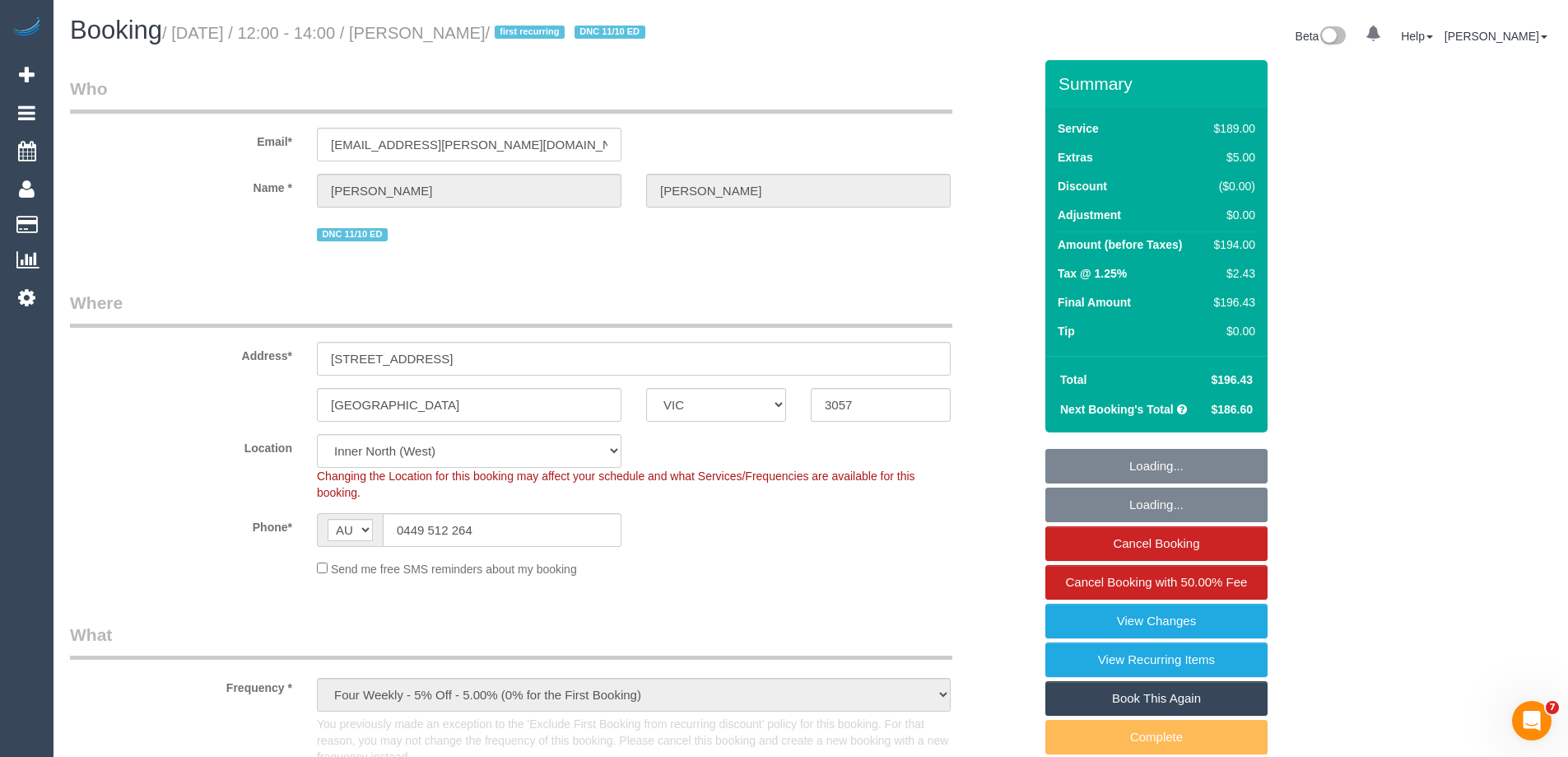
select select "object:810"
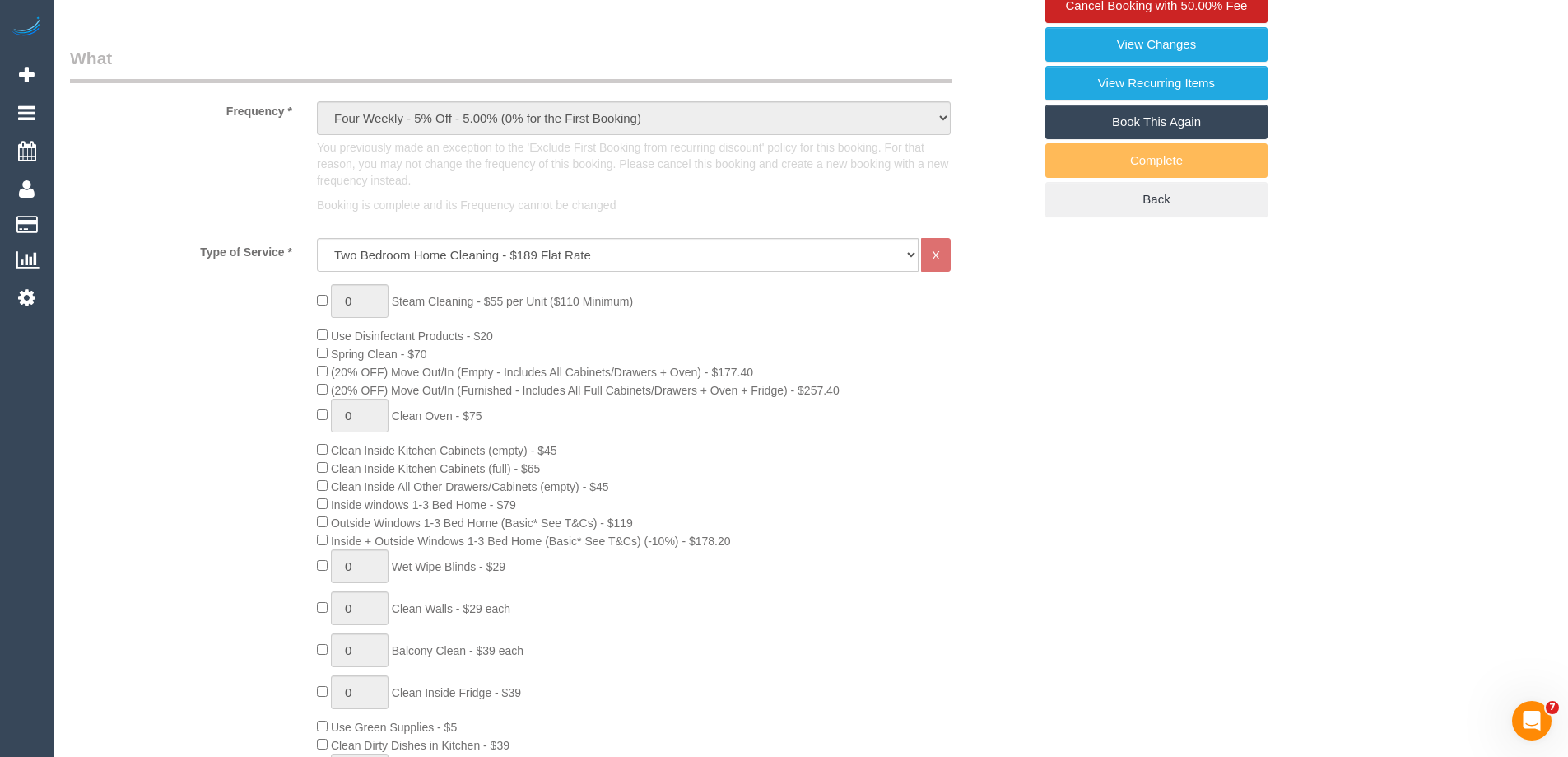
scroll to position [1153, 0]
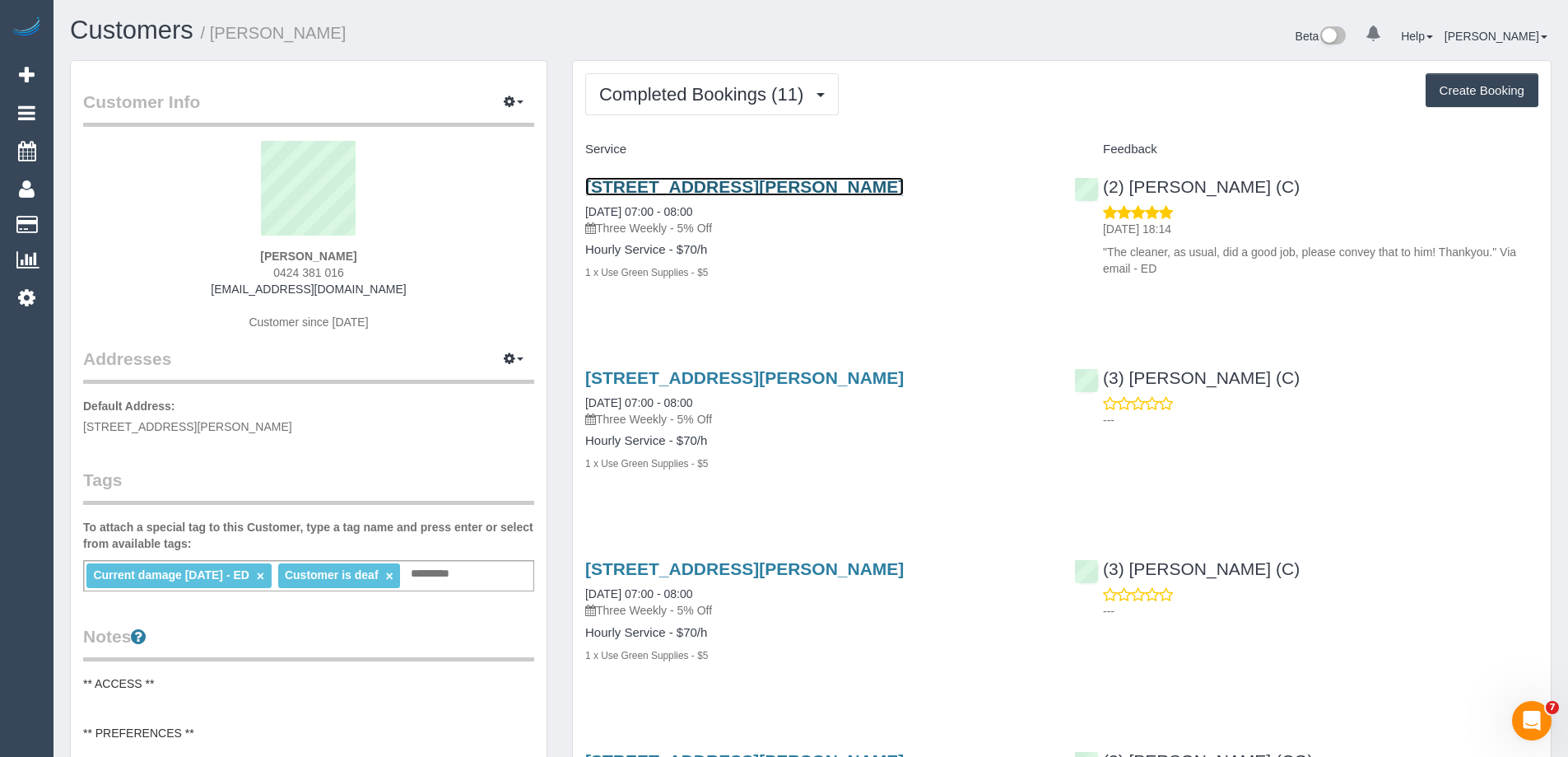
click at [775, 189] on link "[STREET_ADDRESS][PERSON_NAME]" at bounding box center [744, 186] width 318 height 19
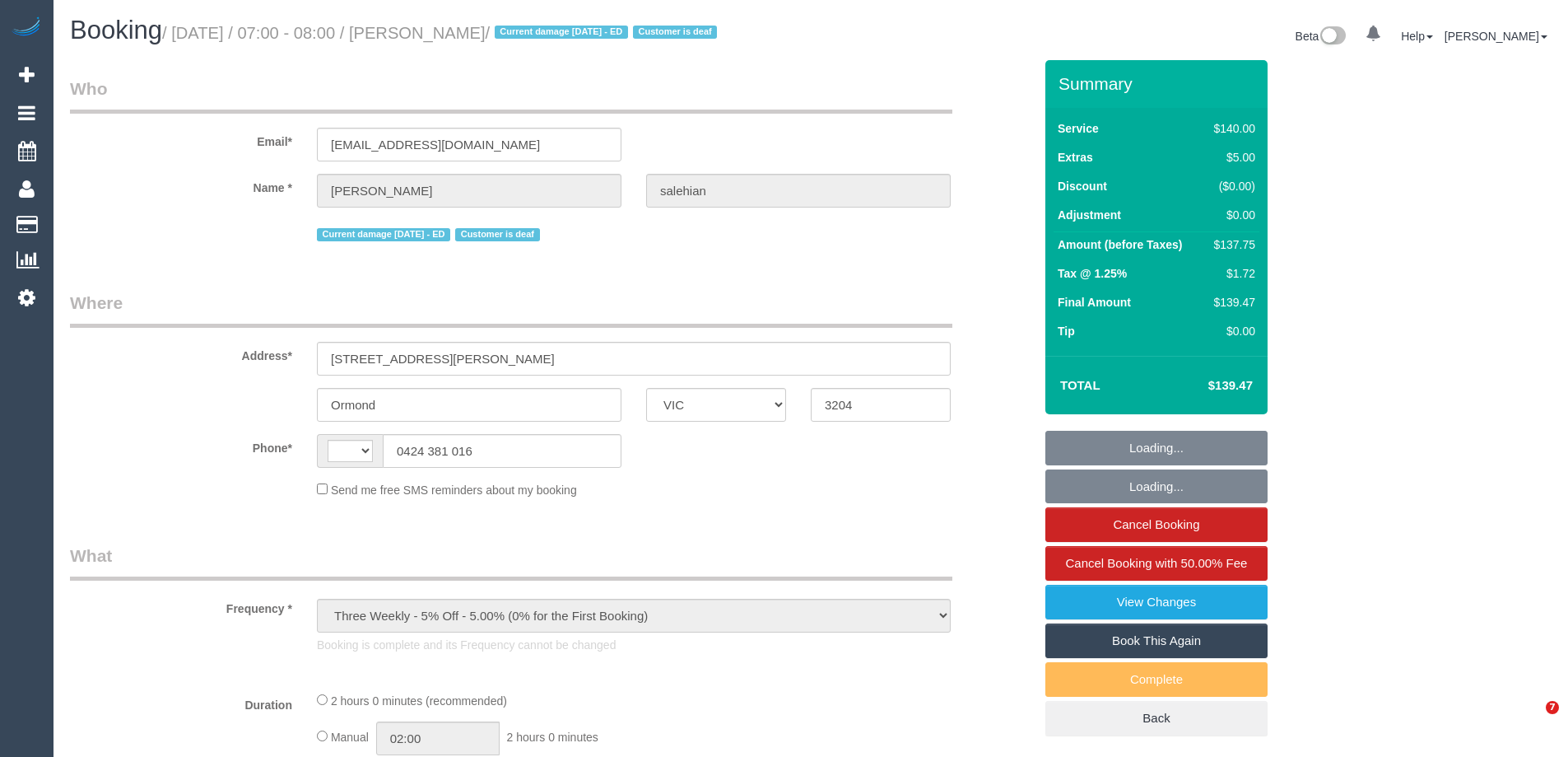
select select "VIC"
select select "string:stripe-pm_1QZ5Qn2GScqysDRVFihk4EHb"
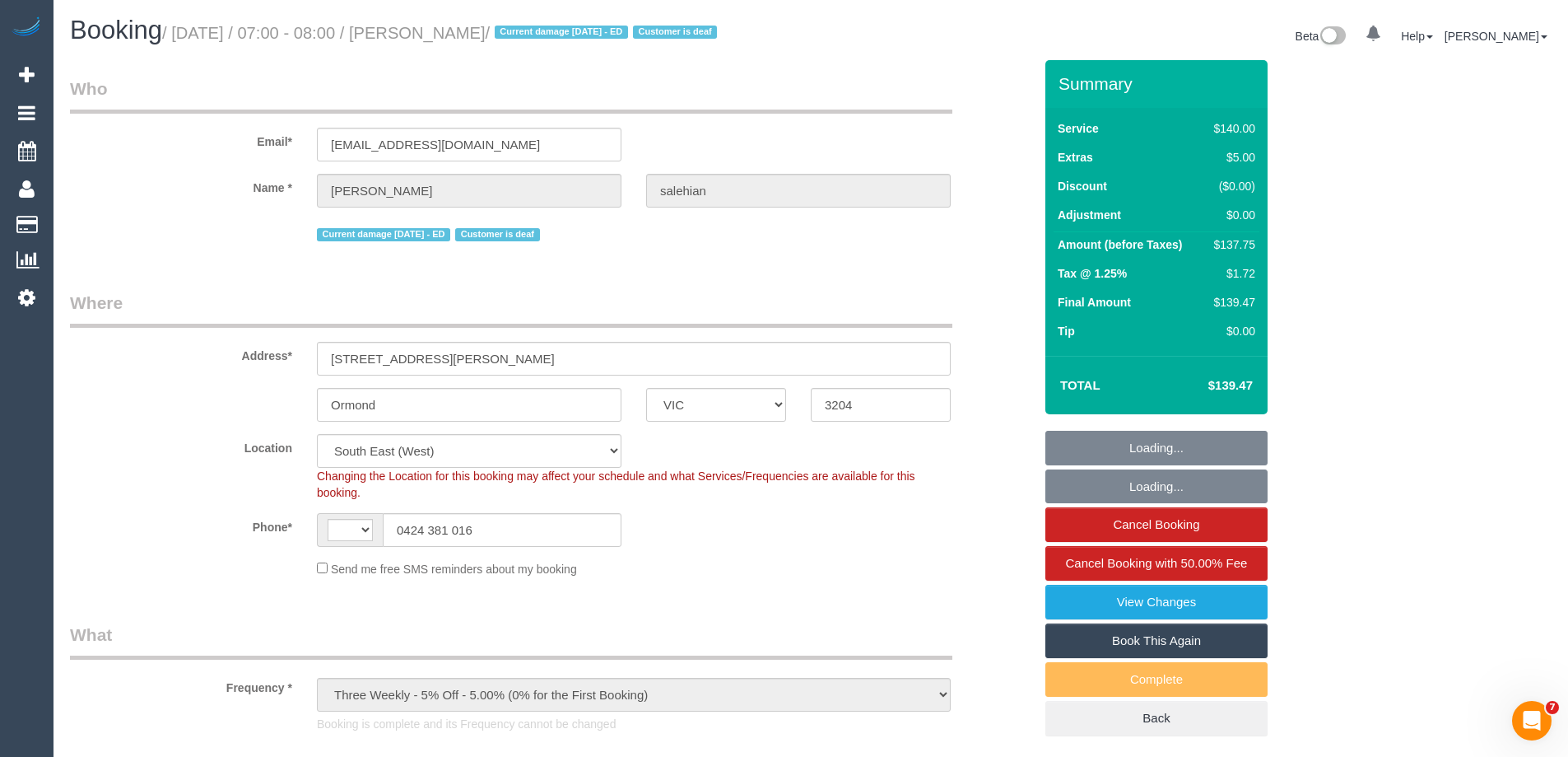
select select "string:AU"
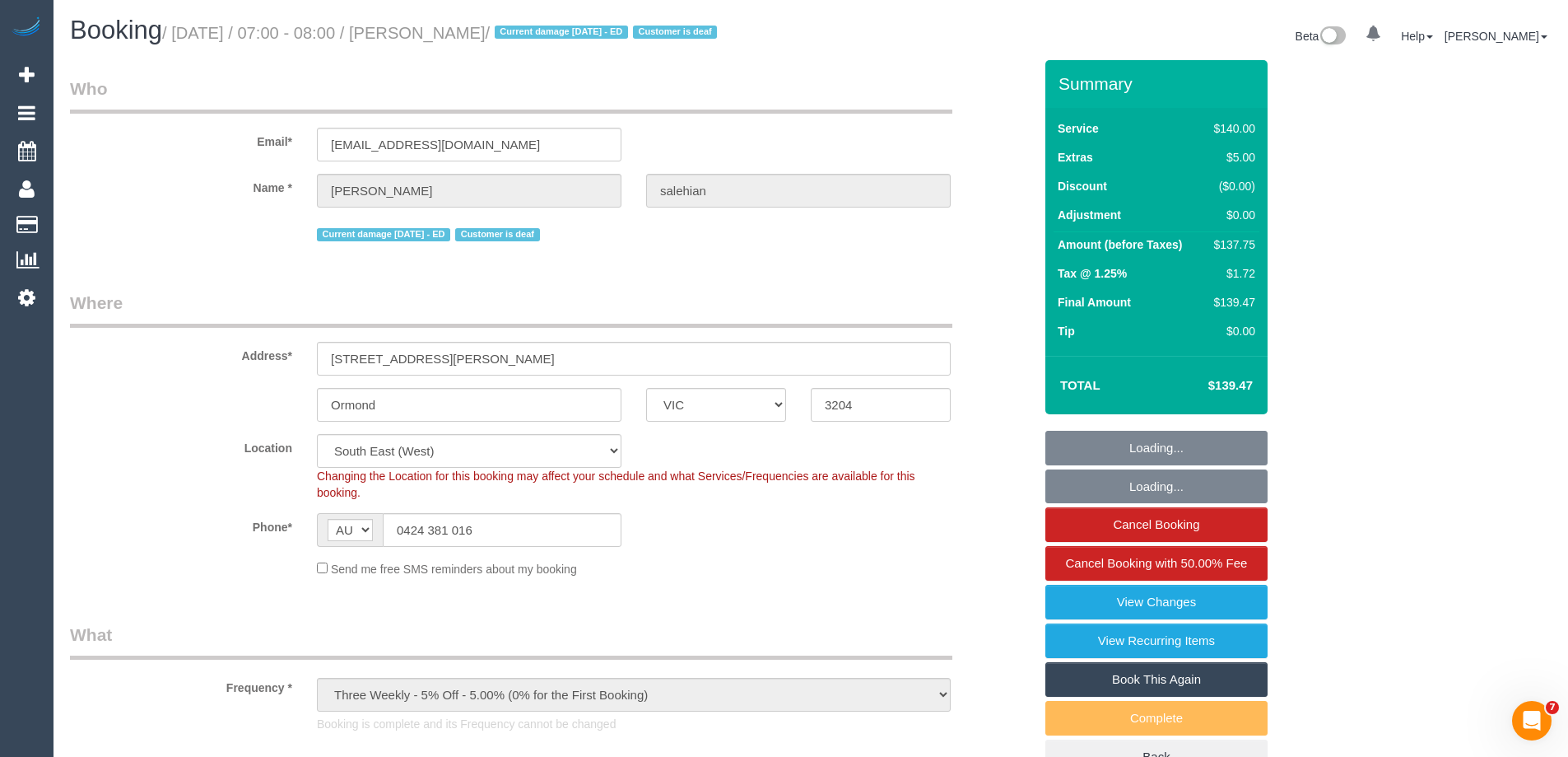
select select "number:28"
select select "number:14"
select select "number:18"
select select "number:22"
select select "number:34"
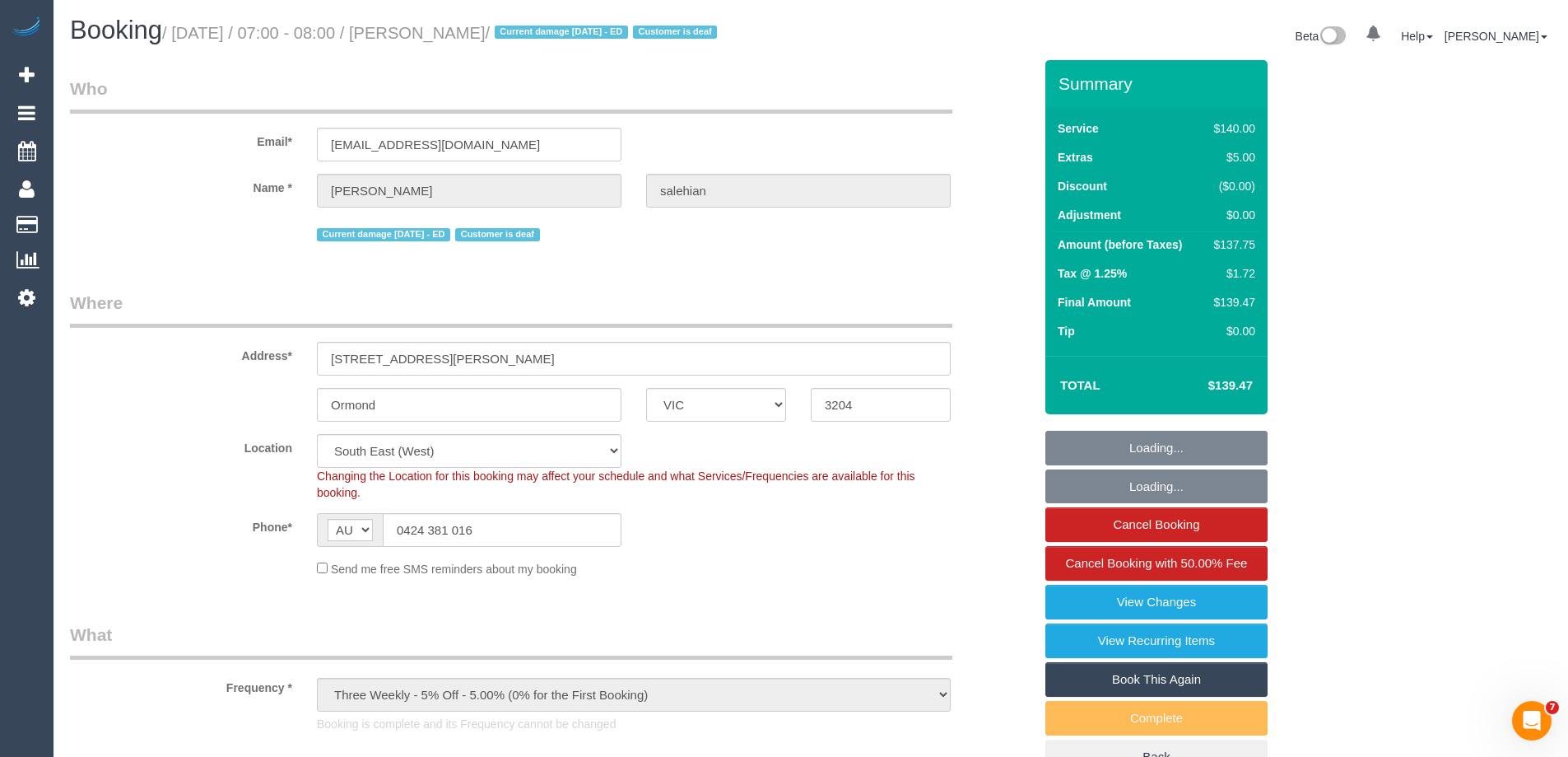
select select "number:13"
select select "object:1375"
click at [1234, 242] on div "$137.75" at bounding box center [1232, 244] width 47 height 16
copy div "137.75"
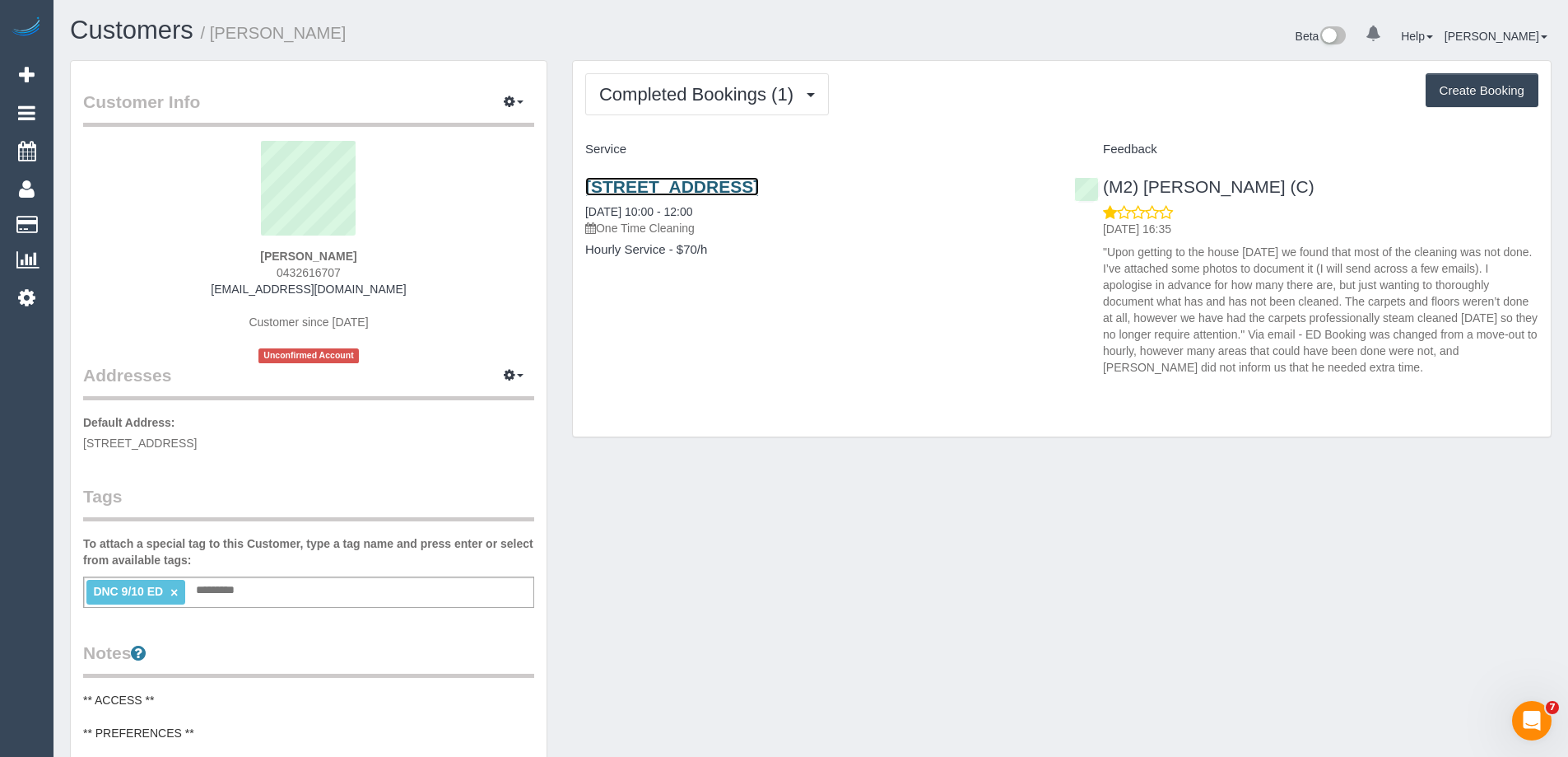
click at [677, 186] on link "[STREET_ADDRESS]" at bounding box center [672, 186] width 174 height 19
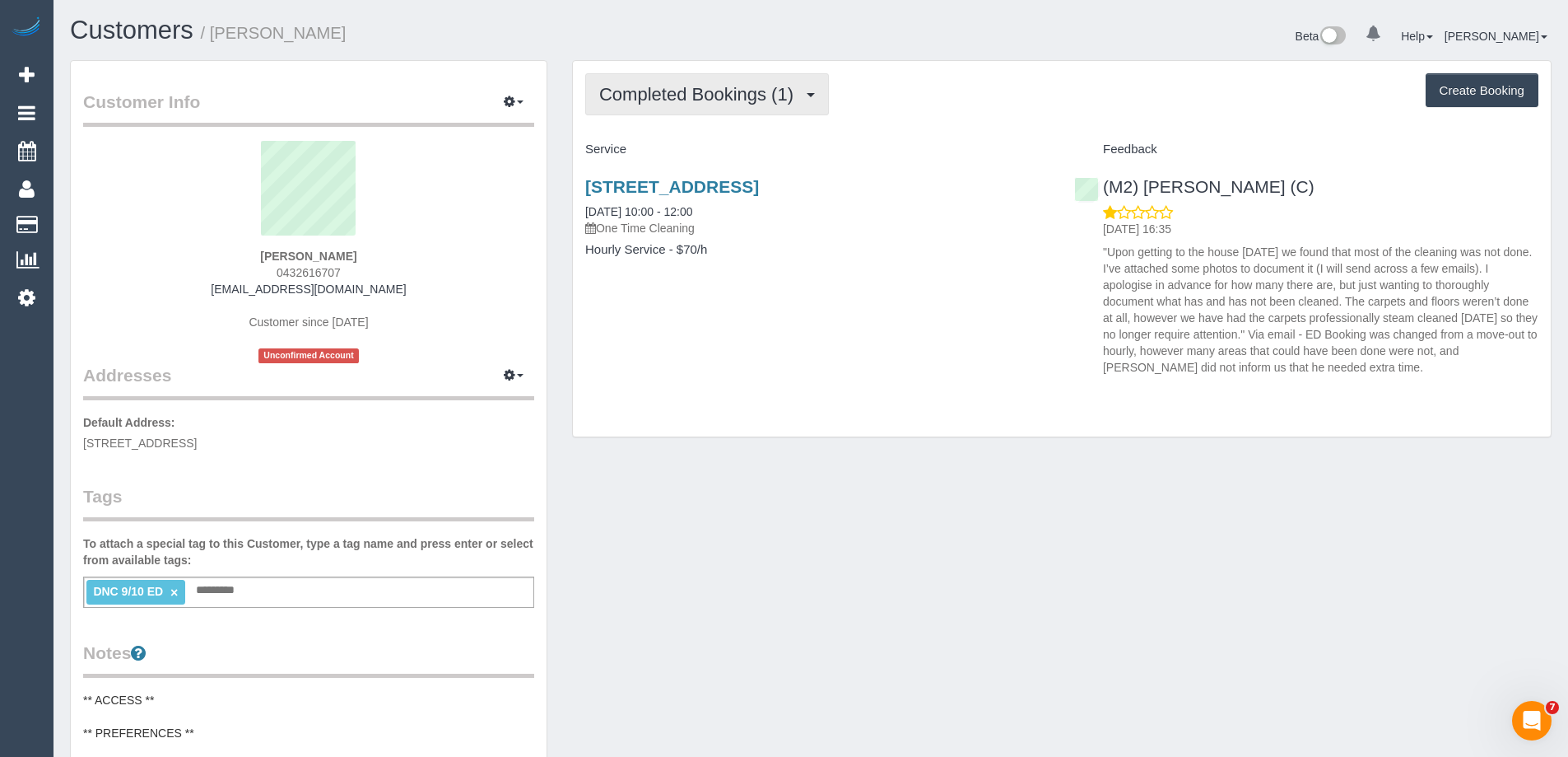
click at [694, 111] on button "Completed Bookings (1)" at bounding box center [707, 94] width 243 height 42
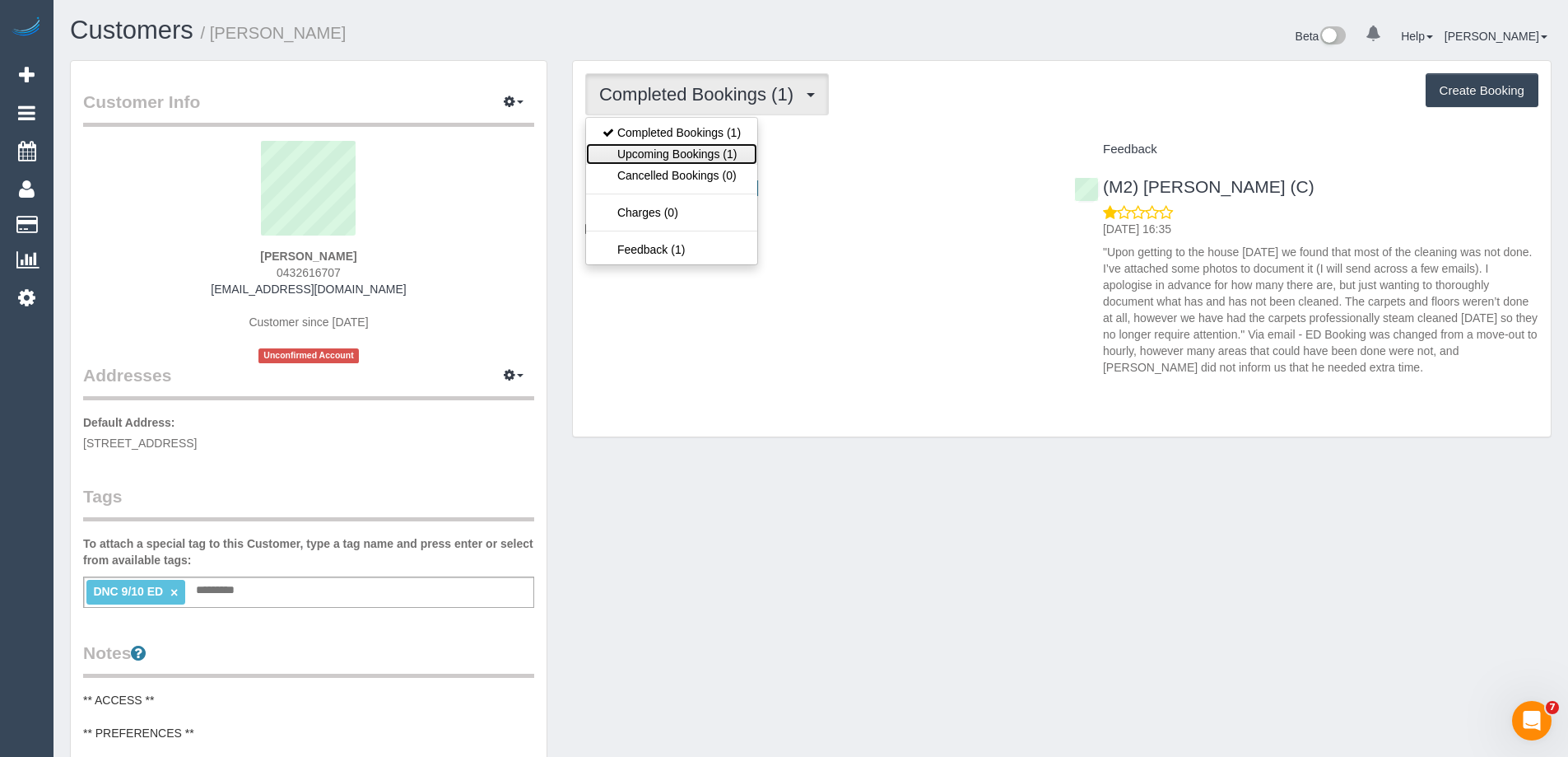
click at [697, 157] on link "Upcoming Bookings (1)" at bounding box center [672, 153] width 171 height 21
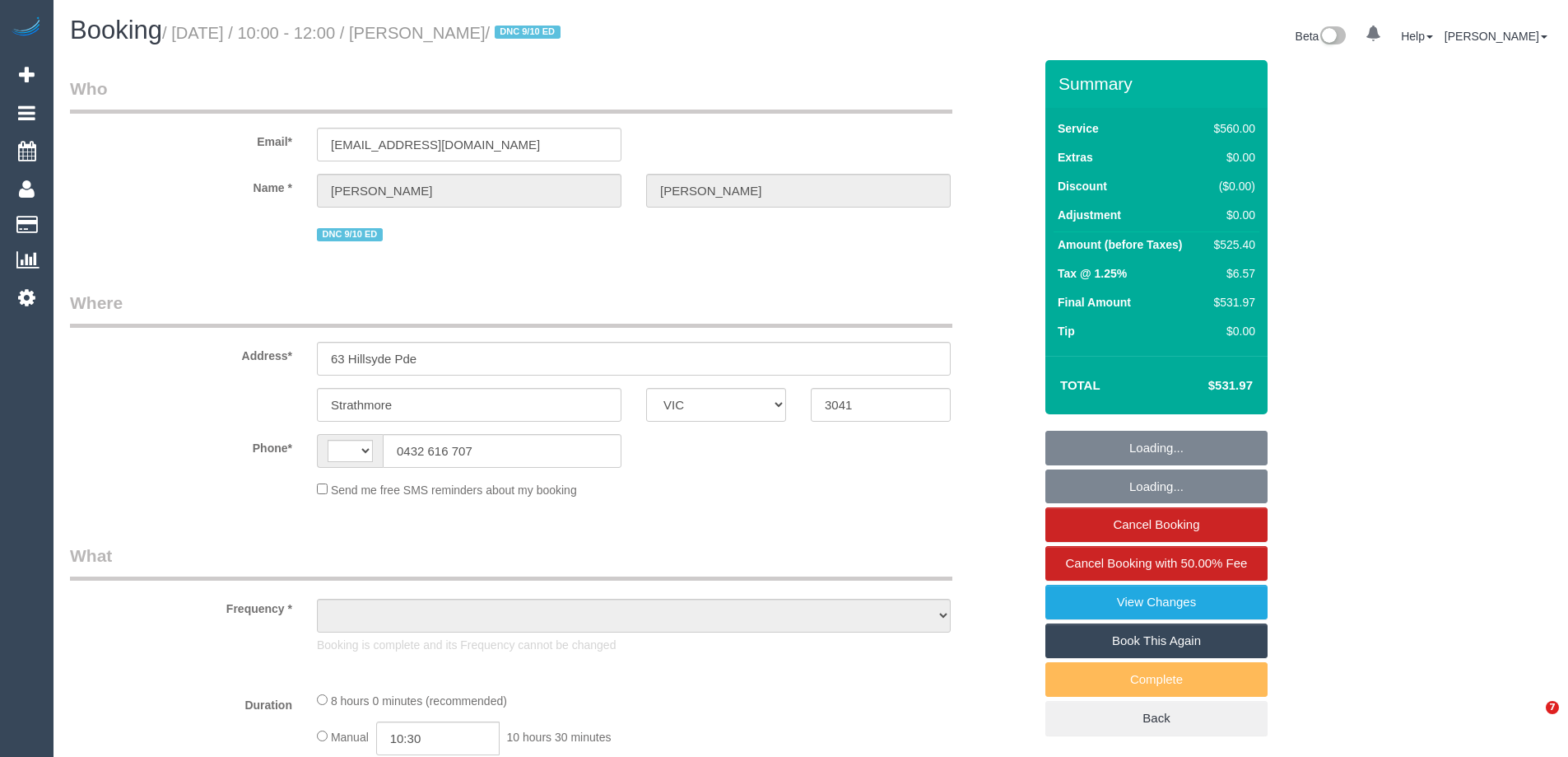
select select "VIC"
select select "string:AU"
select select "string:stripe-pm_1SCeVW2GScqysDRVWt50dfWD"
select select "480"
select select "number:28"
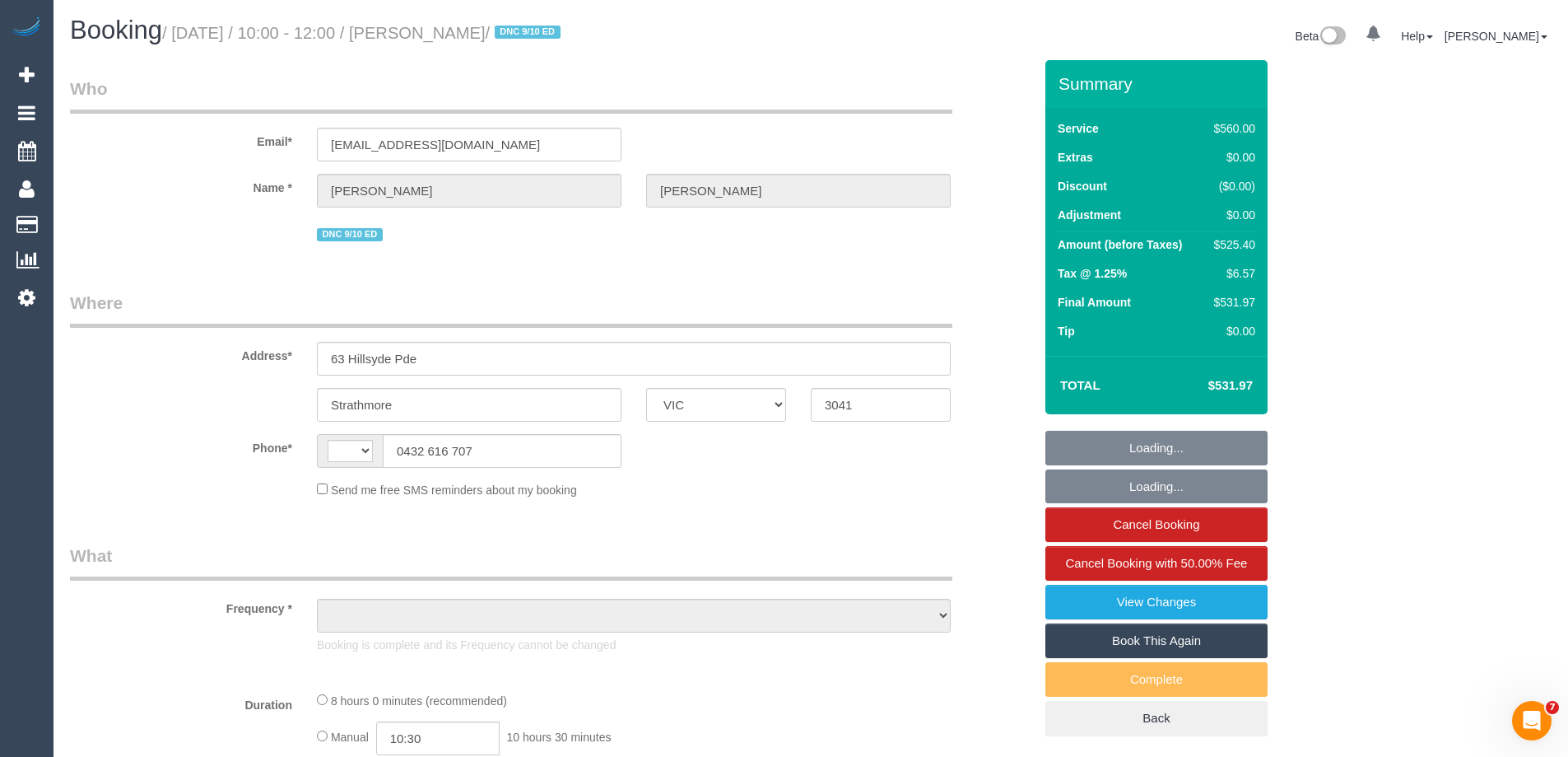
select select "number:17"
select select "number:19"
select select "number:24"
select select "number:33"
select select "number:26"
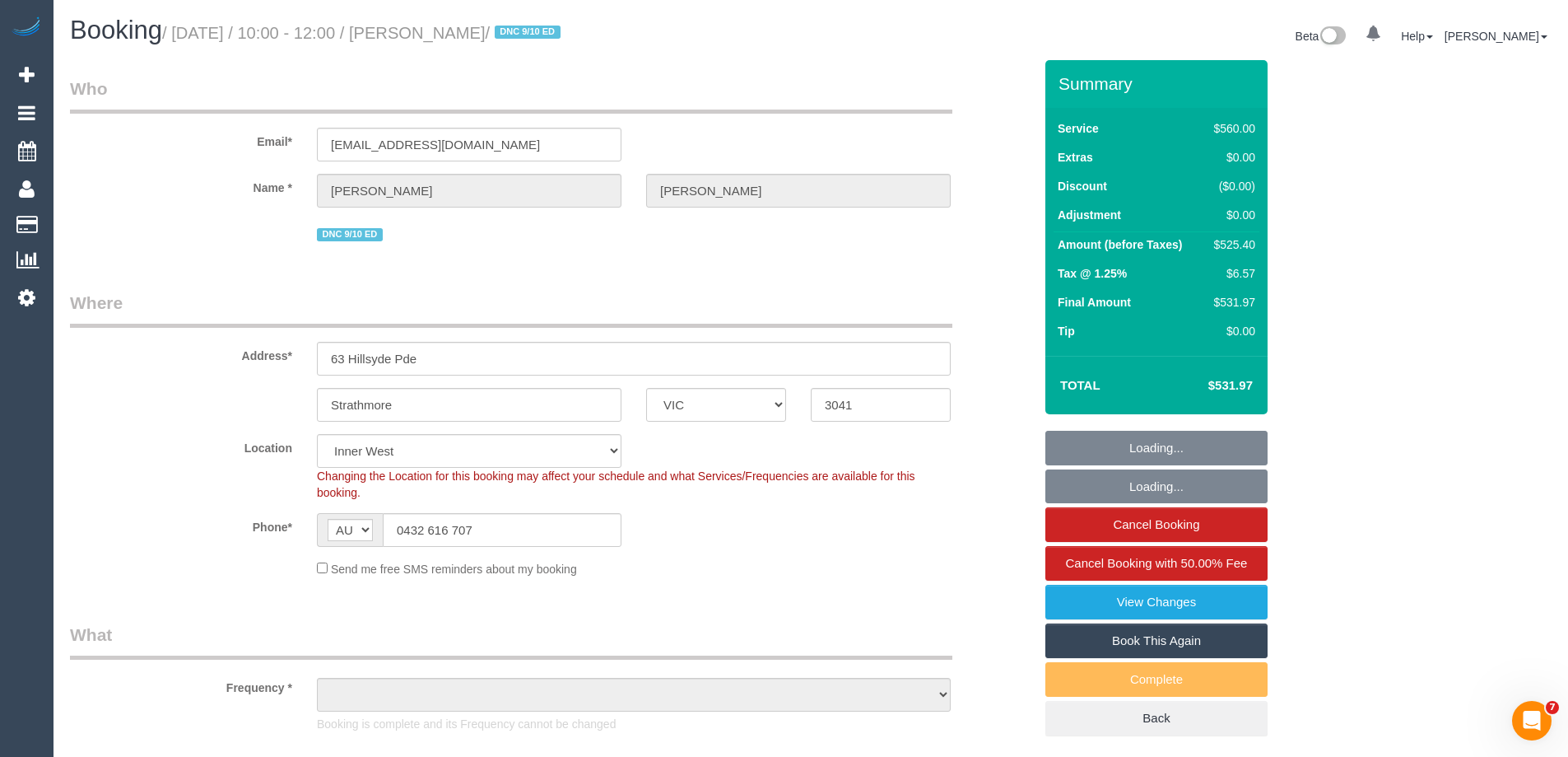
select select "object:1617"
click at [1234, 244] on div "$525.40" at bounding box center [1232, 244] width 47 height 16
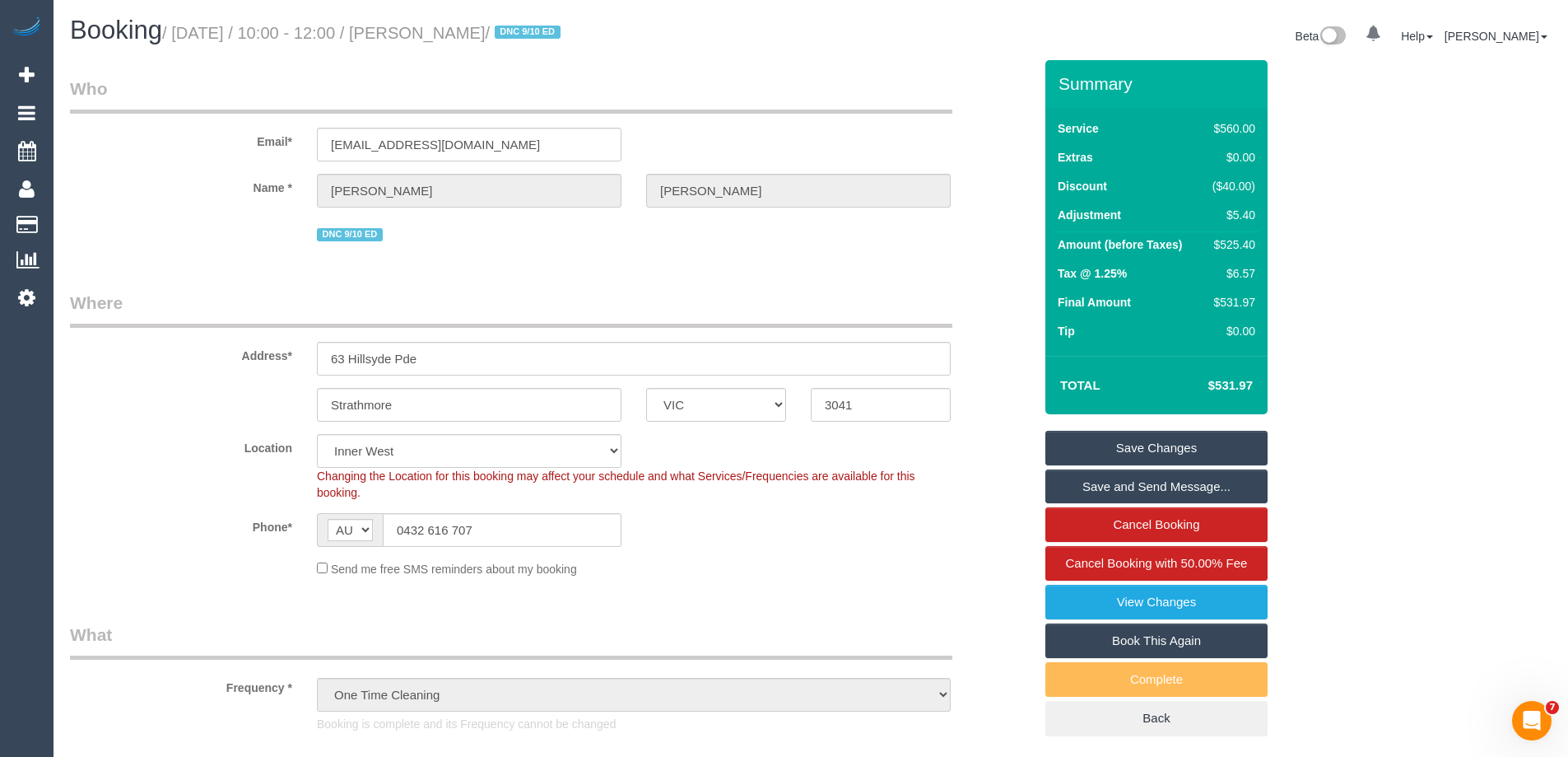
click at [1227, 244] on div "$525.40" at bounding box center [1231, 244] width 49 height 16
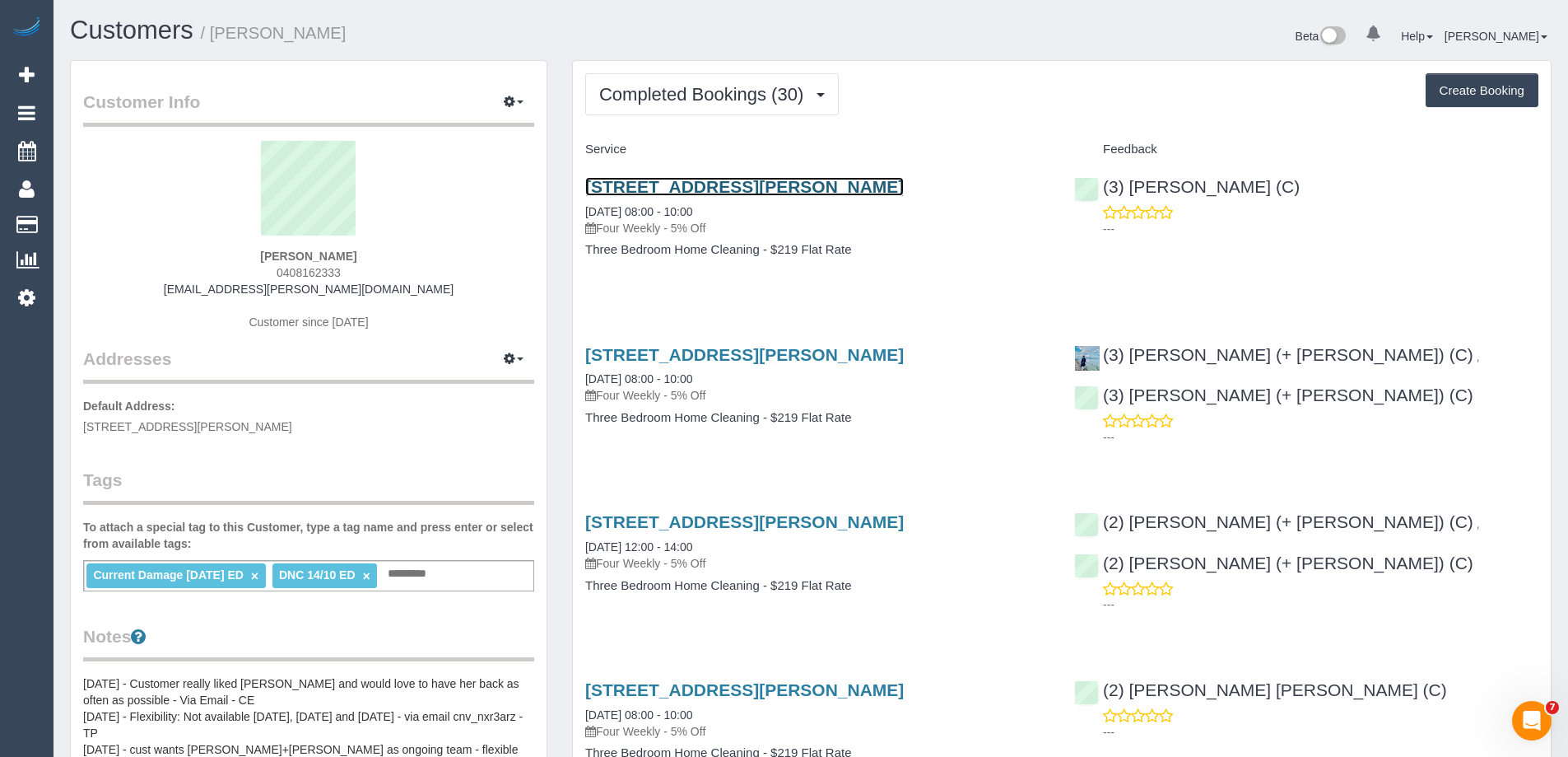
click at [712, 189] on link "[STREET_ADDRESS][PERSON_NAME]" at bounding box center [744, 186] width 318 height 19
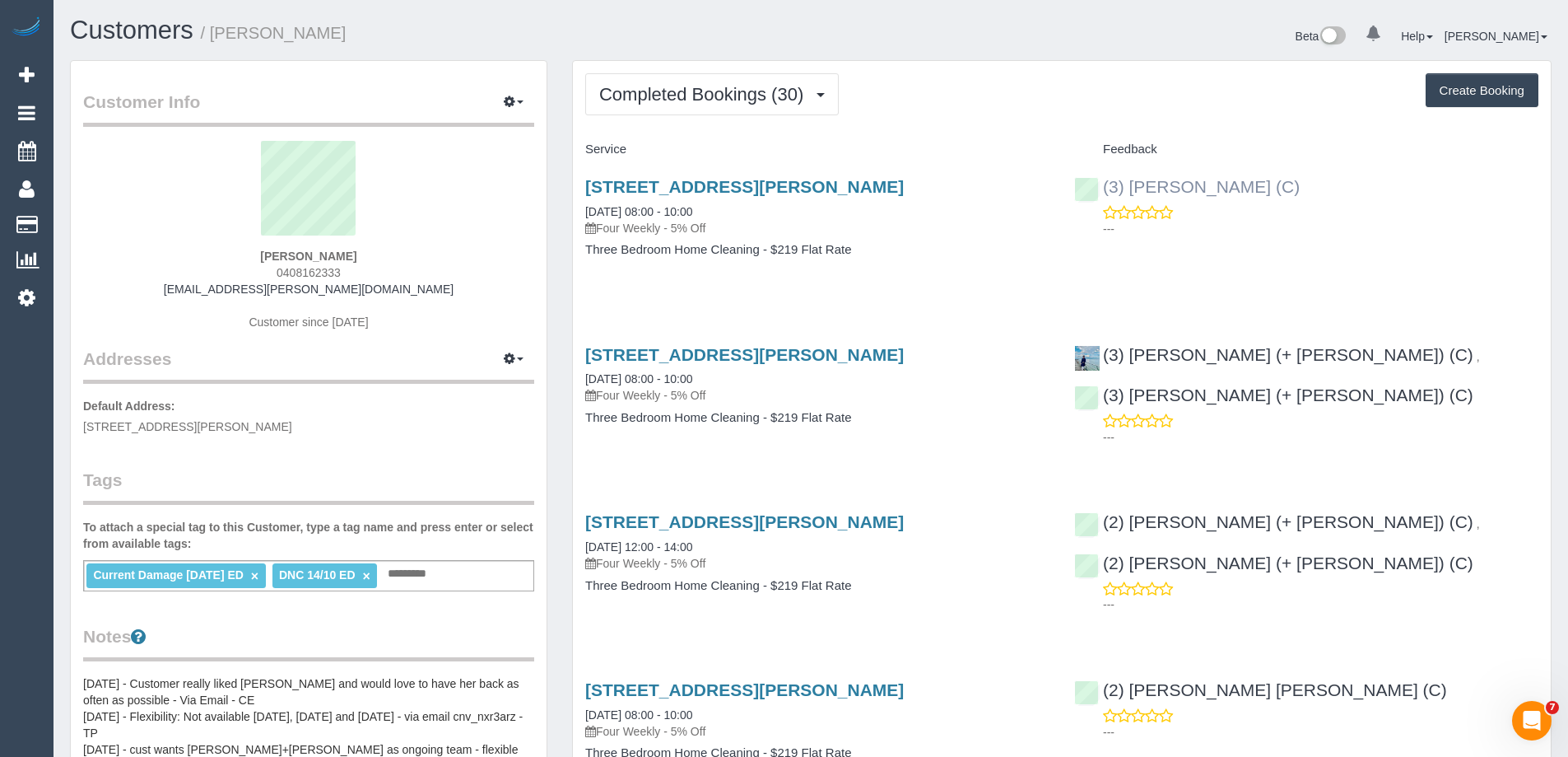
copy link "[PERSON_NAME] (C)"
drag, startPoint x: 1338, startPoint y: 190, endPoint x: 1131, endPoint y: 188, distance: 207.0
click at [1131, 188] on div "(3) [PERSON_NAME] (C) ---" at bounding box center [1306, 203] width 489 height 80
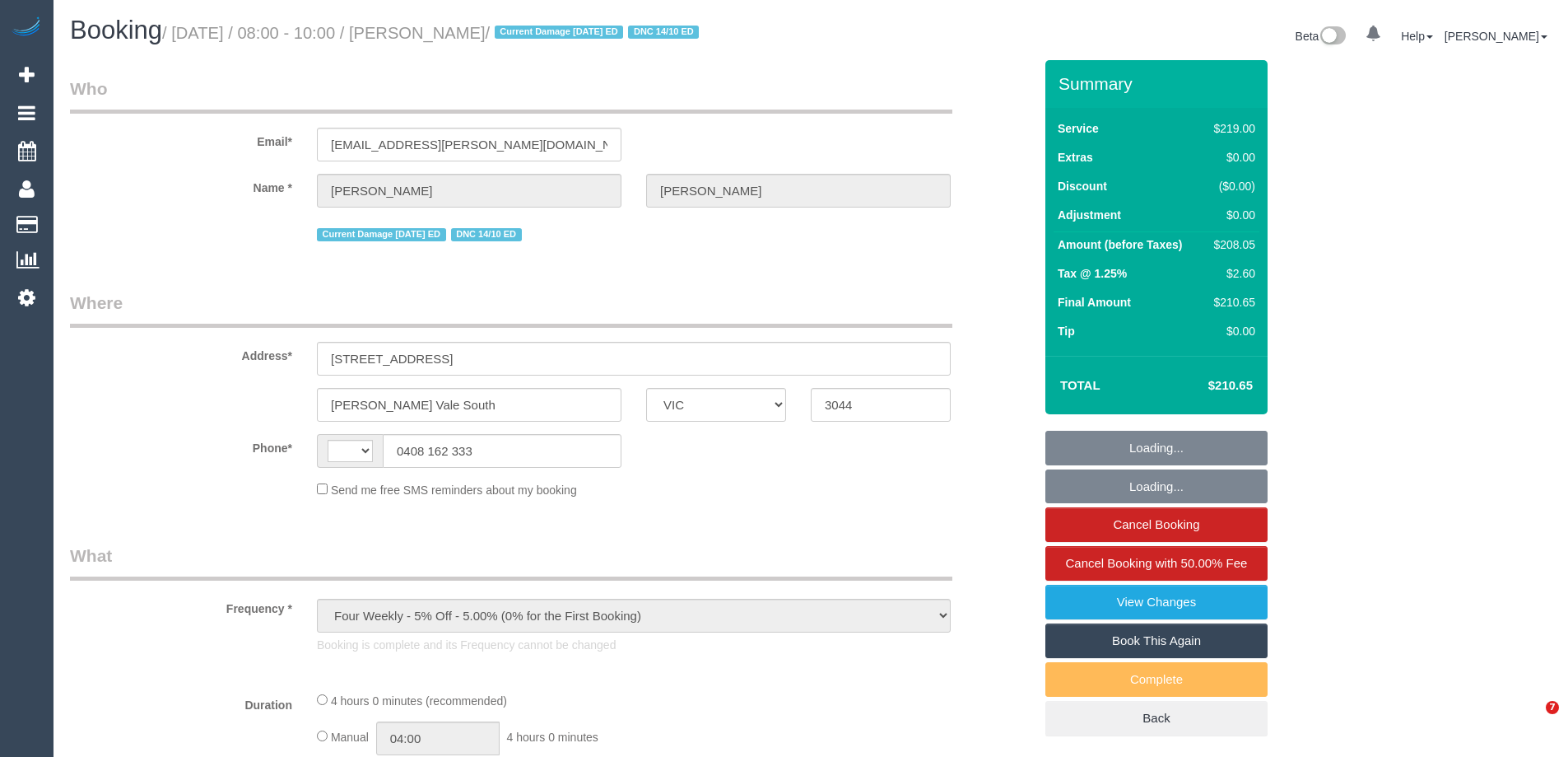
select select "VIC"
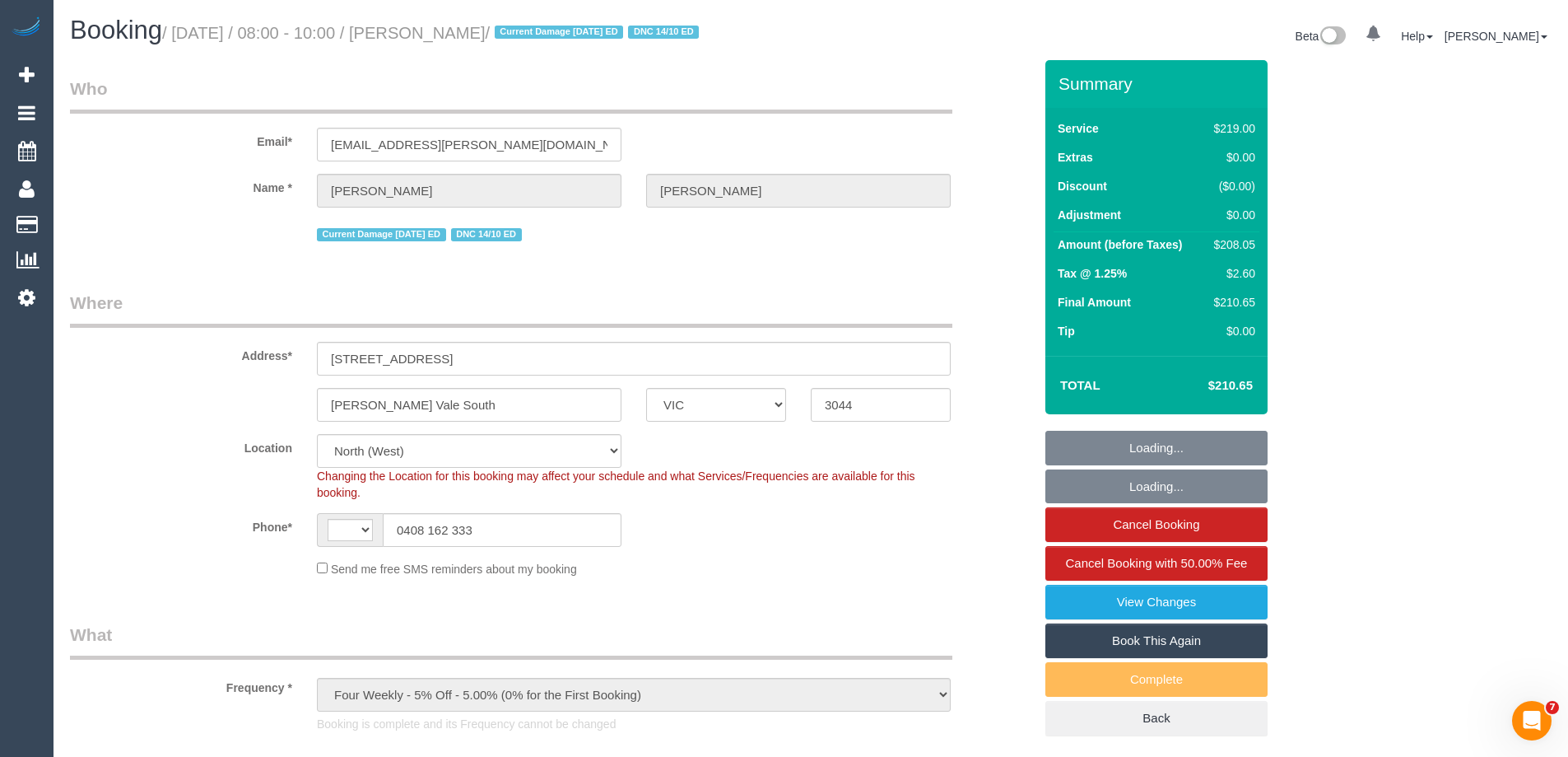
select select "object:557"
select select "string:AU"
select select "string:stripe-pm_1N78en2GScqysDRVRM60ohSD"
select select "number:28"
select select "number:16"
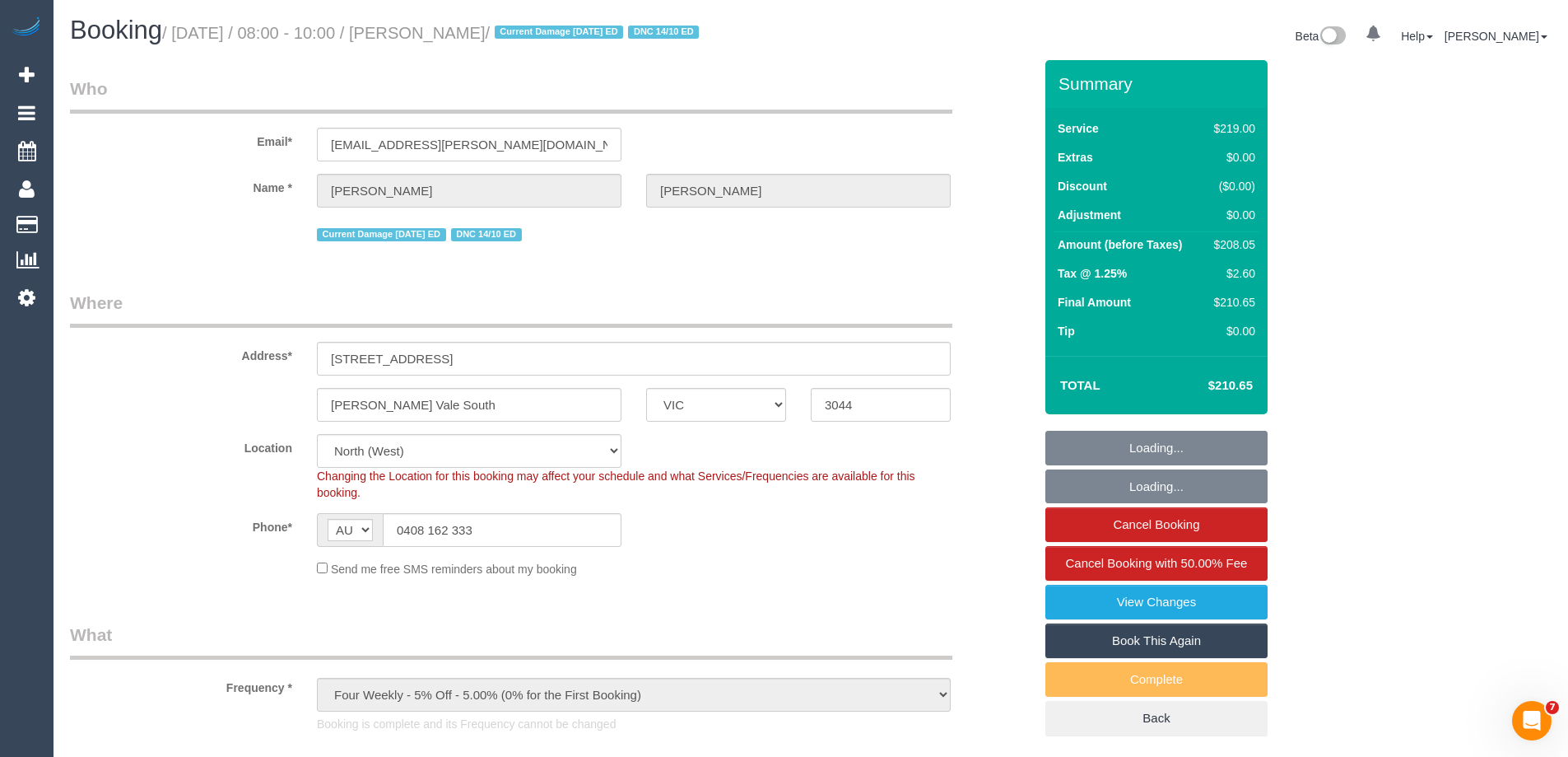
select select "number:19"
select select "number:24"
select select "number:34"
select select "number:13"
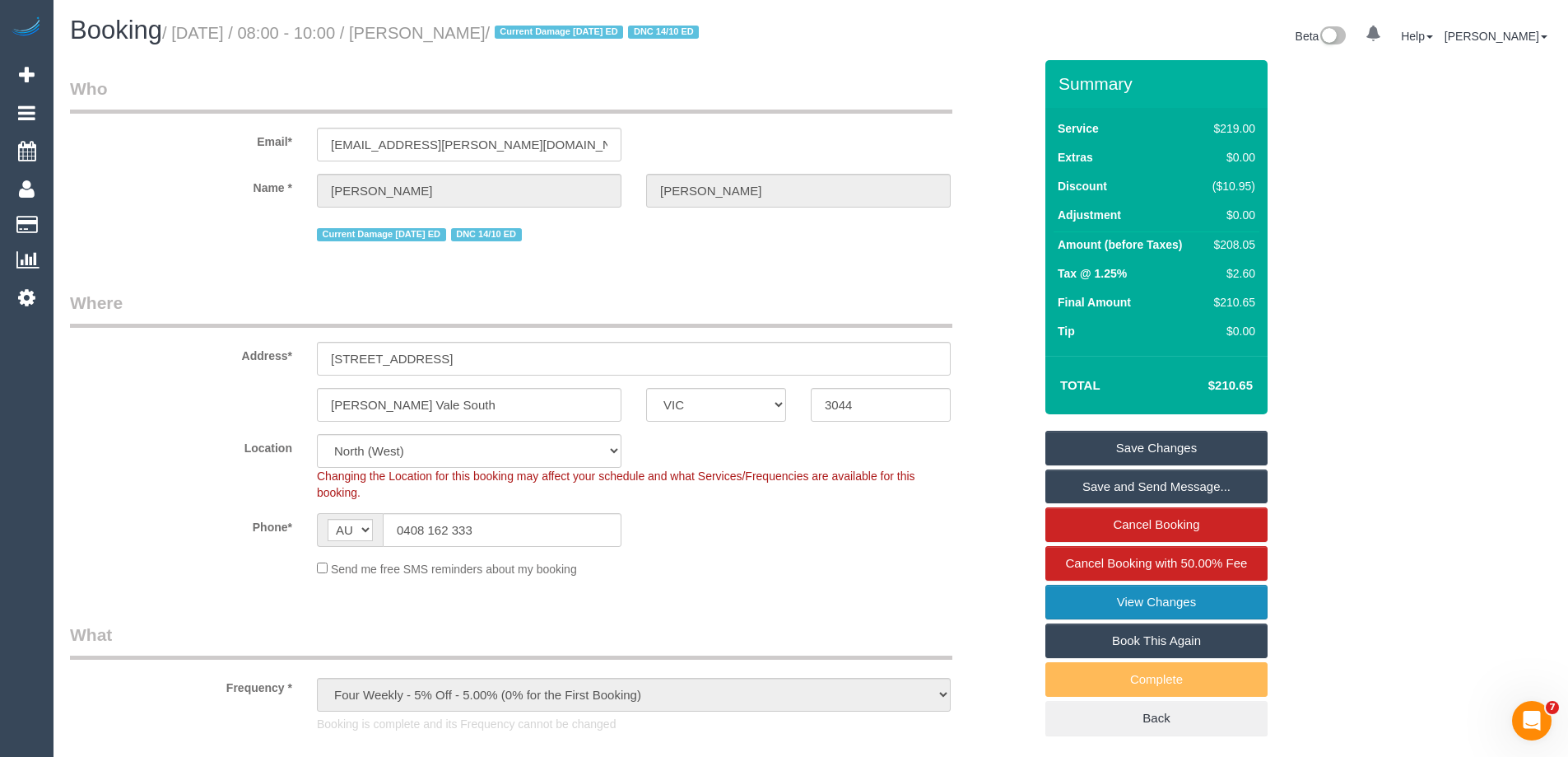
click at [1178, 596] on link "View Changes" at bounding box center [1157, 602] width 222 height 35
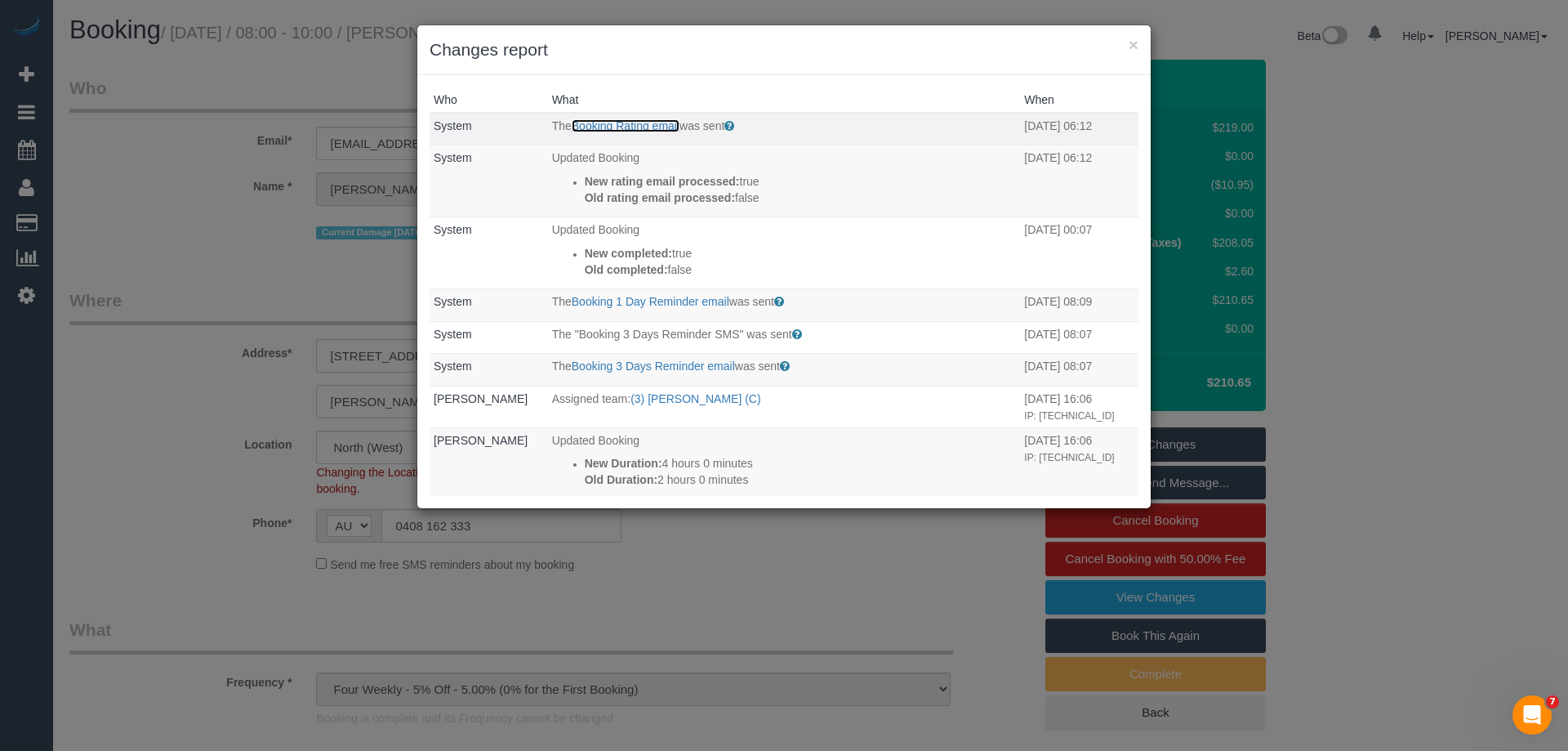
click at [617, 129] on link "Booking Rating email" at bounding box center [625, 126] width 108 height 13
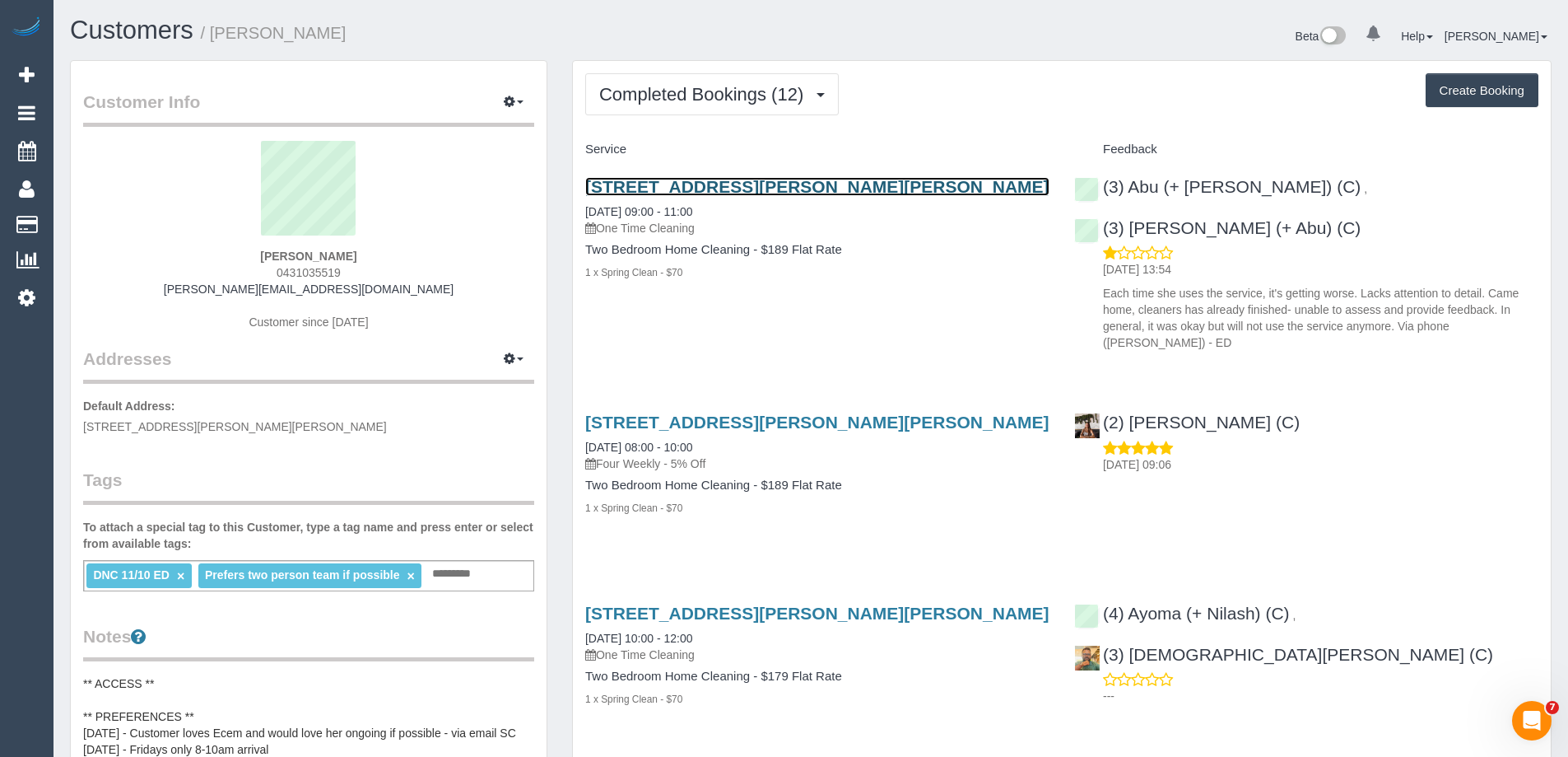
click at [721, 182] on link "3/49 Danin Street, Pascoe Vale, VIC 3044" at bounding box center [817, 186] width 464 height 19
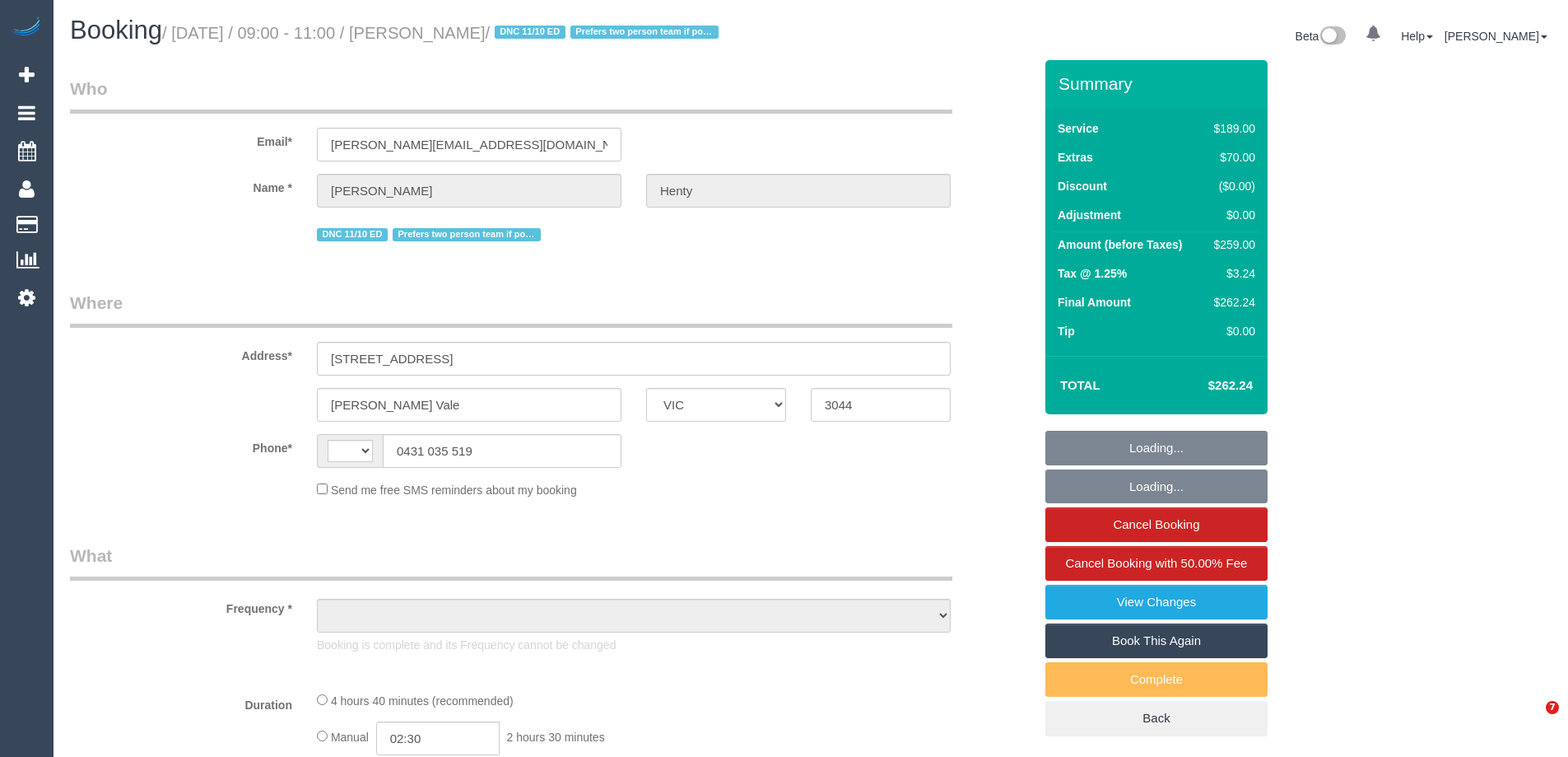
select select "VIC"
select select "string:stripe-pm_1NqYem2GScqysDRVYeNd1GRl"
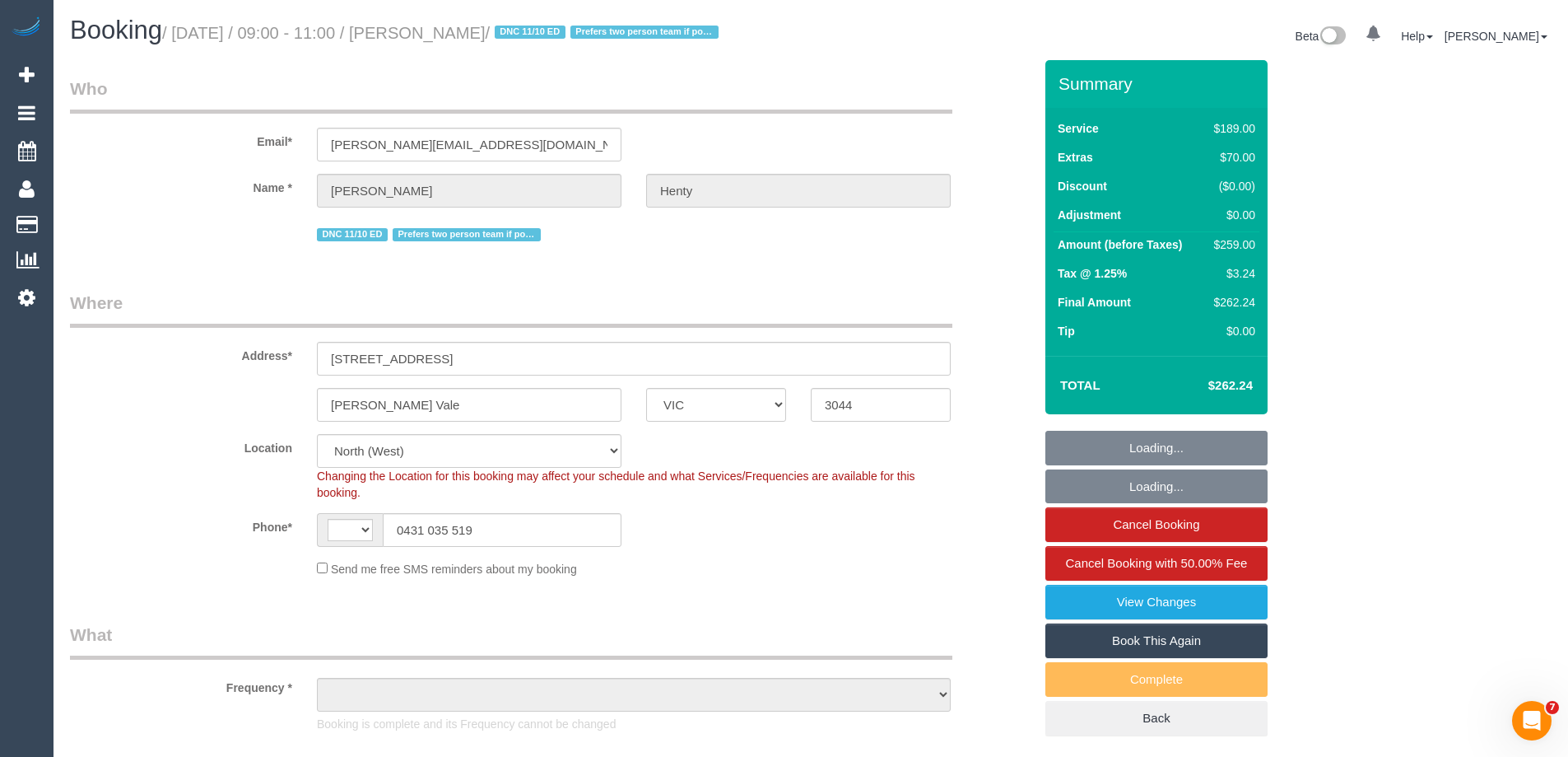
select select "string:AU"
select select "object:637"
select select "number:27"
select select "number:14"
select select "number:19"
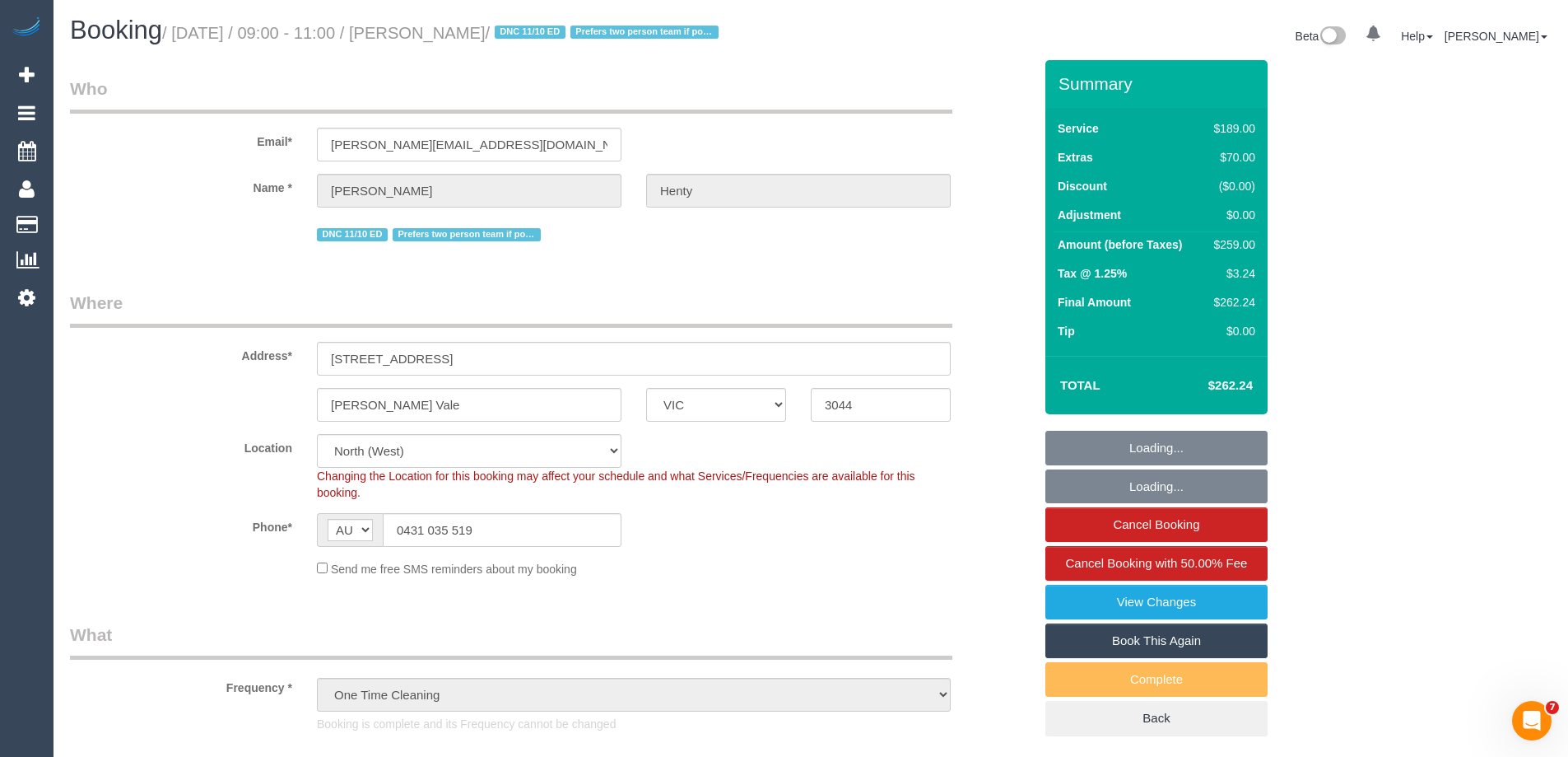
select select "number:36"
select select "object:1430"
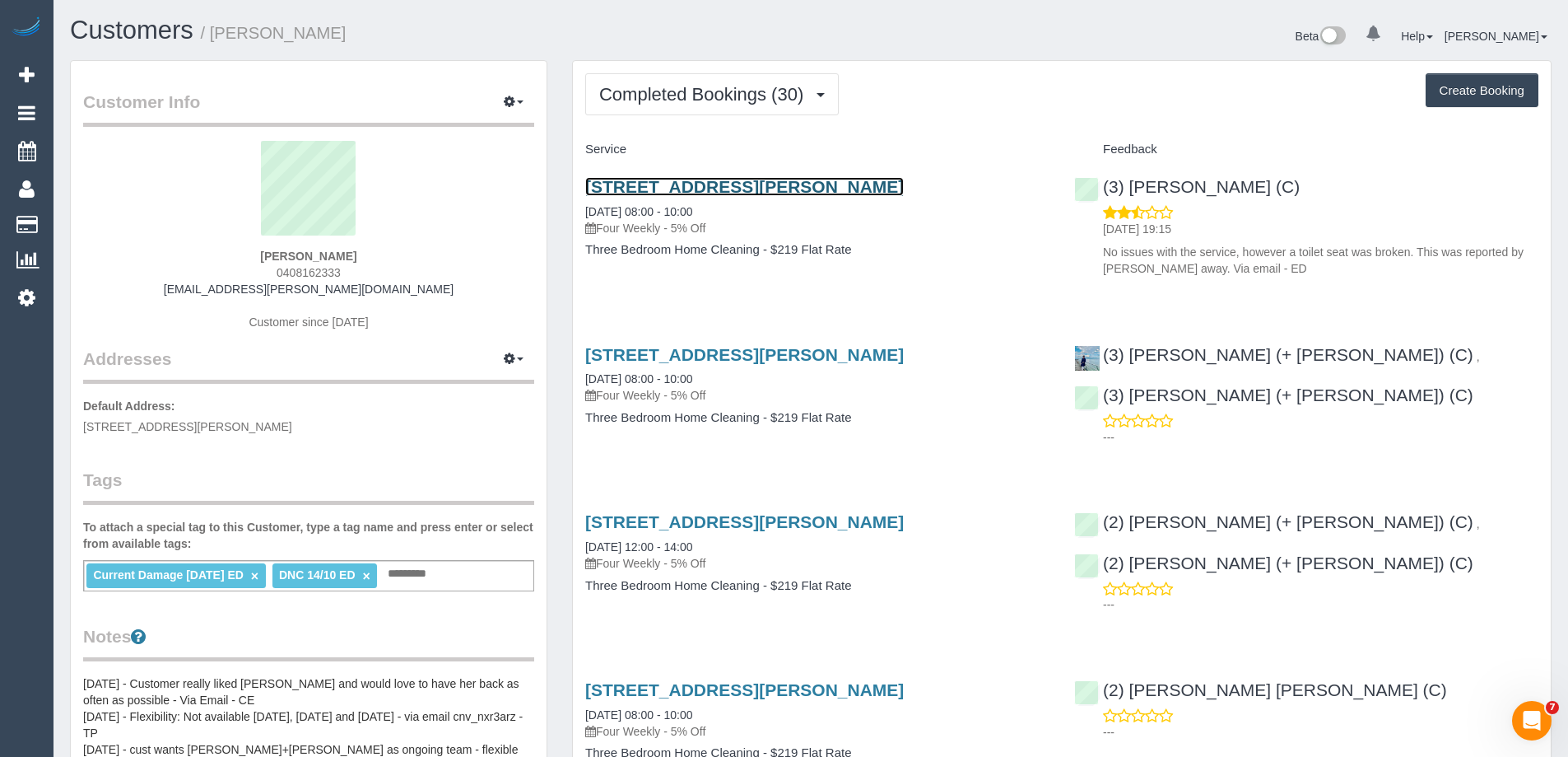
click at [654, 183] on link "19 Langtree Ave, 7, Pascoe Vale South, VIC 3044" at bounding box center [744, 186] width 318 height 19
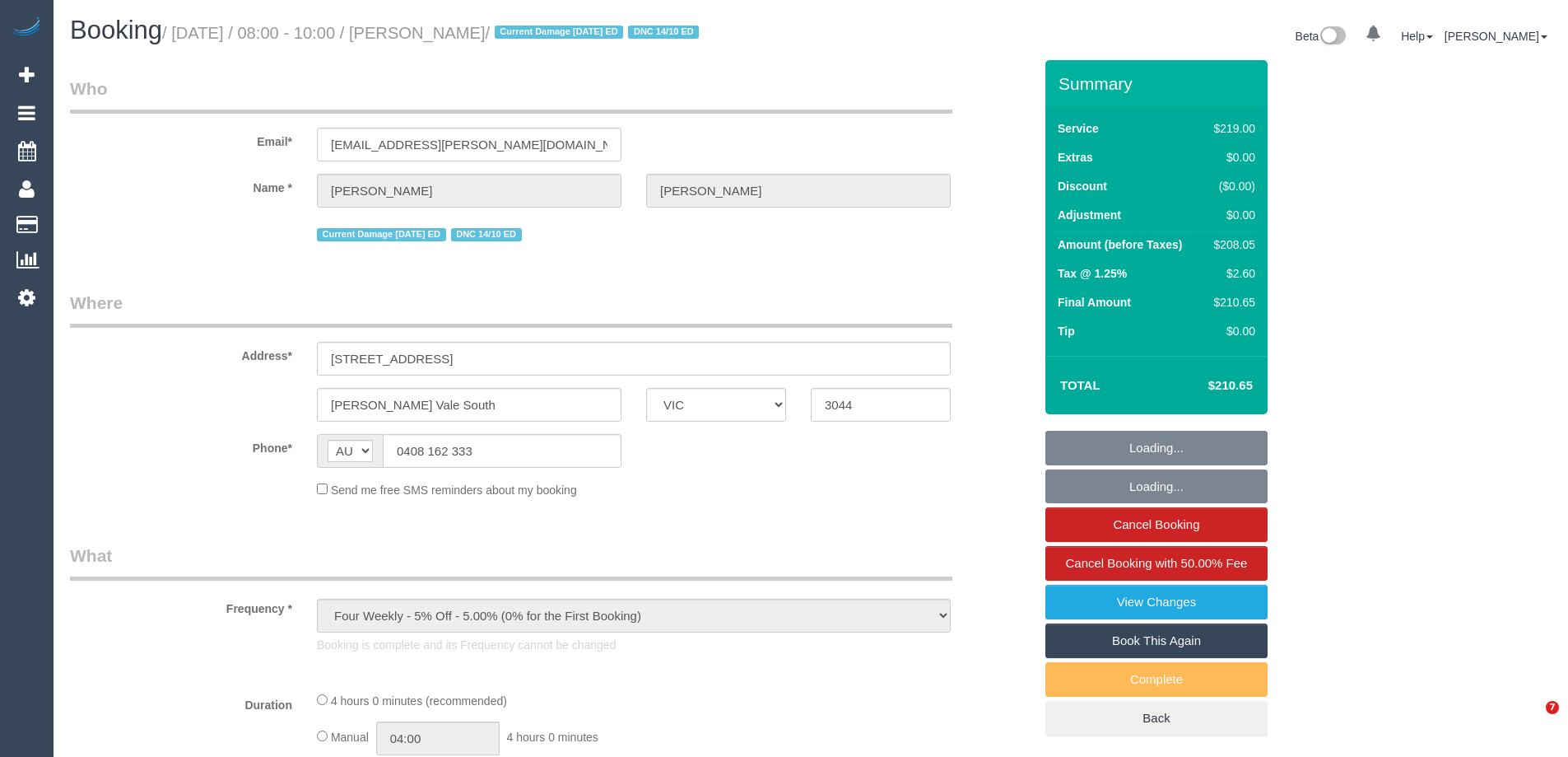
select select "VIC"
select select "string:stripe-pm_1N78en2GScqysDRVRM60ohSD"
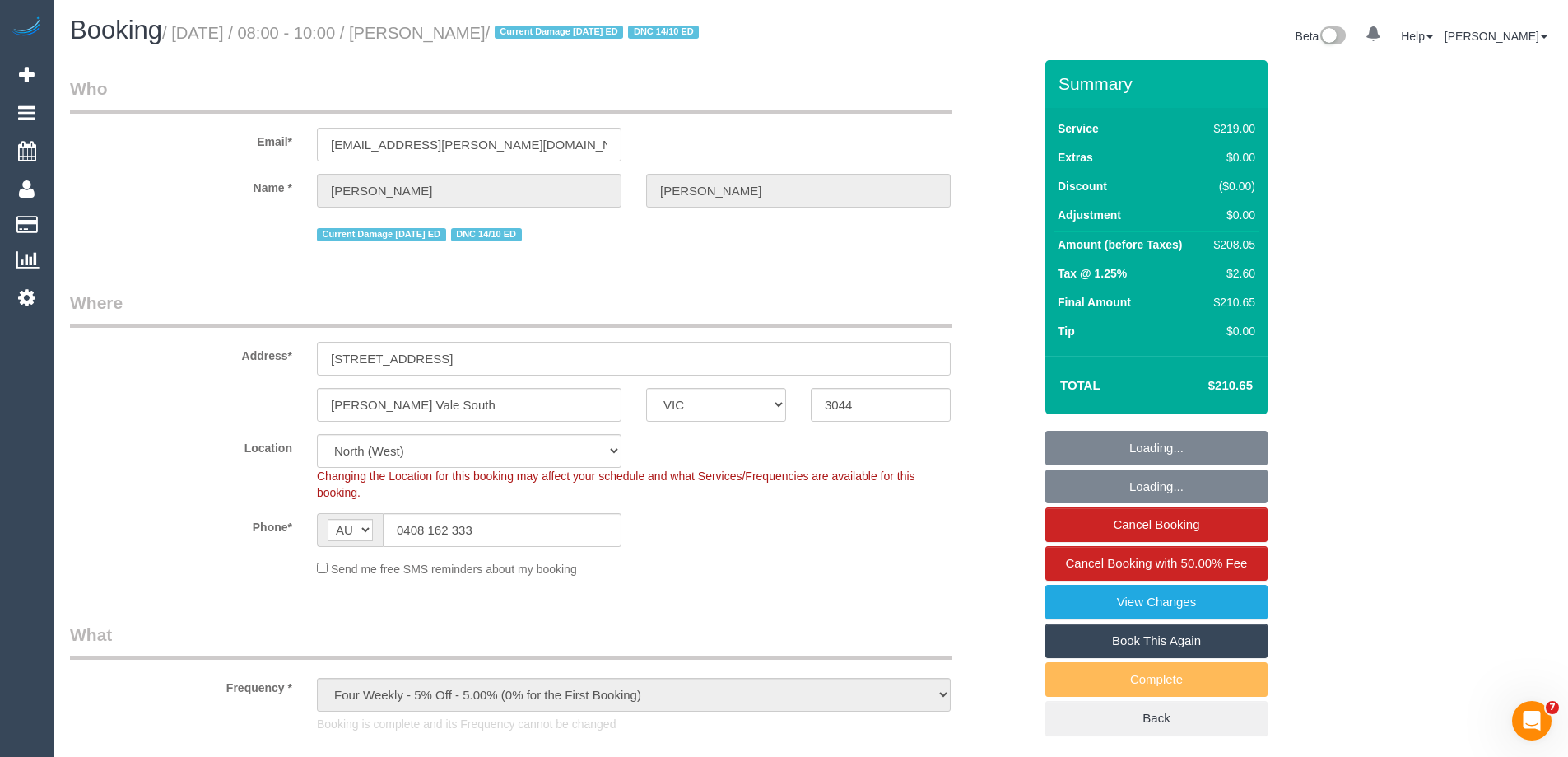
select select "object:805"
select select "number:28"
select select "number:16"
select select "number:19"
select select "number:24"
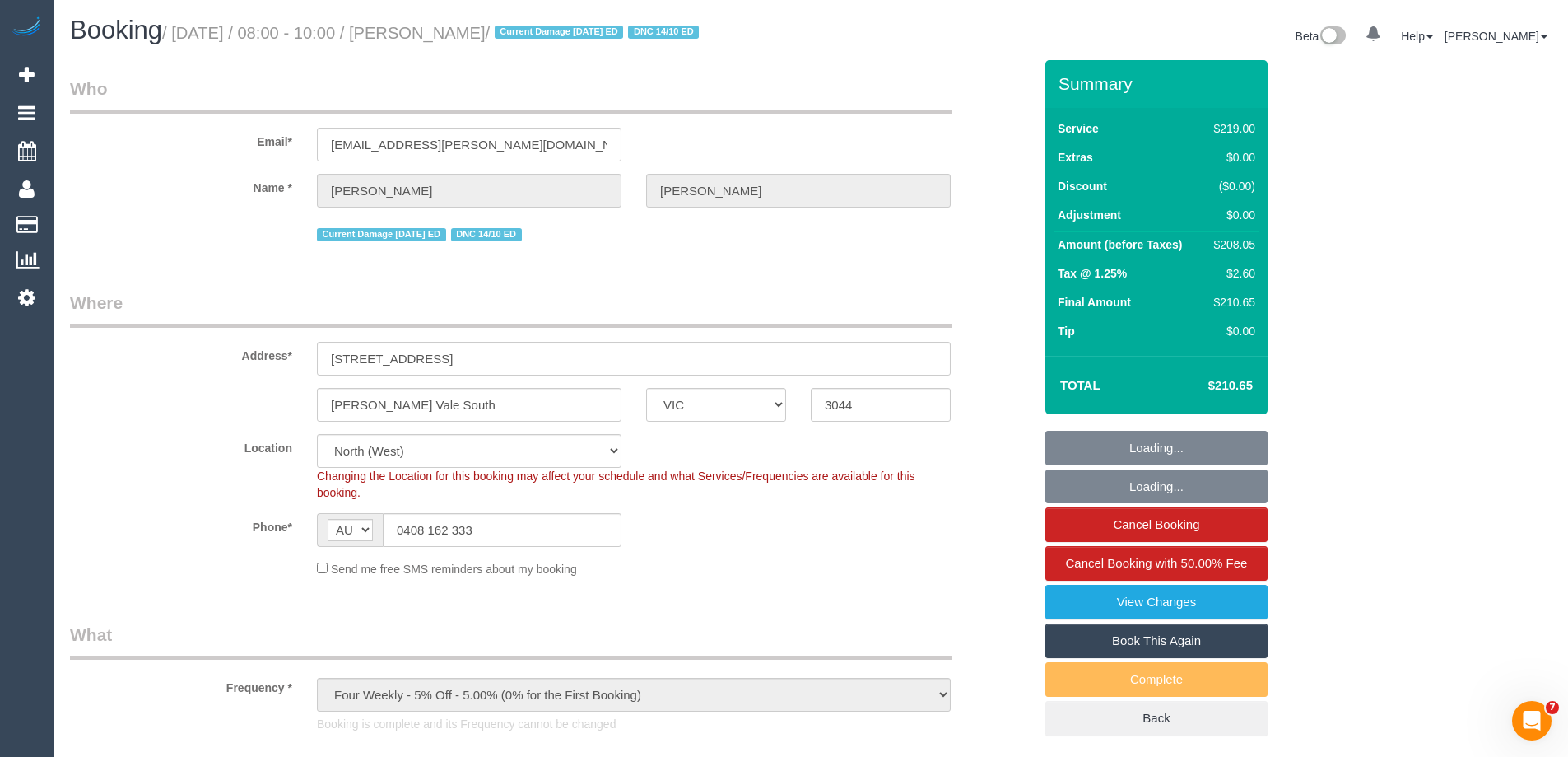
select select "number:34"
select select "number:13"
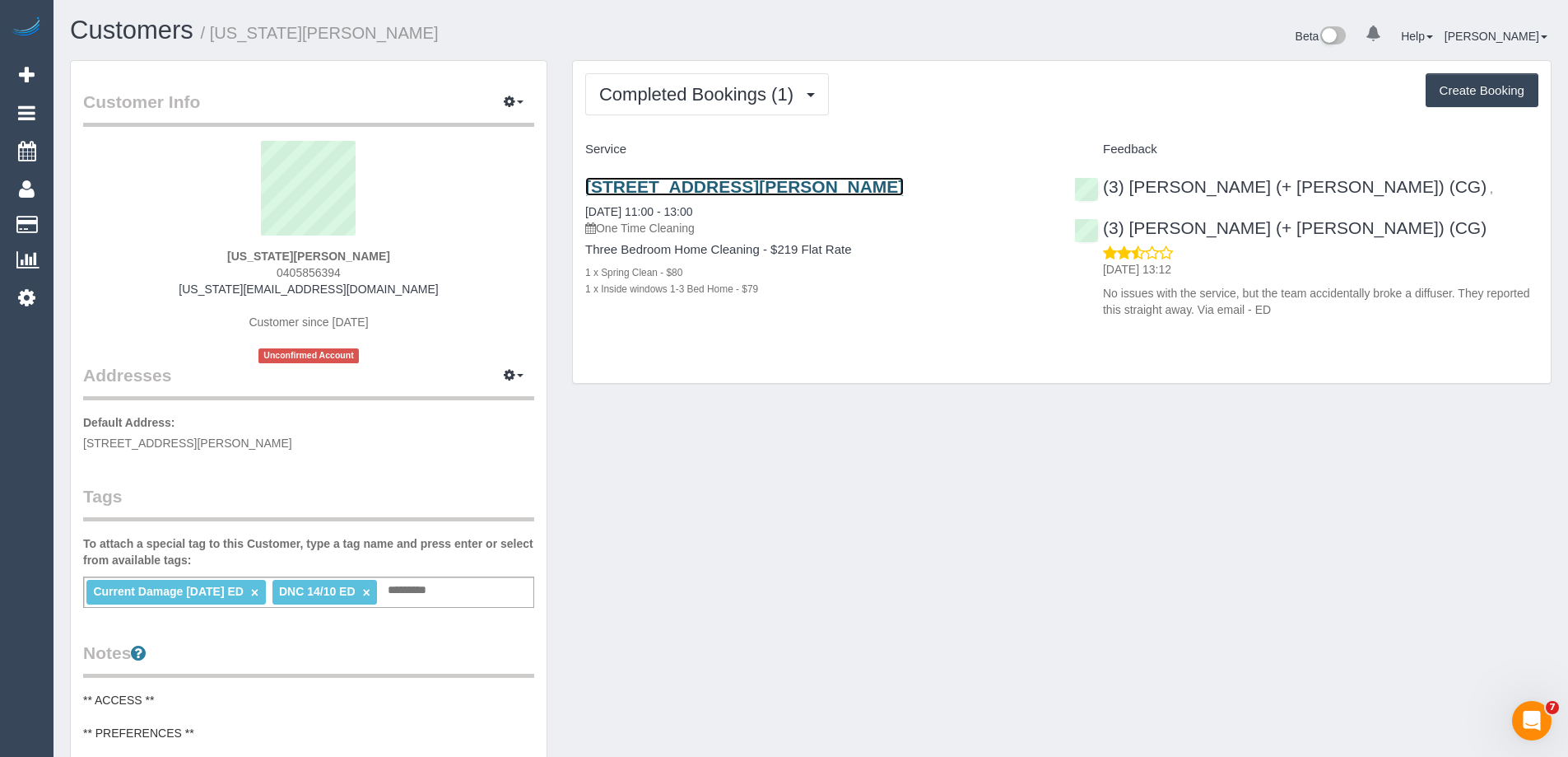
click at [838, 182] on link "188 Nicholson Street, Brunswick East, VIC 3057" at bounding box center [744, 186] width 318 height 19
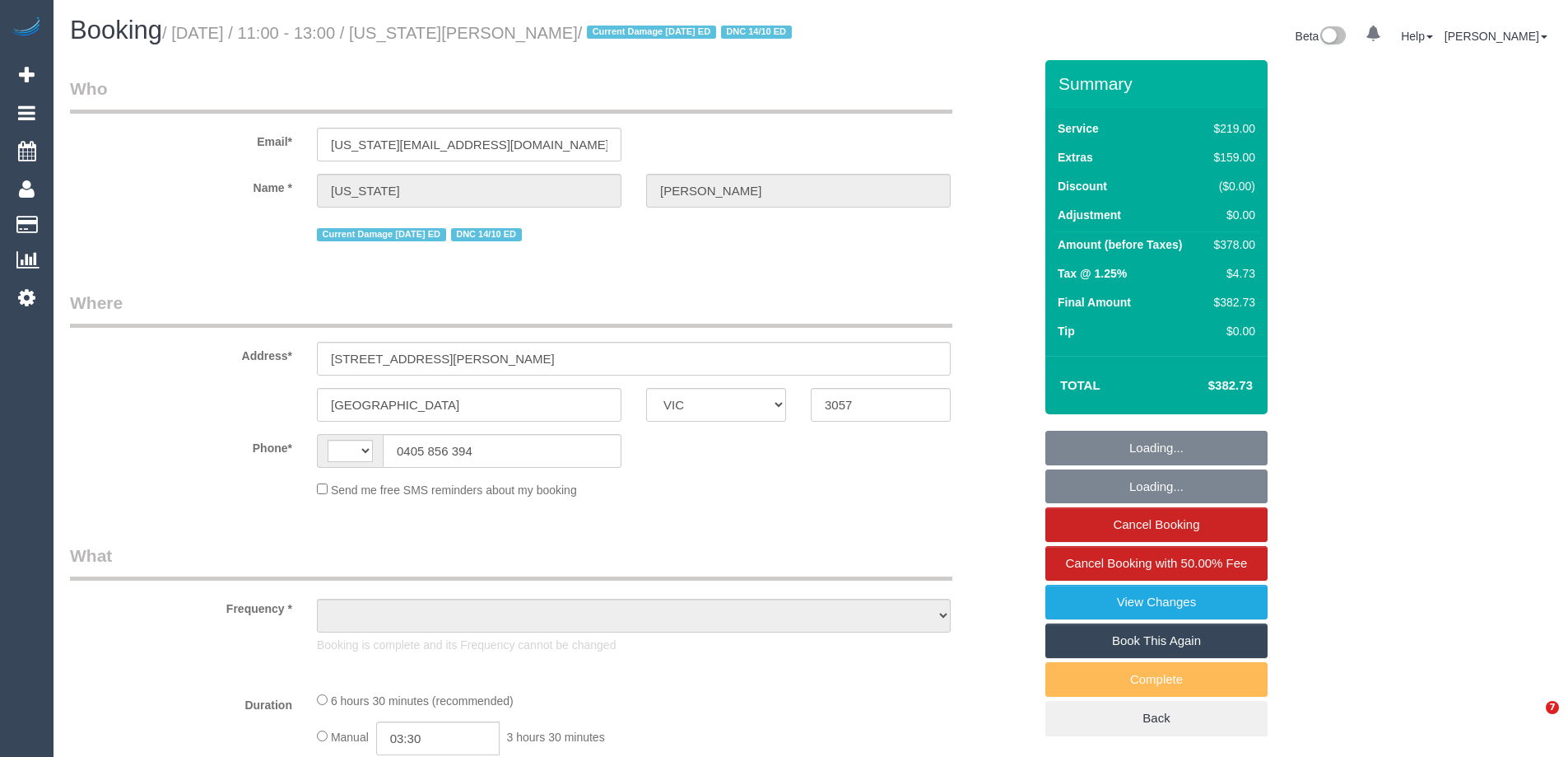
select select "VIC"
select select "string:stripe-pm_1SDCtr2GScqysDRVpYxOvazq"
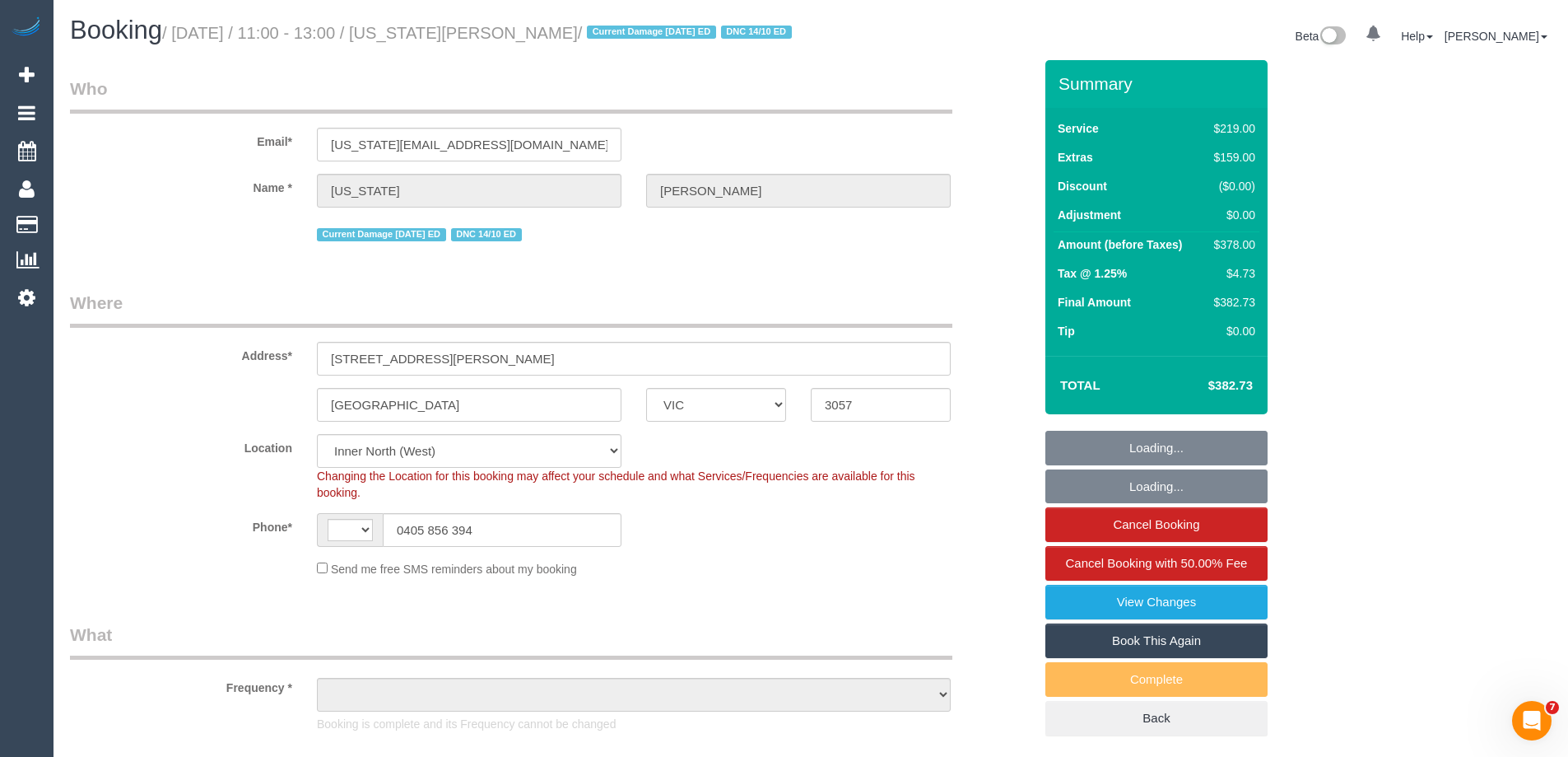
select select "string:AU"
select select "object:585"
select select "number:27"
select select "number:15"
select select "number:19"
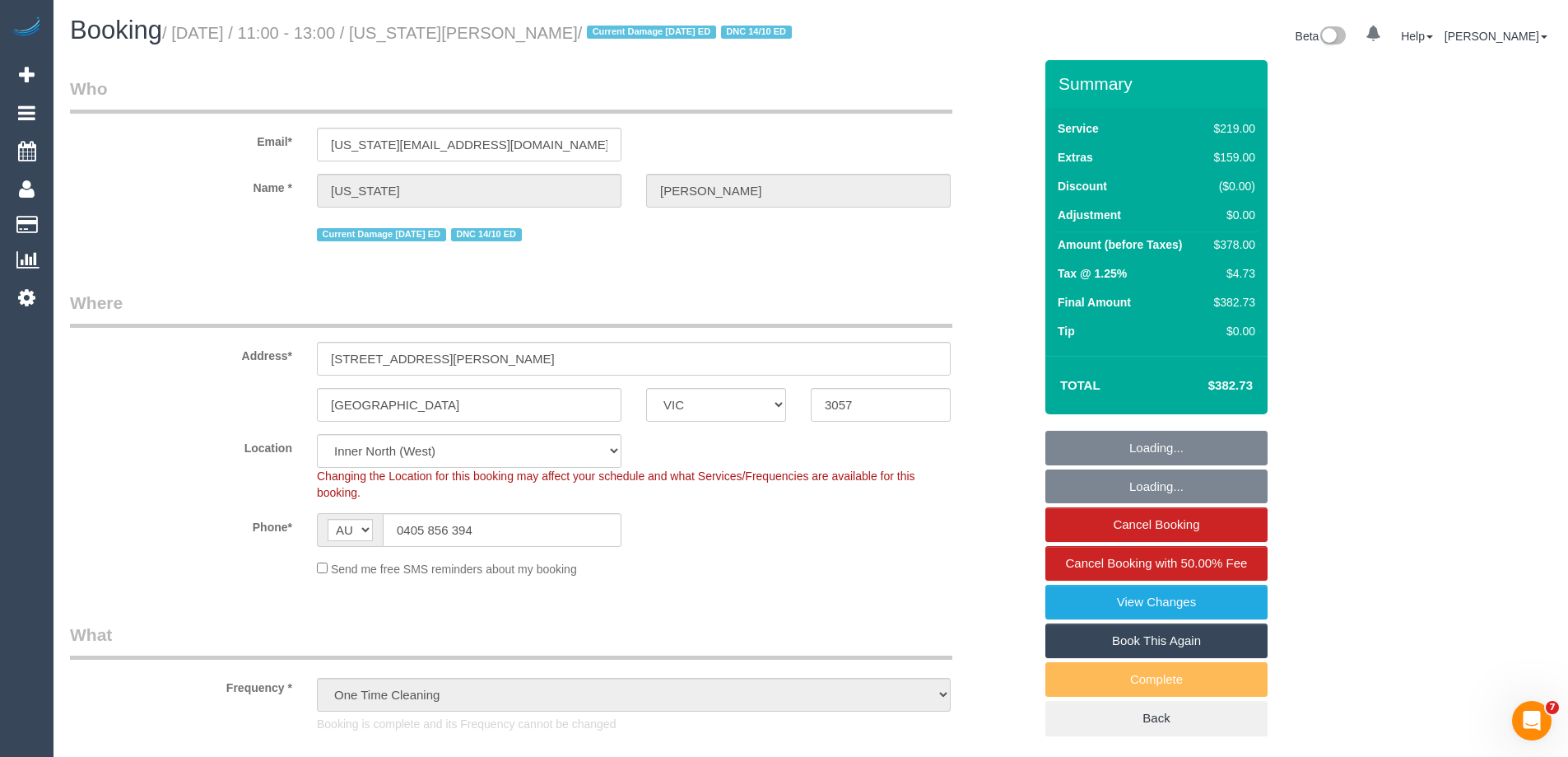
select select "number:22"
select select "number:12"
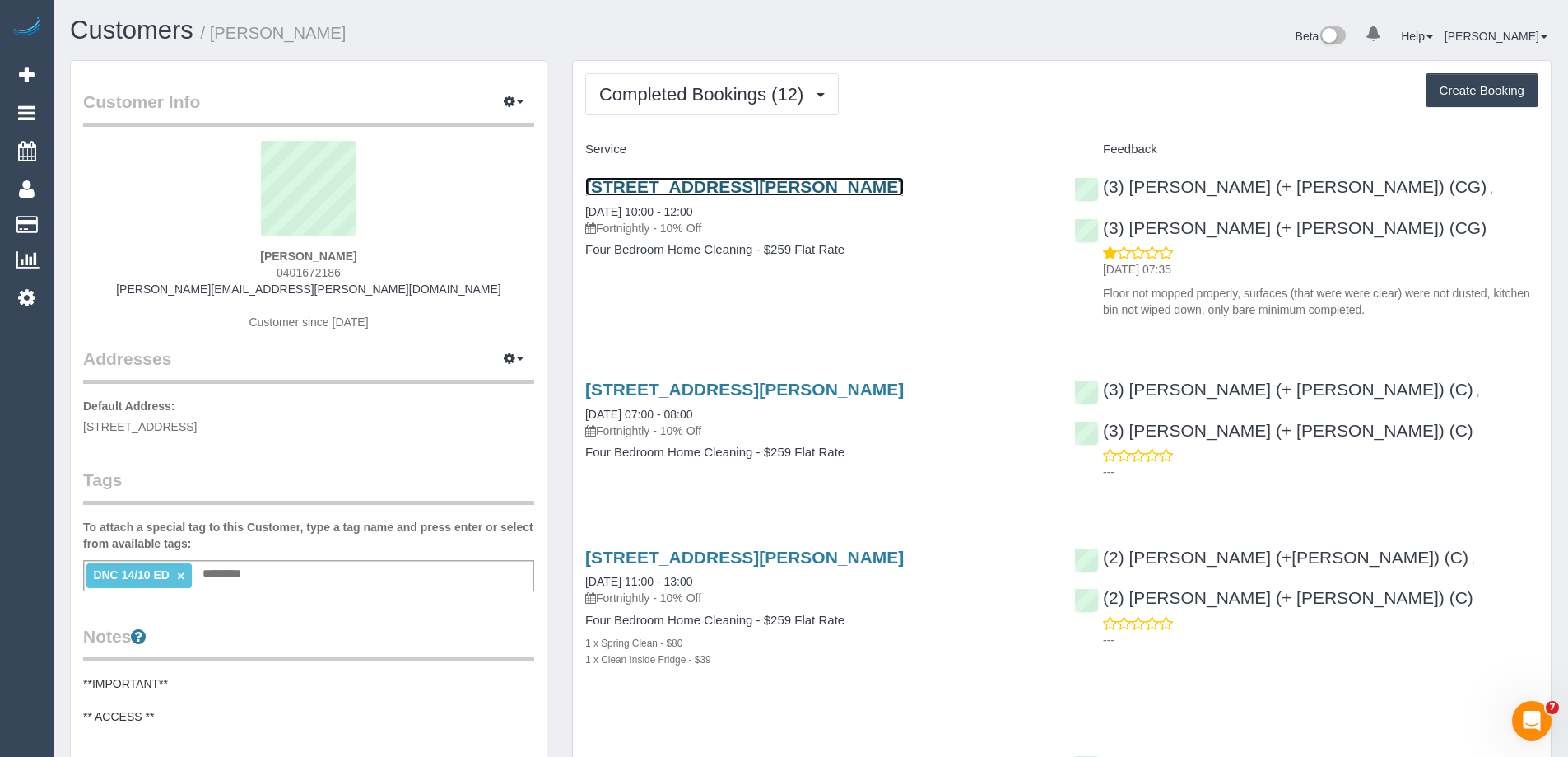
click at [758, 179] on link "33 Gordon Grove, Northcote, VIC 3070" at bounding box center [744, 186] width 318 height 19
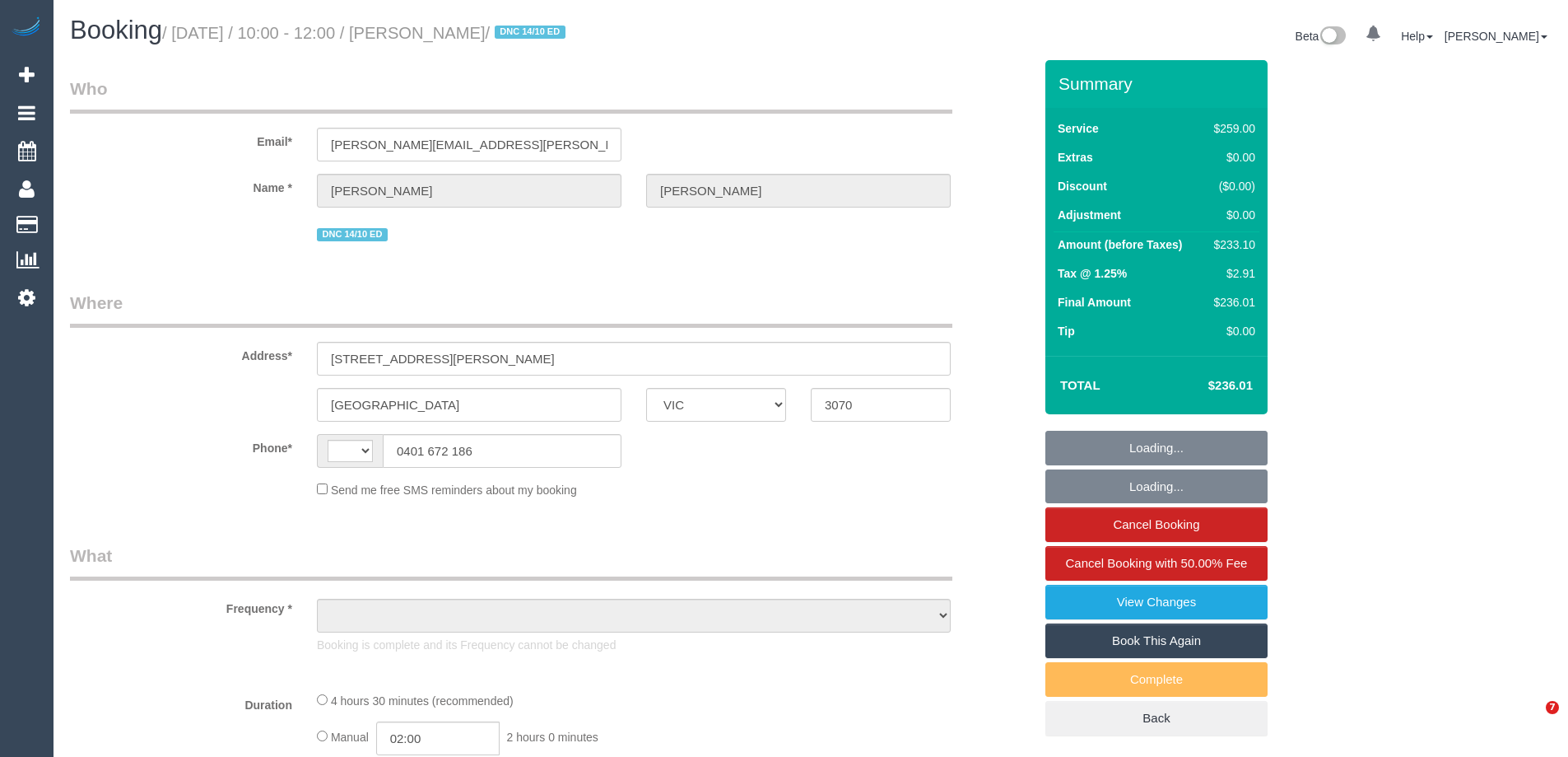
select select "VIC"
select select "number:27"
select select "number:14"
select select "number:19"
select select "number:23"
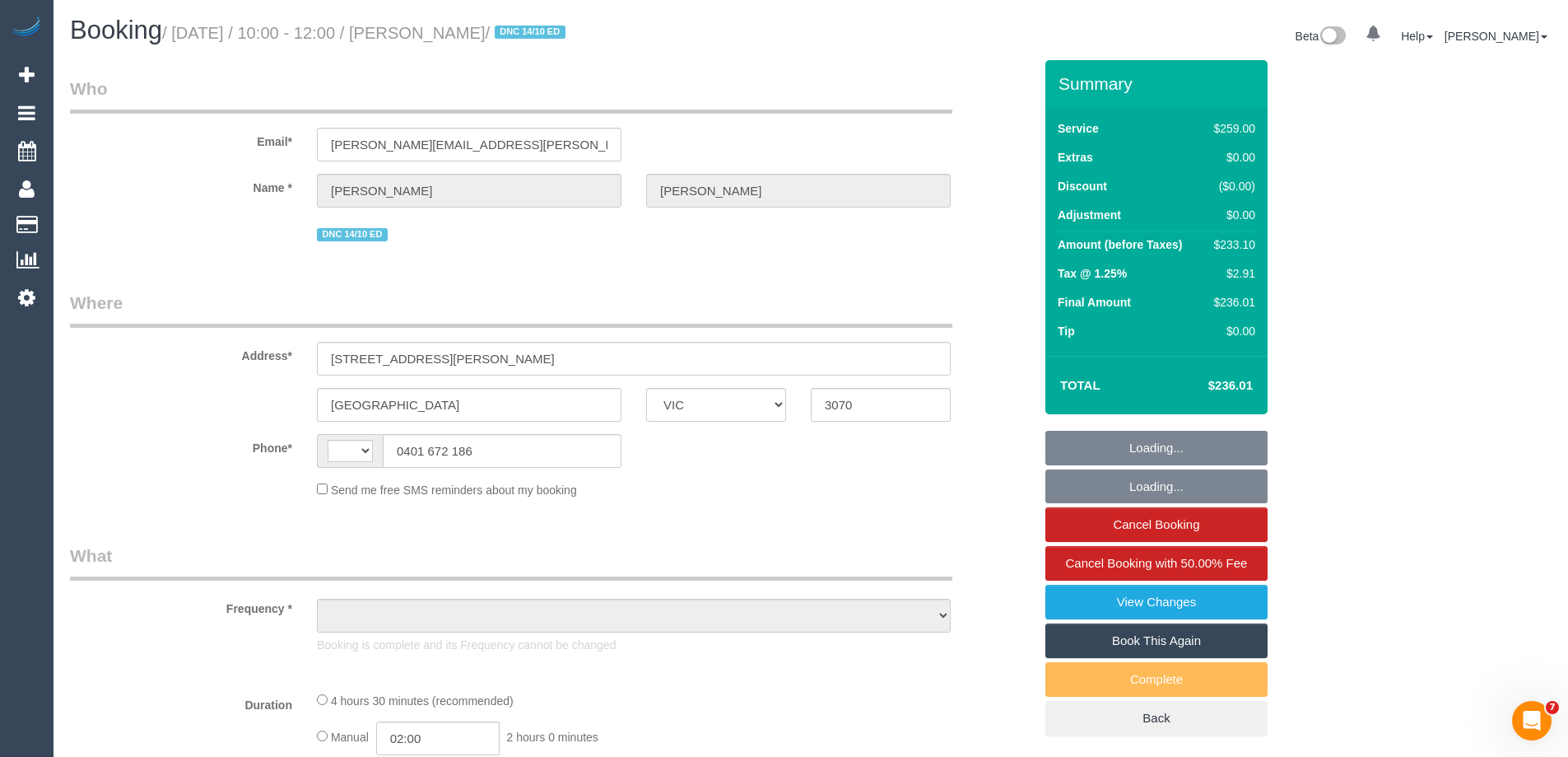
select select "number:34"
select select "number:26"
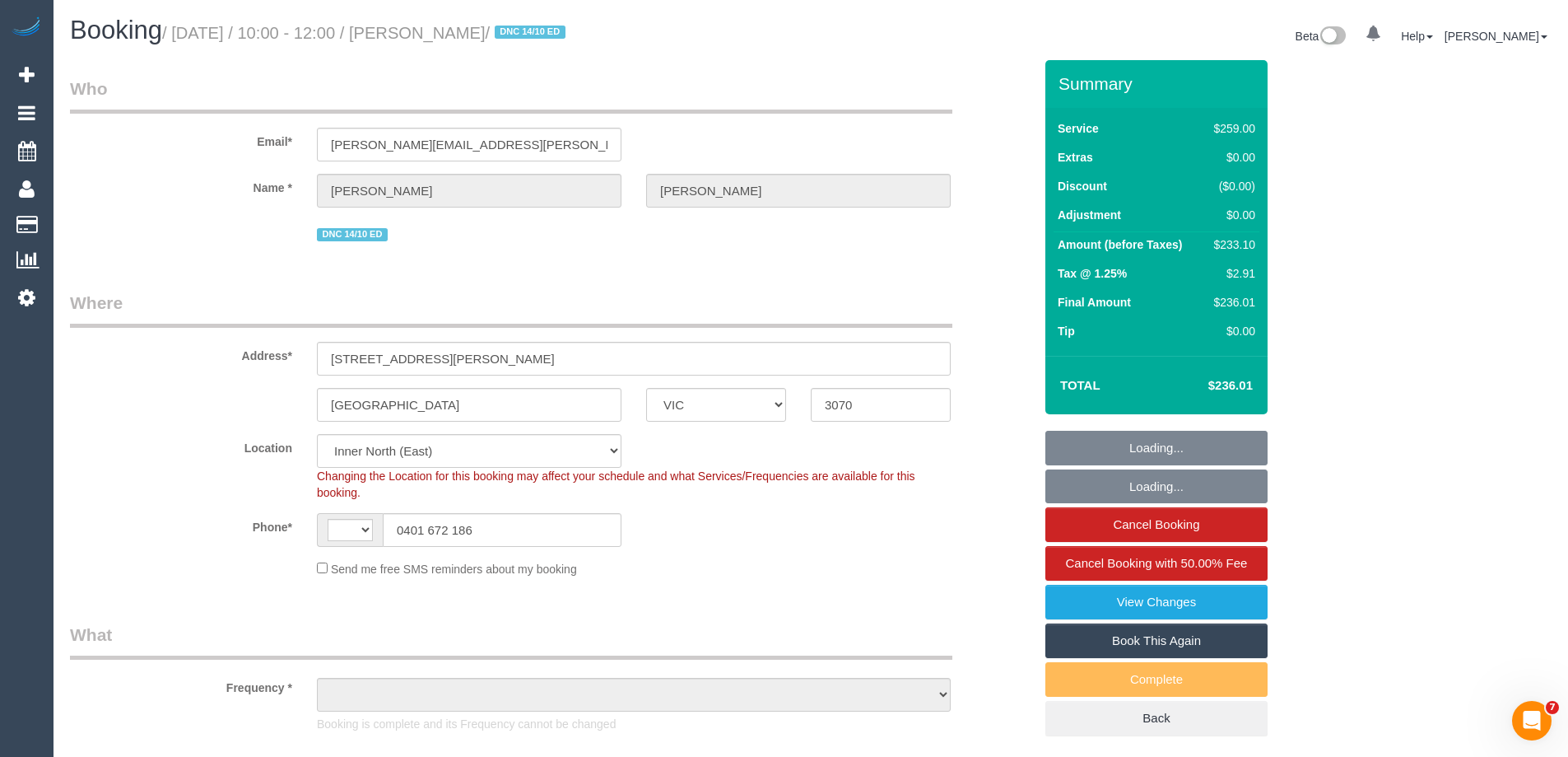
select select "string:AU"
select select "object:737"
select select "string:stripe-pm_1RuqIa2GScqysDRVefdq10e2"
select select "object:848"
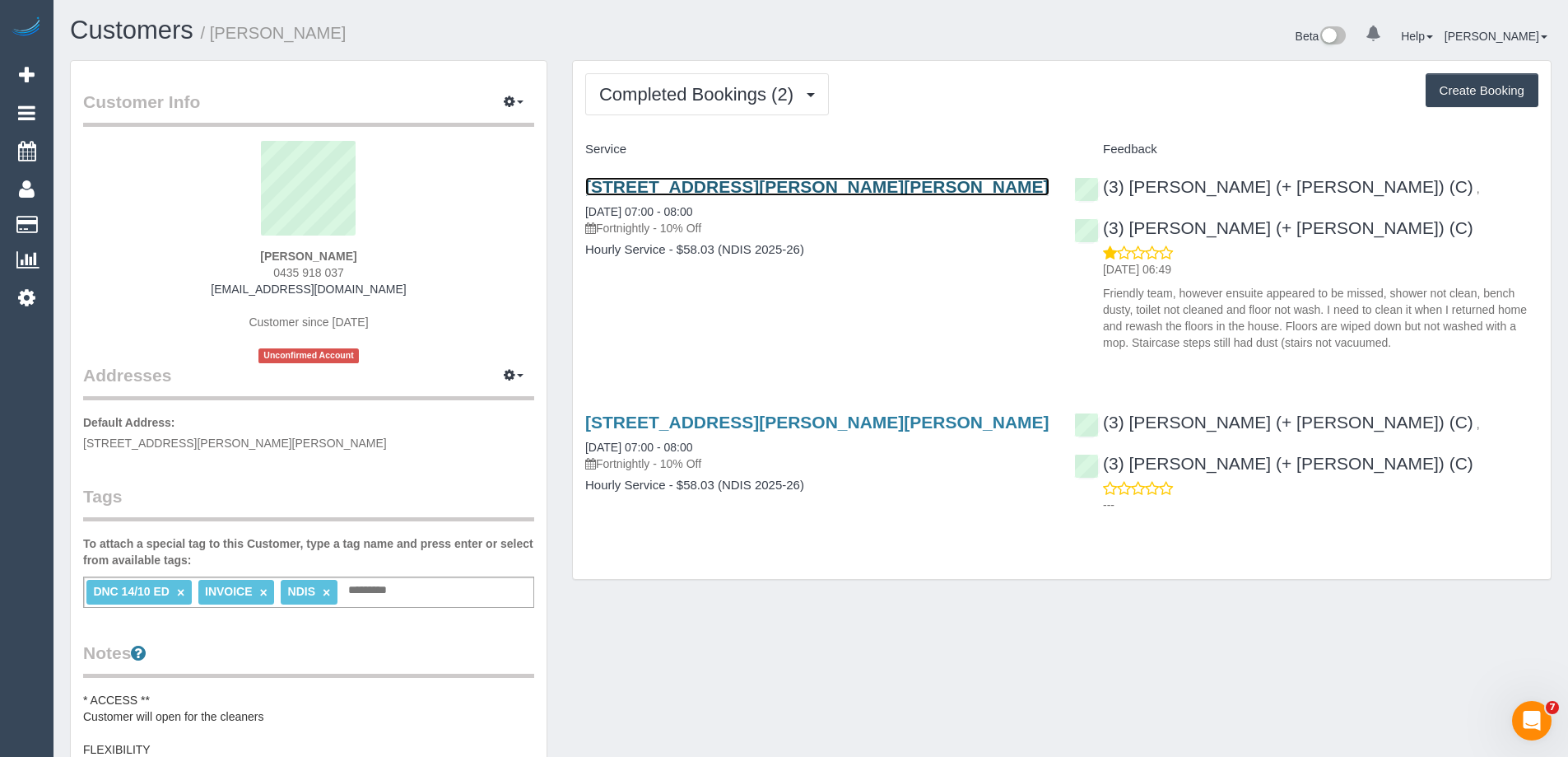
click at [770, 190] on link "[STREET_ADDRESS][PERSON_NAME][PERSON_NAME]" at bounding box center [817, 186] width 464 height 19
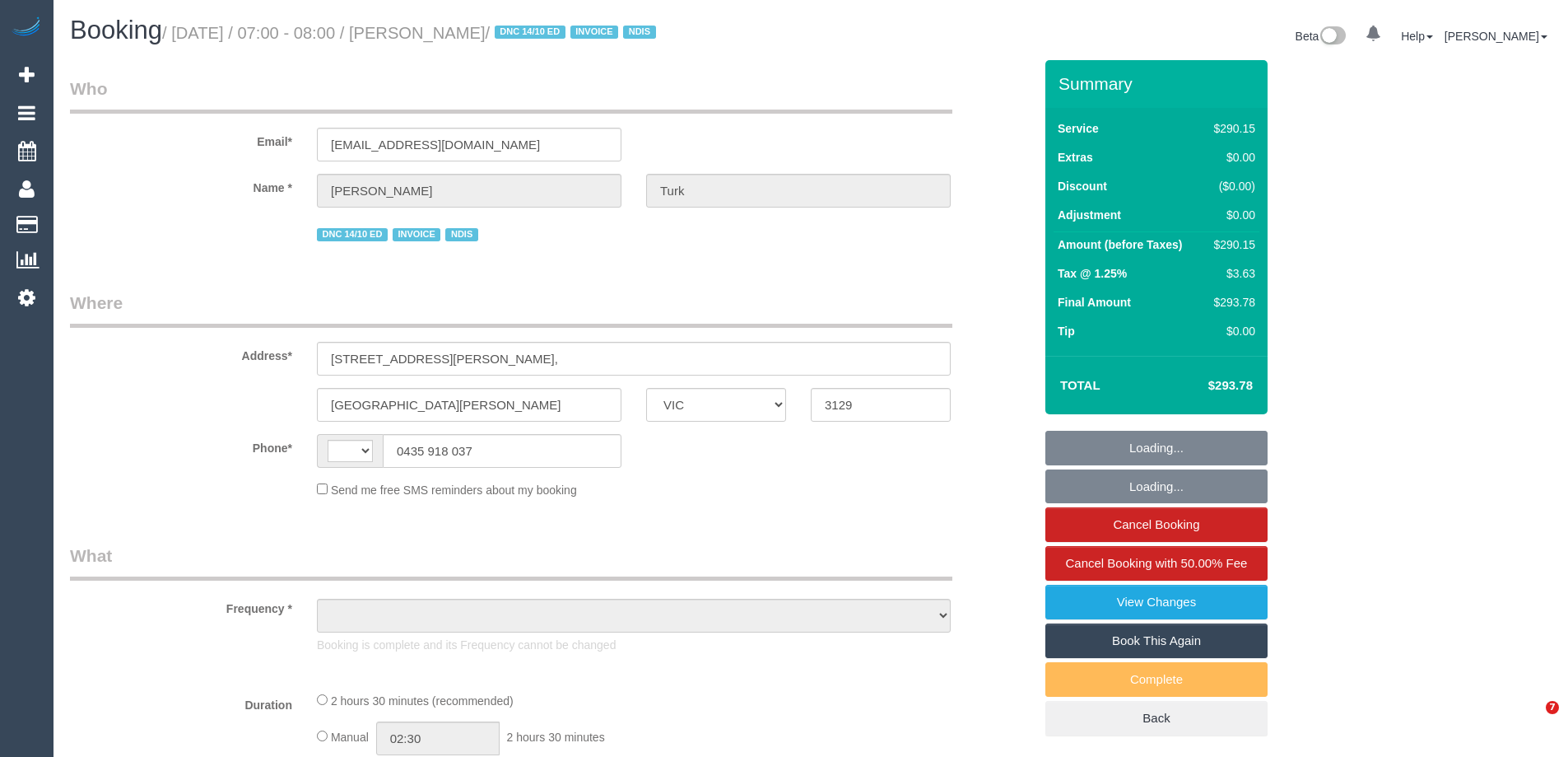
select select "VIC"
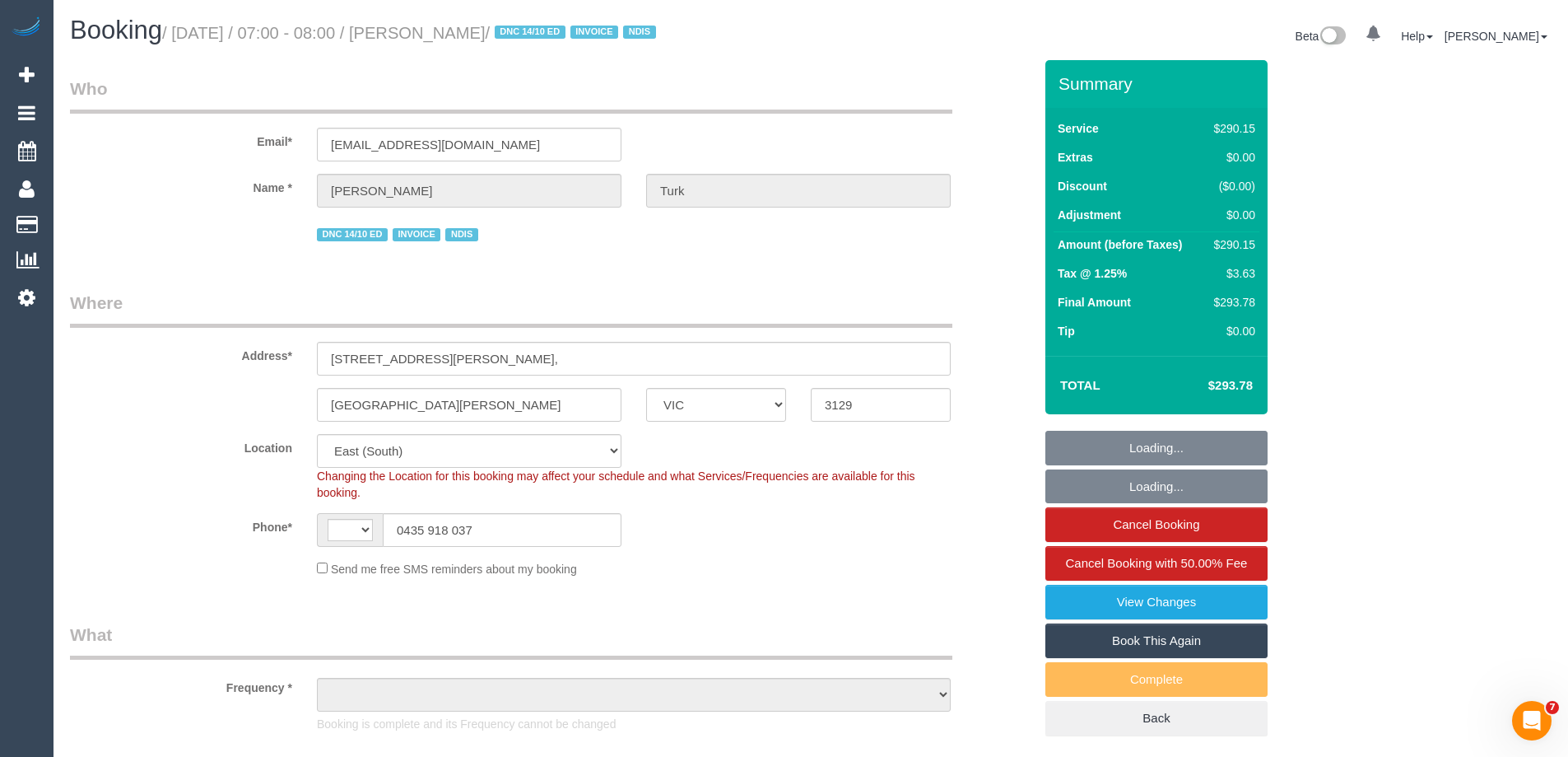
select select "string:AU"
select select "2"
select select "150"
select select "object:642"
select select "number:28"
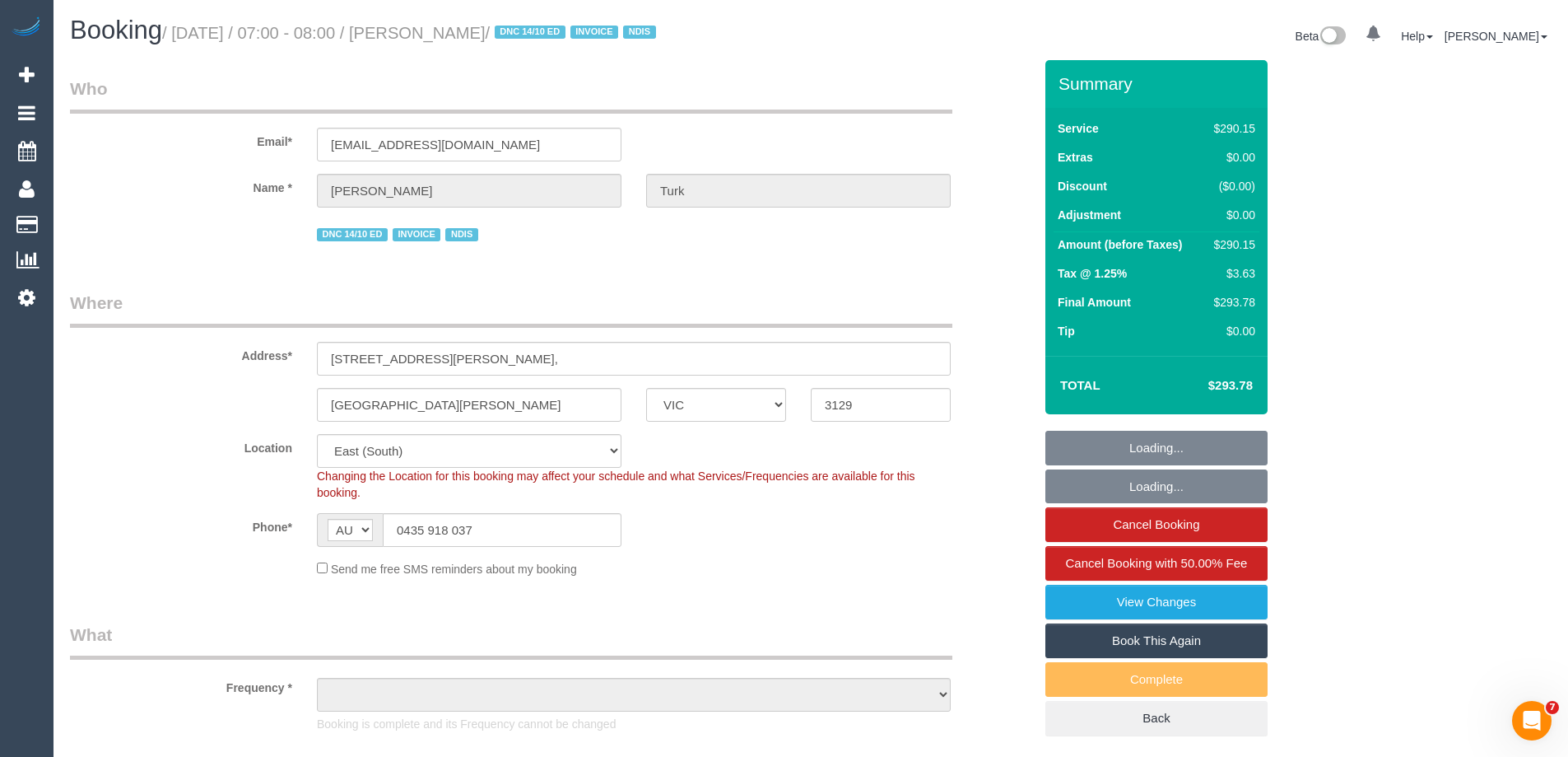
select select "number:14"
select select "number:19"
select select "object:1262"
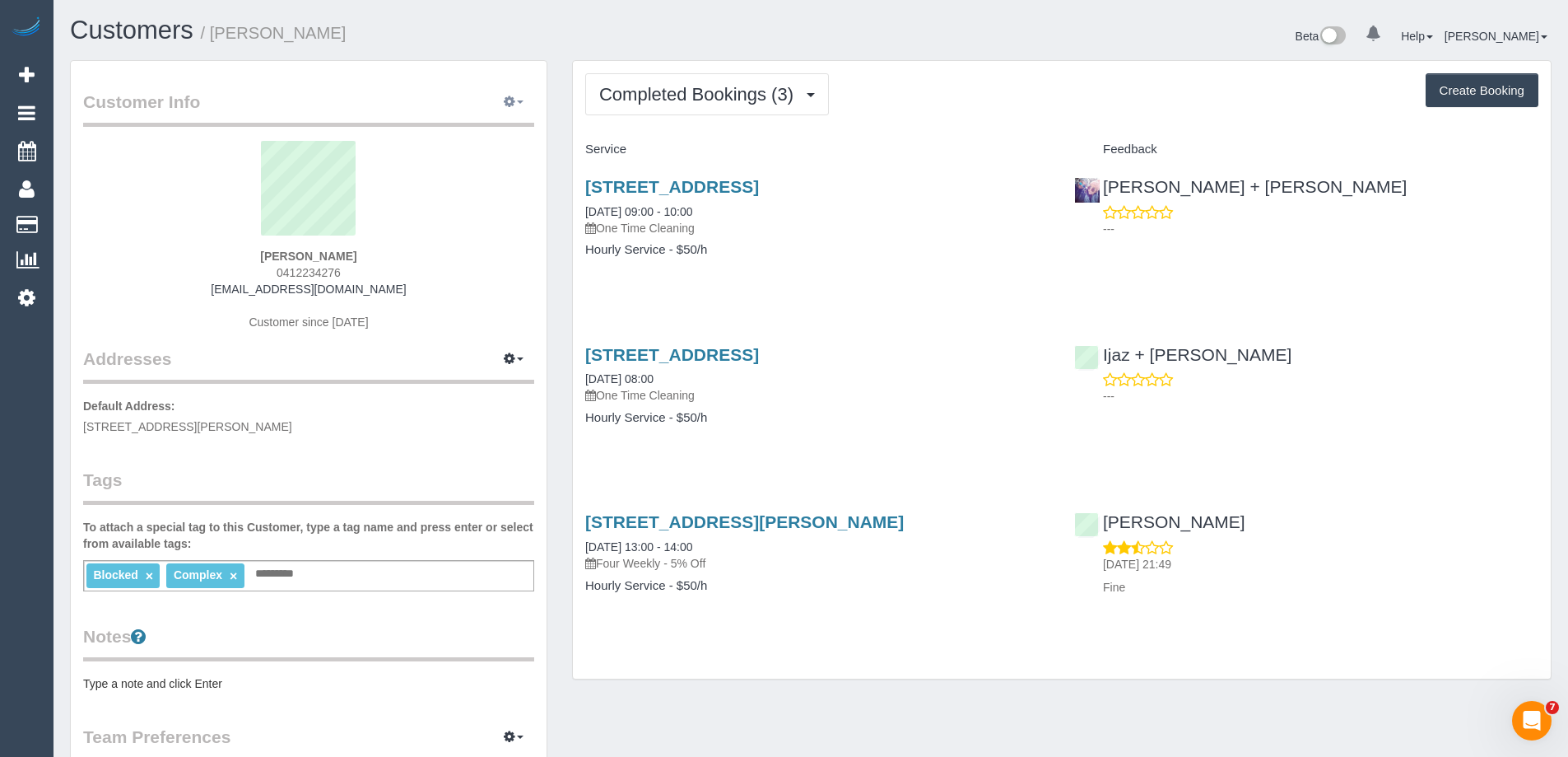
click at [503, 104] on button "button" at bounding box center [513, 102] width 41 height 26
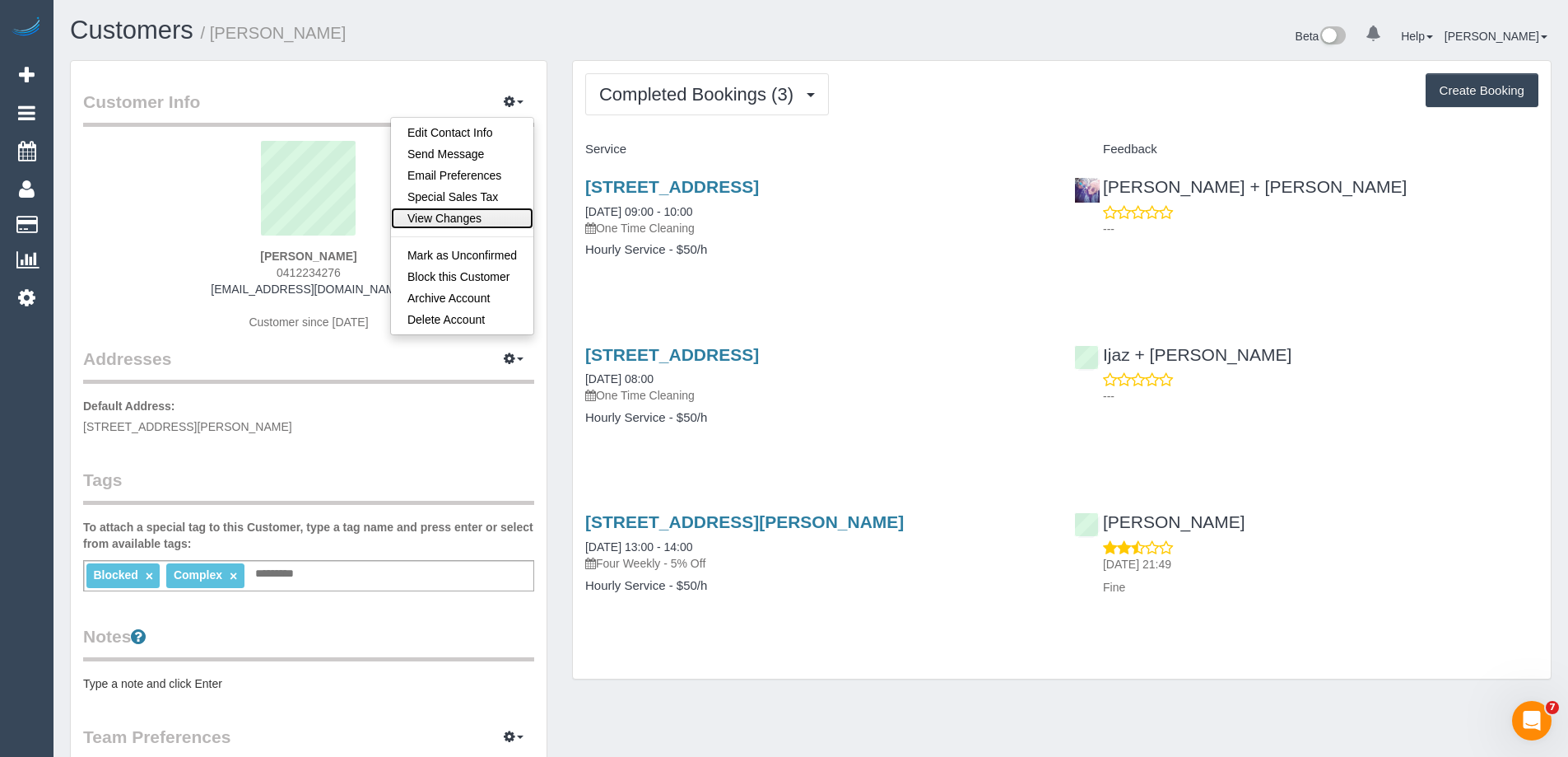
click at [476, 213] on link "View Changes" at bounding box center [462, 218] width 142 height 21
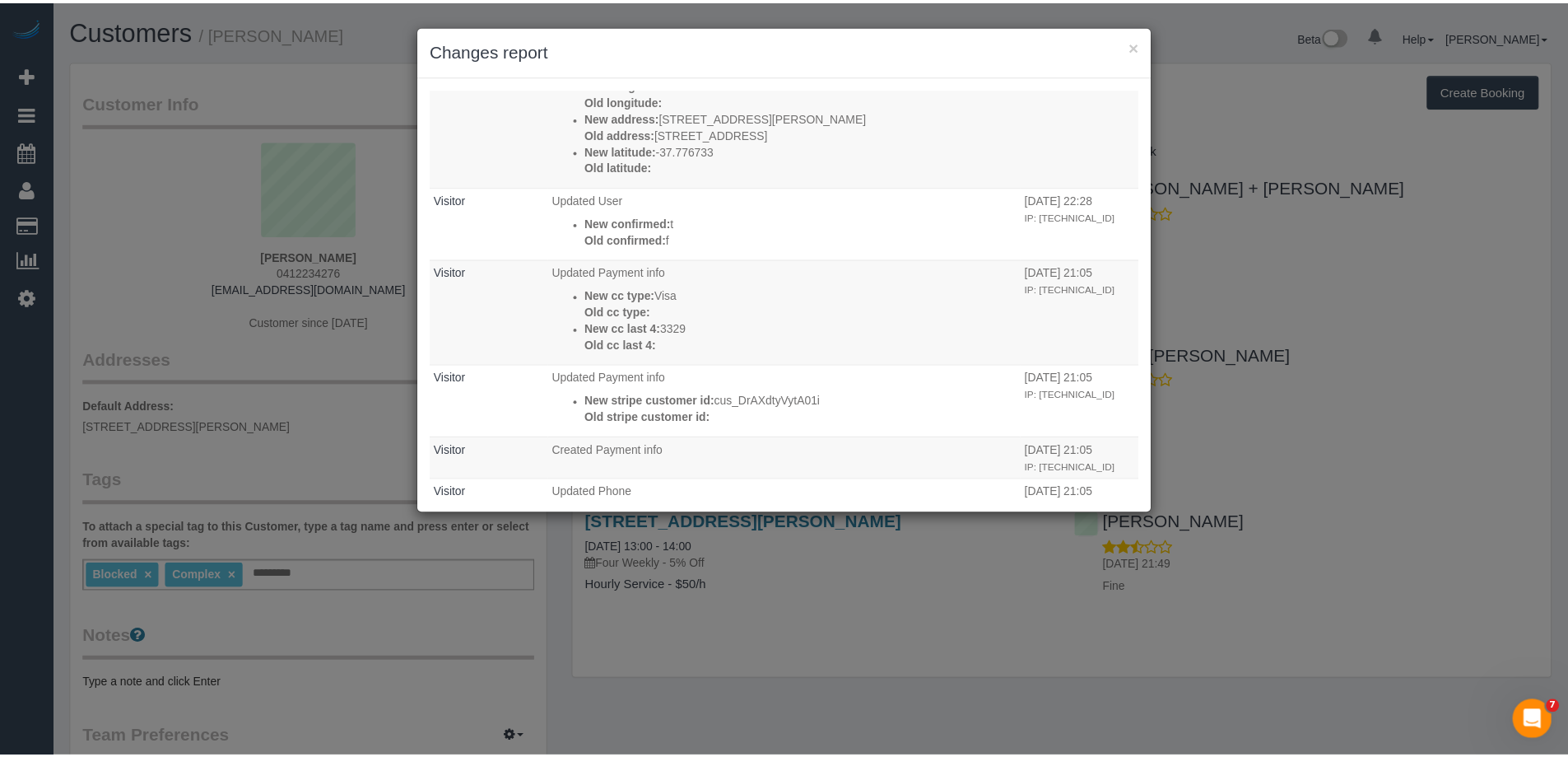
scroll to position [906, 0]
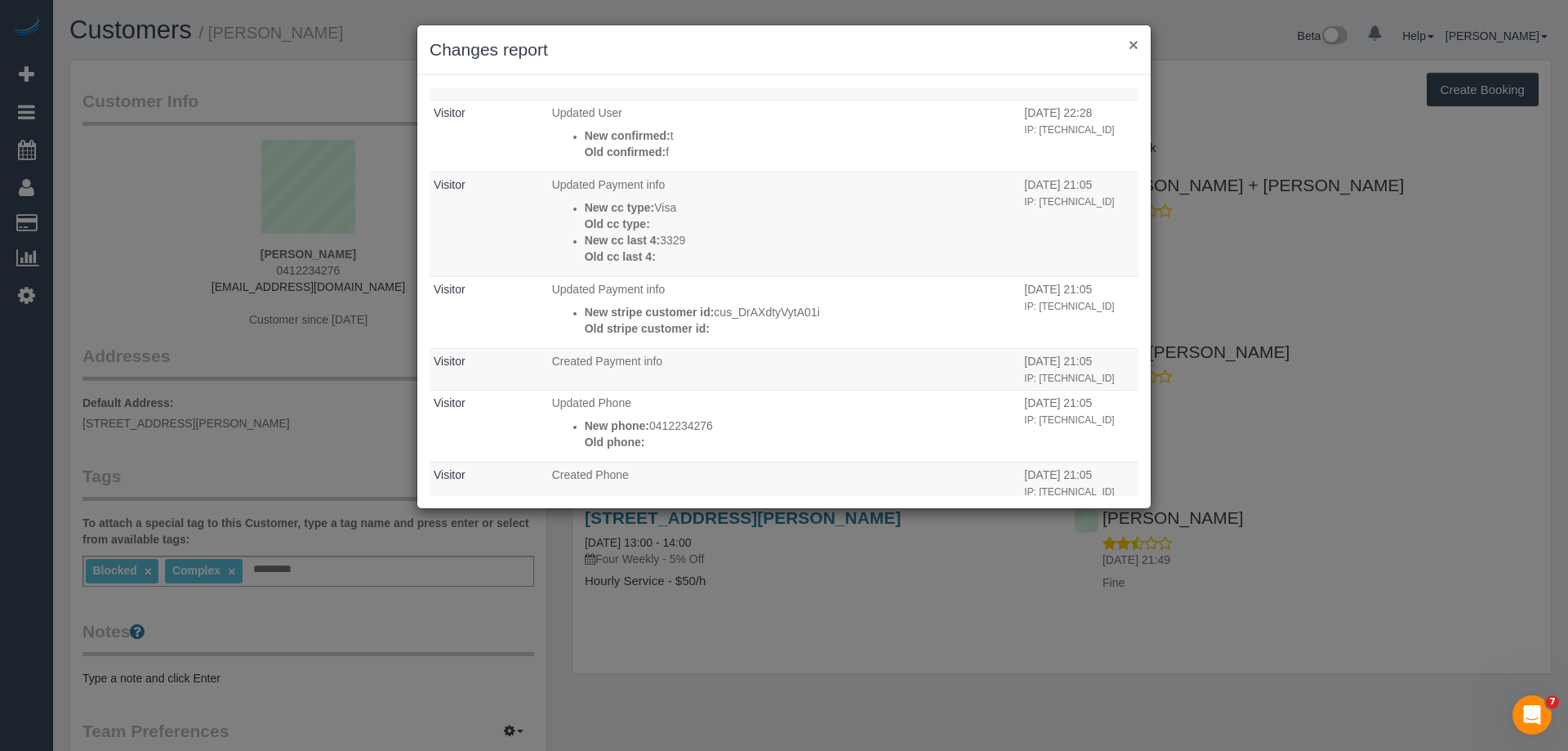
click at [1132, 46] on button "×" at bounding box center [1133, 44] width 10 height 17
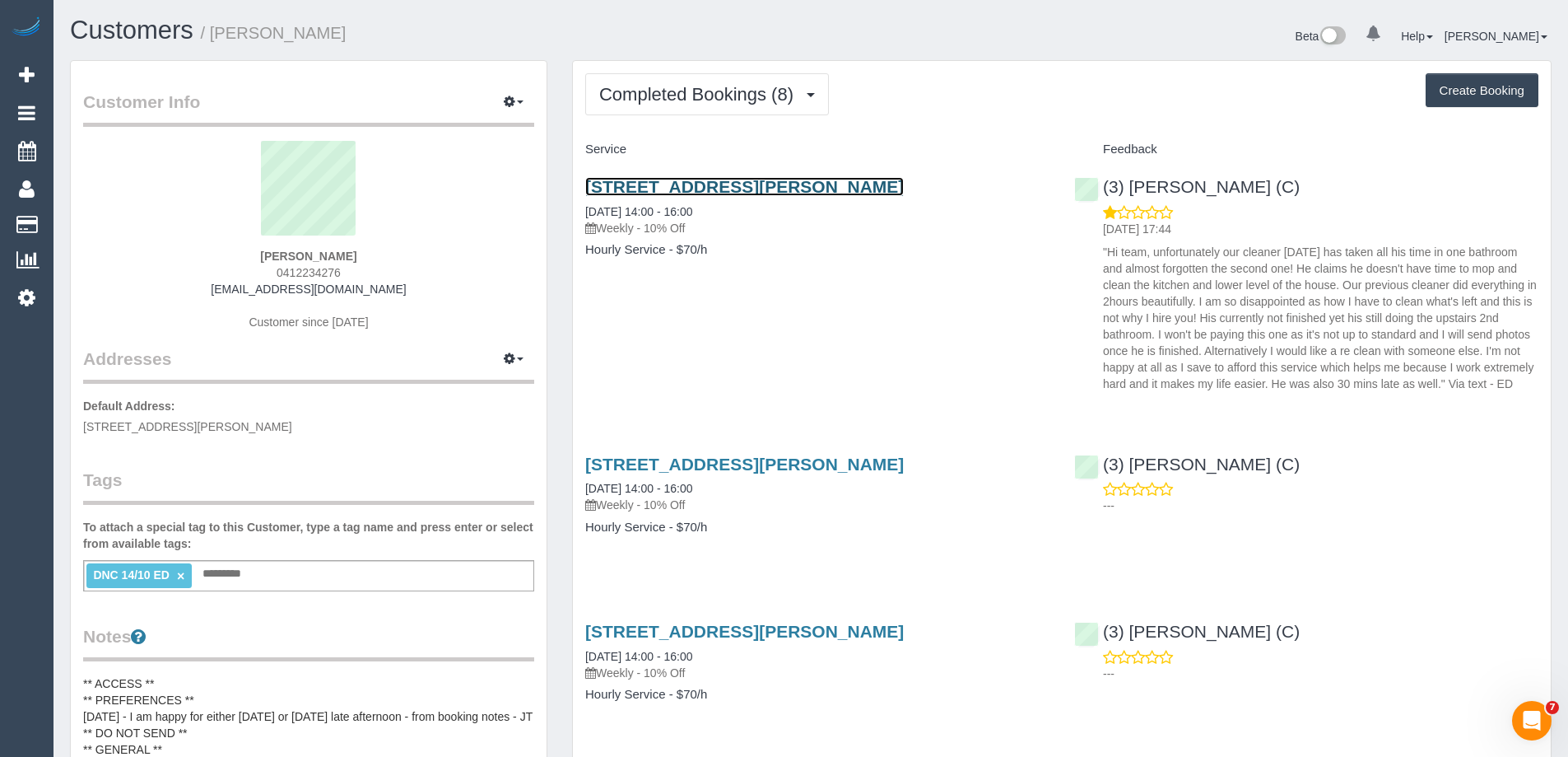
click at [795, 181] on link "[STREET_ADDRESS][PERSON_NAME]" at bounding box center [744, 186] width 318 height 19
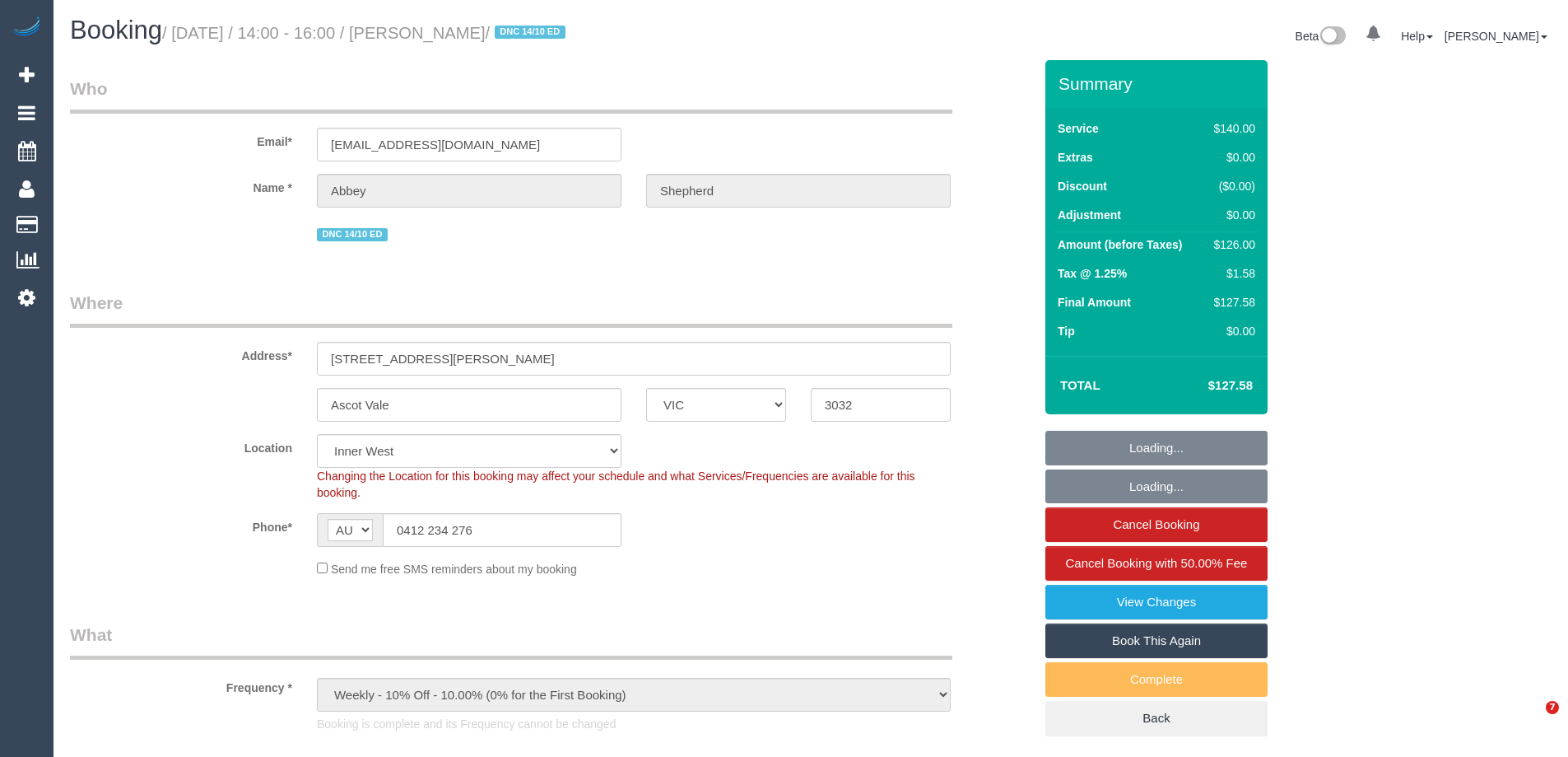
select select "VIC"
select select "number:29"
select select "number:14"
select select "number:19"
select select "number:36"
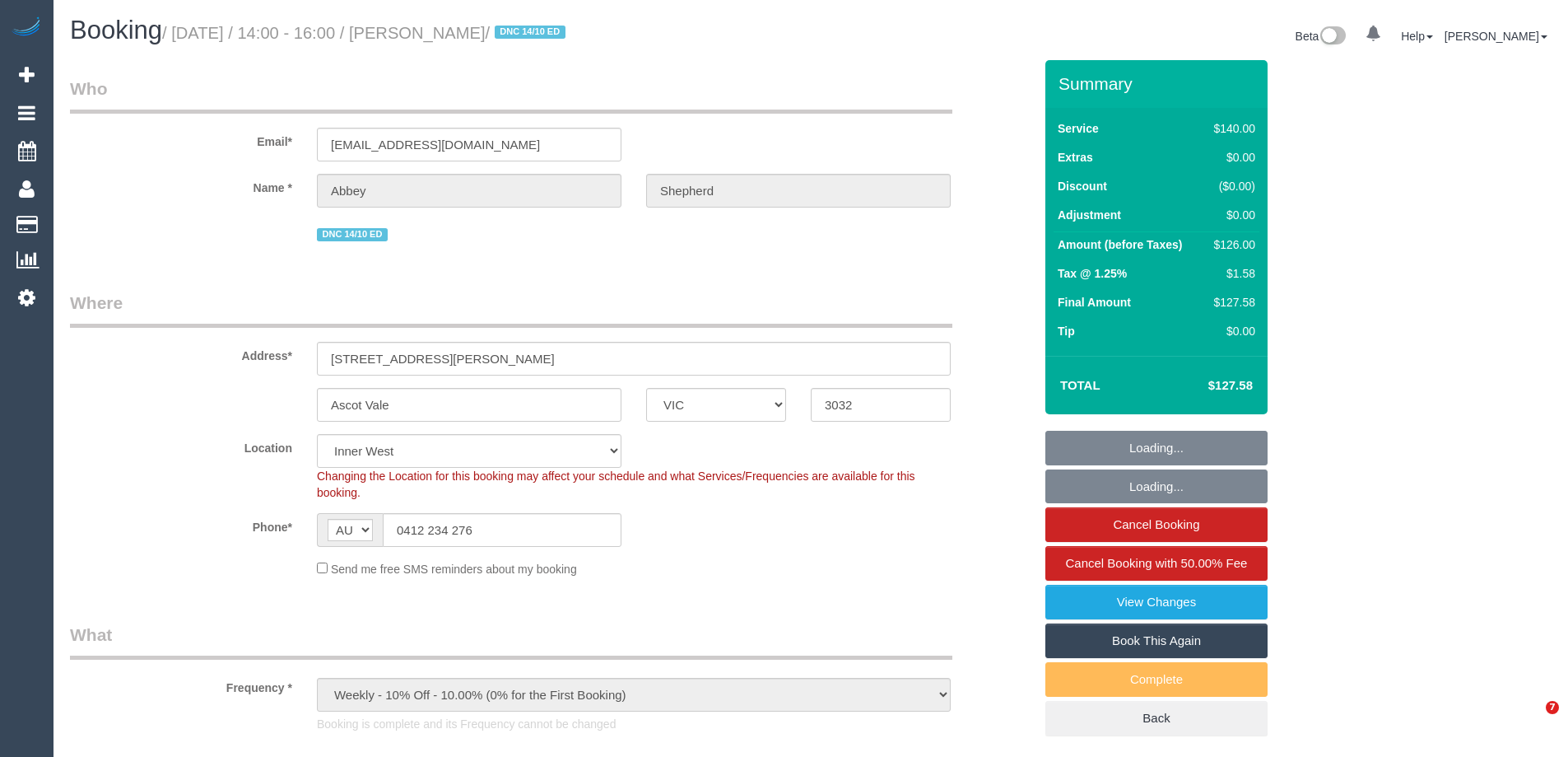
select select "number:34"
select select "number:13"
